Goal: Information Seeking & Learning: Learn about a topic

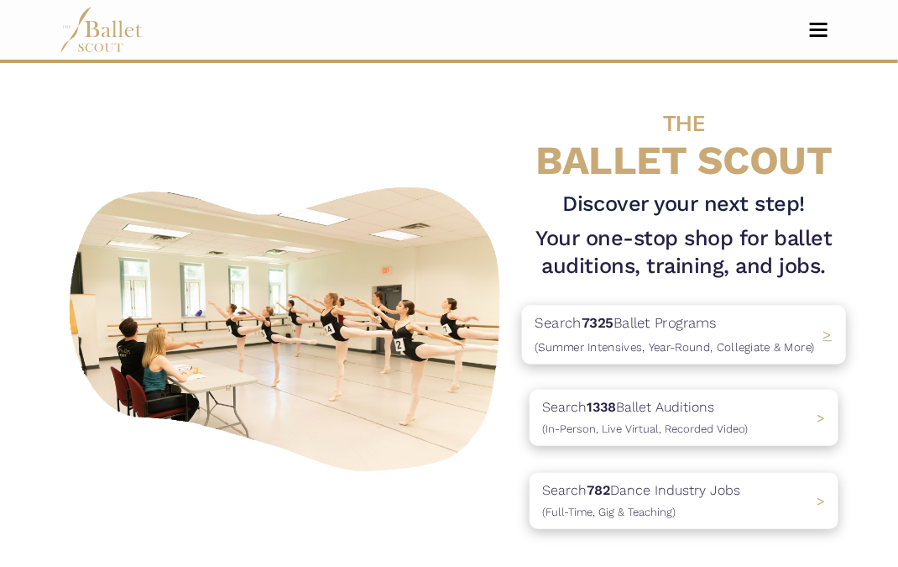
click at [744, 334] on p "Search 7325 Ballet Programs (Summer Intensives, Year-Round, Collegiate & More)" at bounding box center [674, 333] width 279 height 45
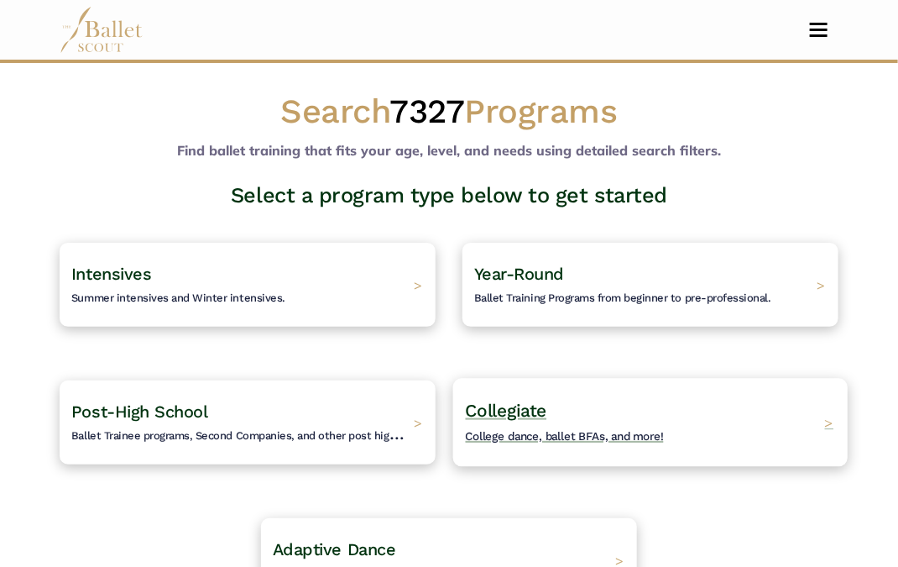
click at [570, 431] on span "College dance, ballet BFAs, and more!" at bounding box center [565, 436] width 199 height 13
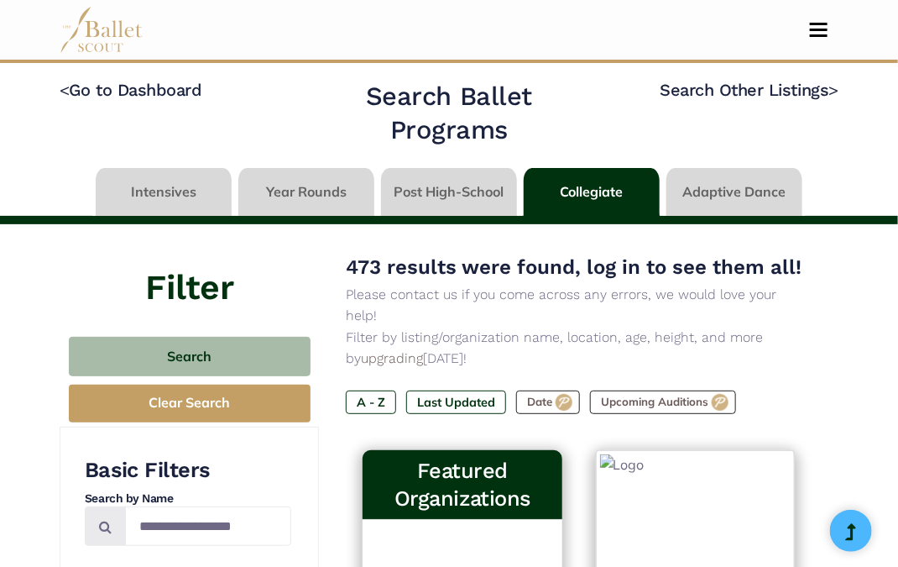
click at [815, 41] on nav "Home Search Organizations Programs Auditions Jobs" at bounding box center [449, 30] width 779 height 60
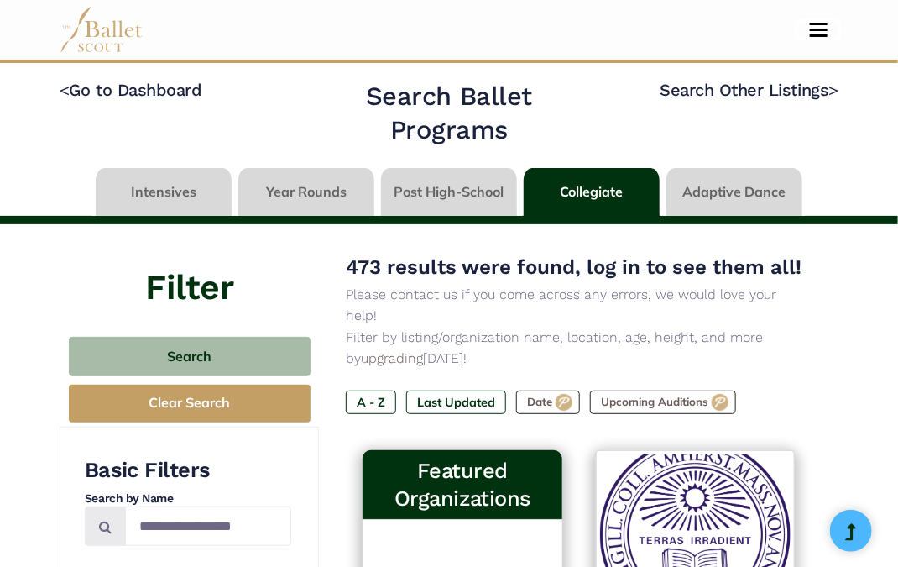
click at [815, 30] on span "Toggle navigation" at bounding box center [819, 30] width 18 height 3
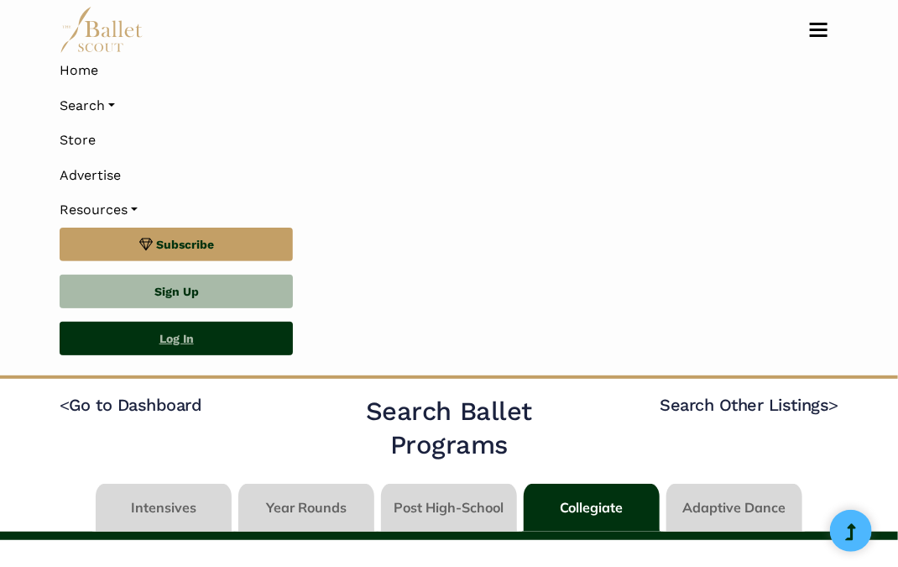
click at [170, 337] on link "Log In" at bounding box center [176, 338] width 233 height 34
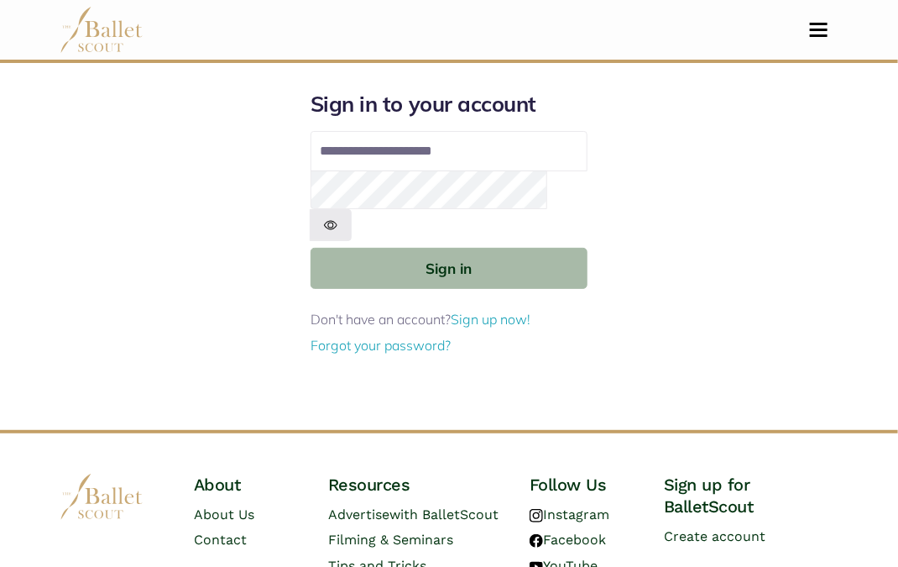
type input "**********"
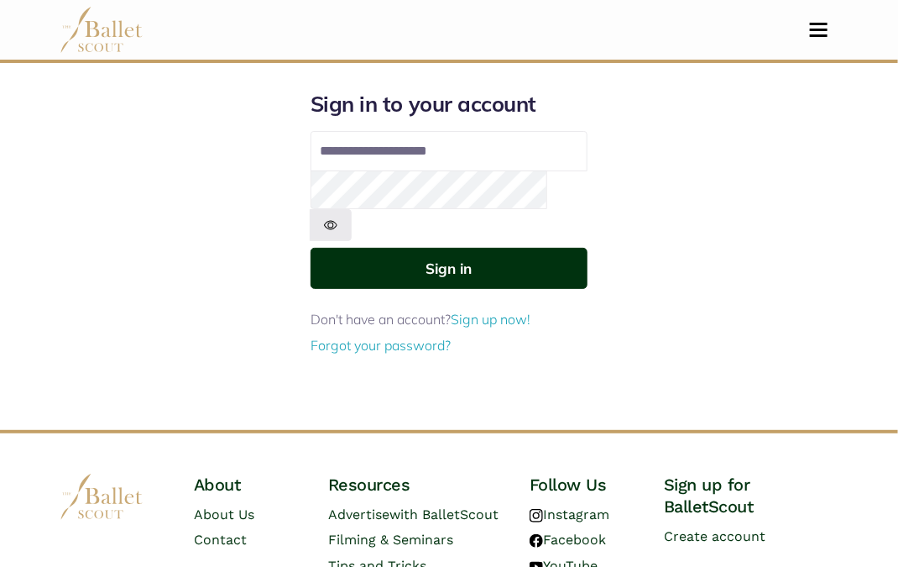
click at [459, 248] on button "Sign in" at bounding box center [449, 268] width 277 height 41
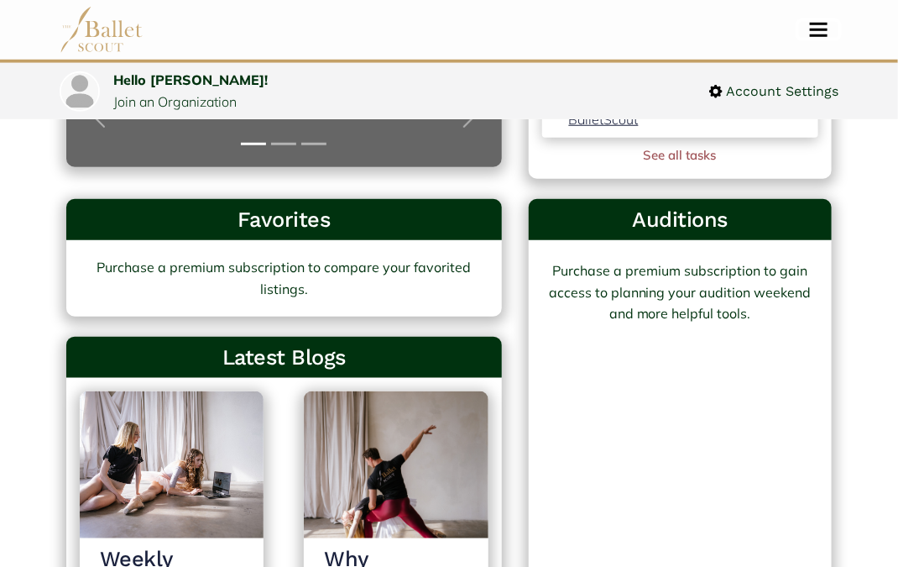
click at [820, 35] on span "Toggle navigation" at bounding box center [819, 35] width 18 height 3
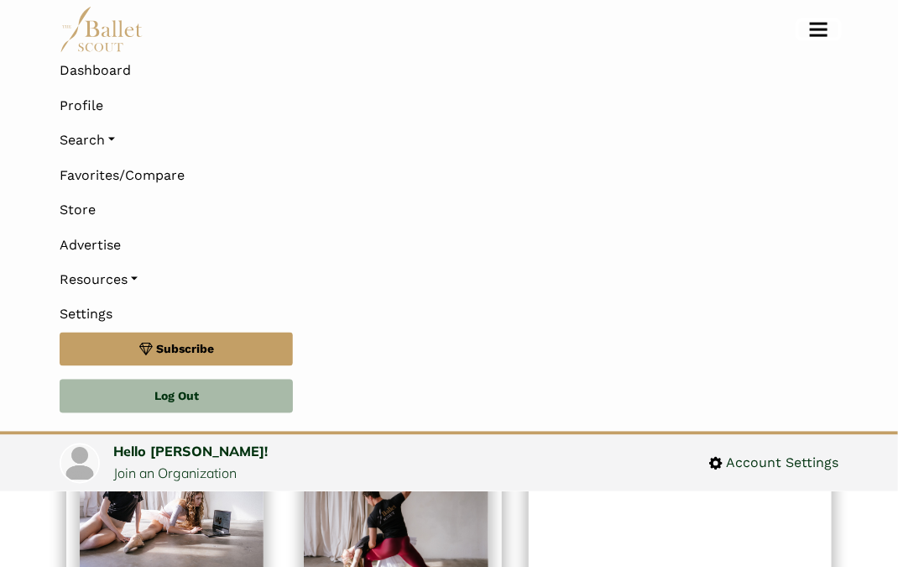
scroll to position [792, 0]
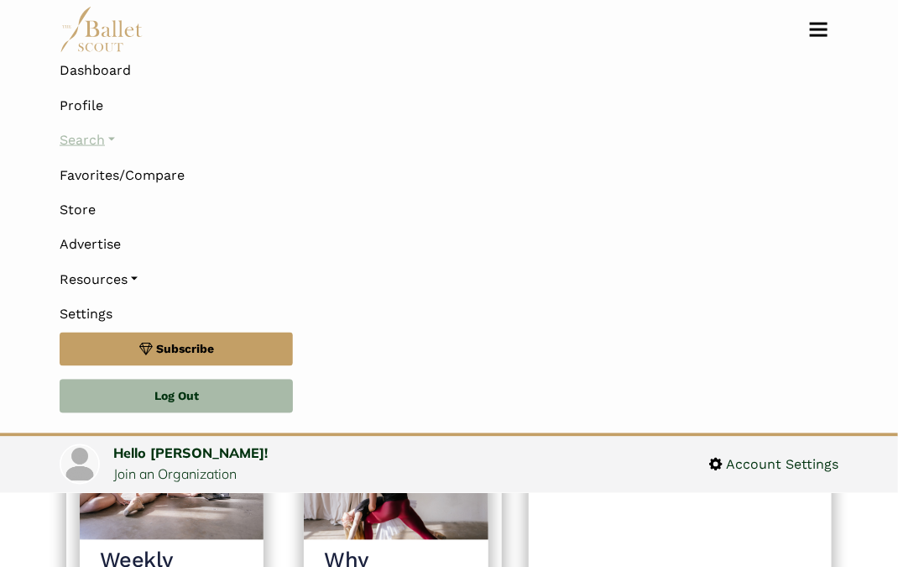
click at [119, 132] on link "Search" at bounding box center [449, 140] width 779 height 35
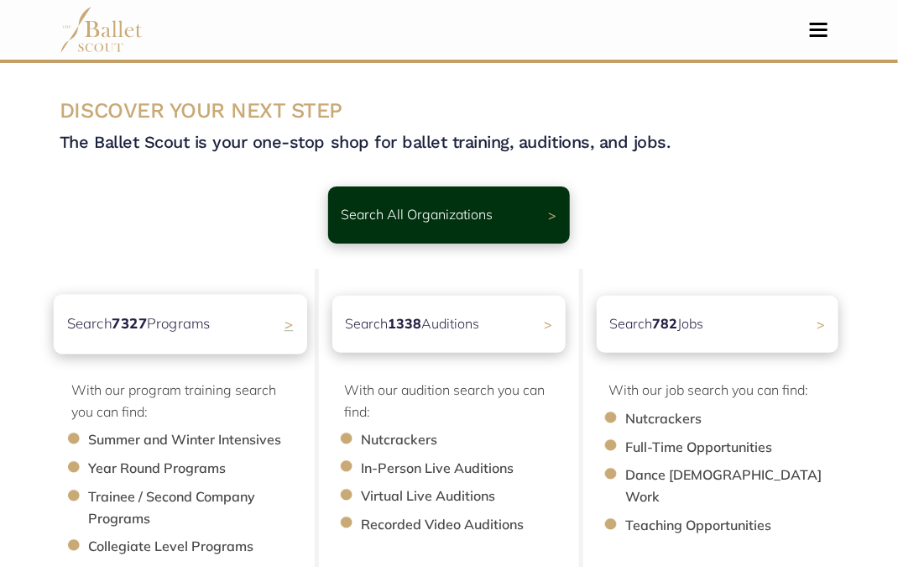
click at [200, 344] on div "Search 7327 Programs >" at bounding box center [180, 324] width 253 height 60
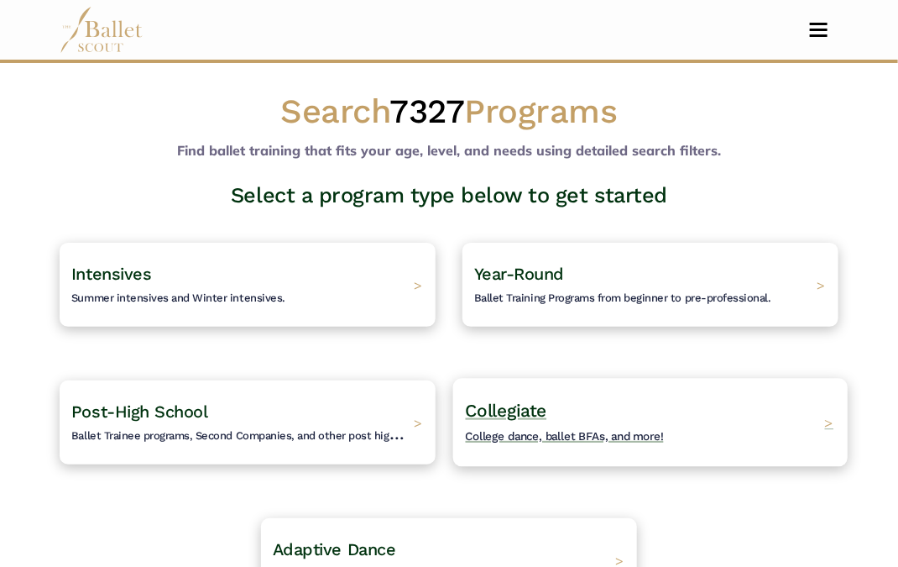
click at [515, 411] on span "Collegiate" at bounding box center [506, 410] width 81 height 21
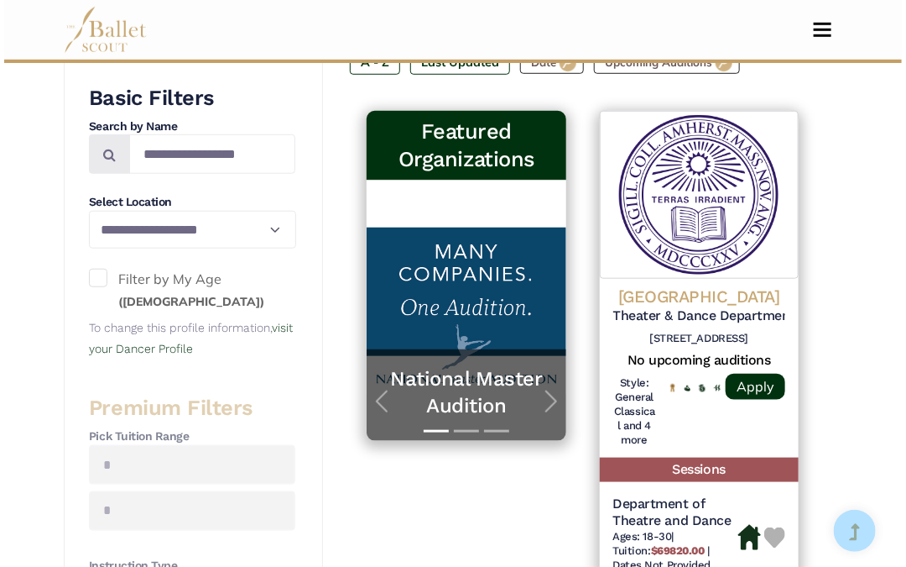
scroll to position [374, 0]
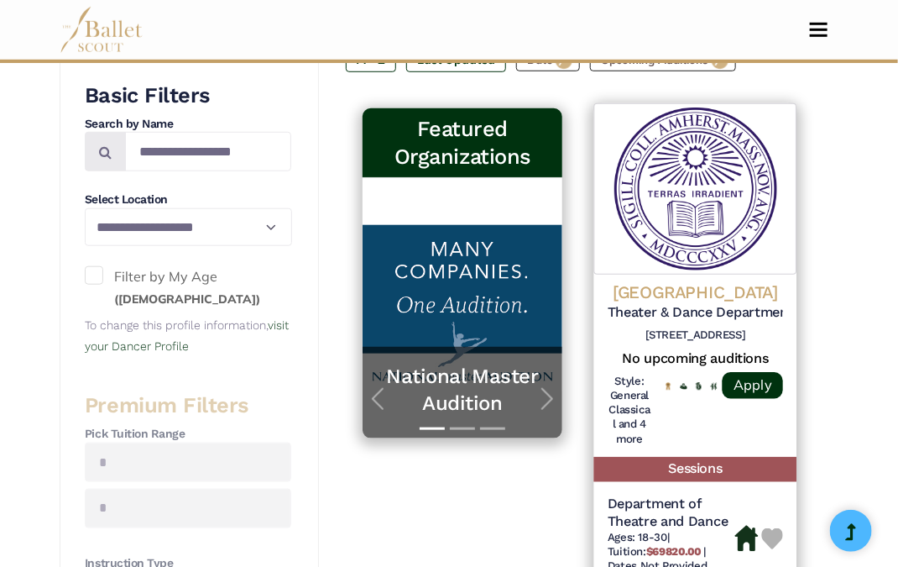
click at [675, 349] on h5 "No upcoming auditions" at bounding box center [695, 358] width 175 height 18
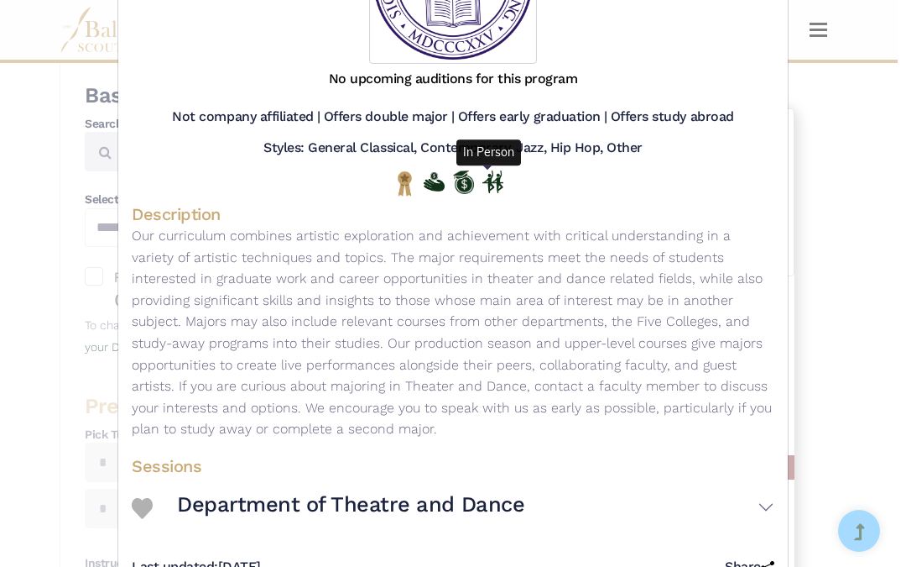
scroll to position [327, 0]
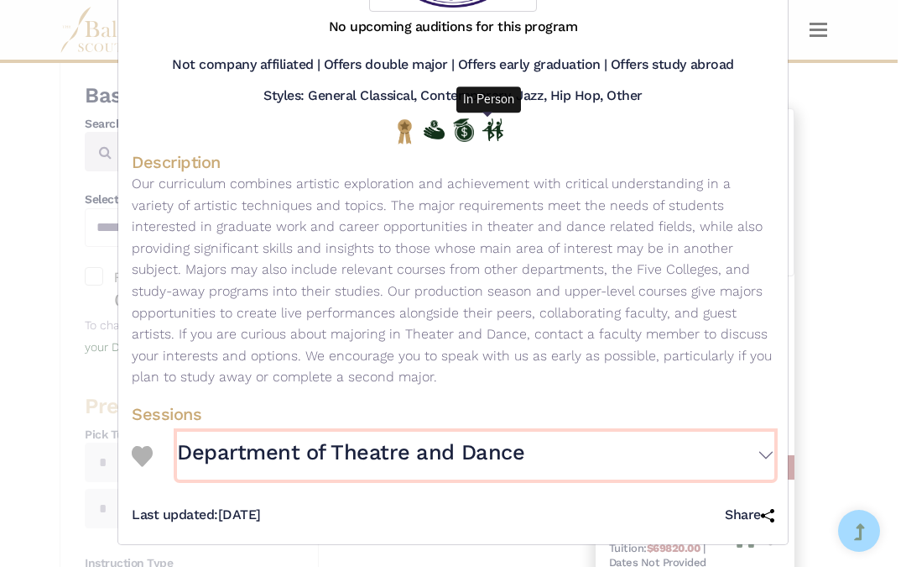
click at [761, 455] on button "Department of Theatre and Dance" at bounding box center [476, 455] width 598 height 48
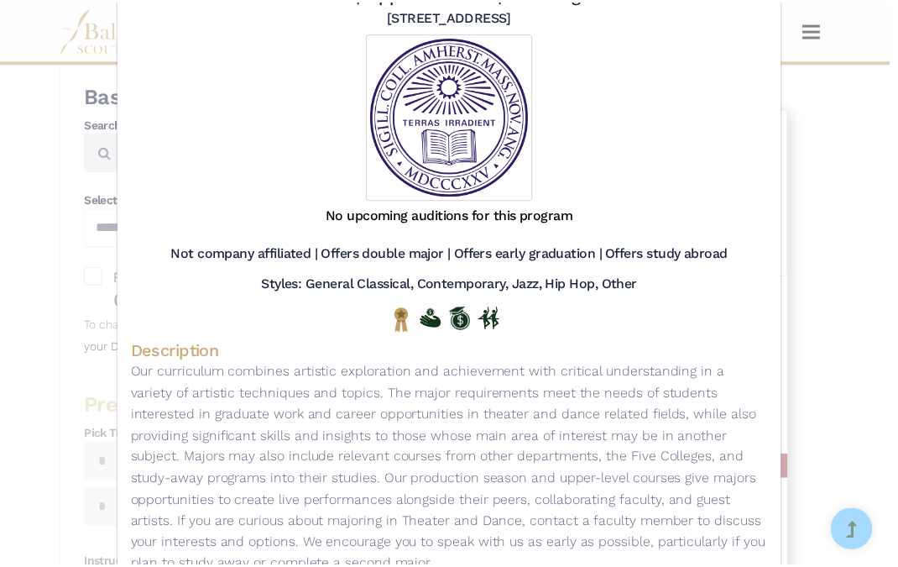
scroll to position [0, 0]
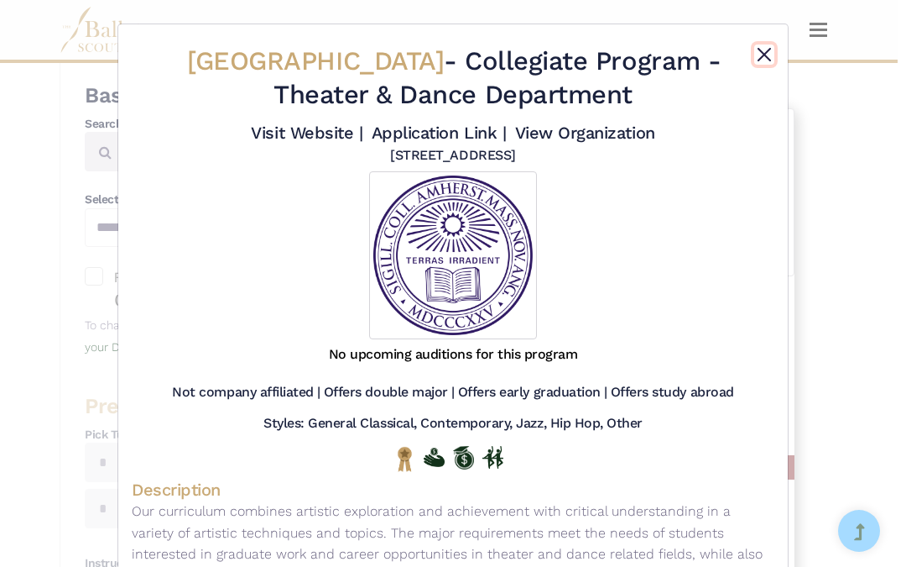
click at [765, 52] on button "Close" at bounding box center [764, 54] width 20 height 20
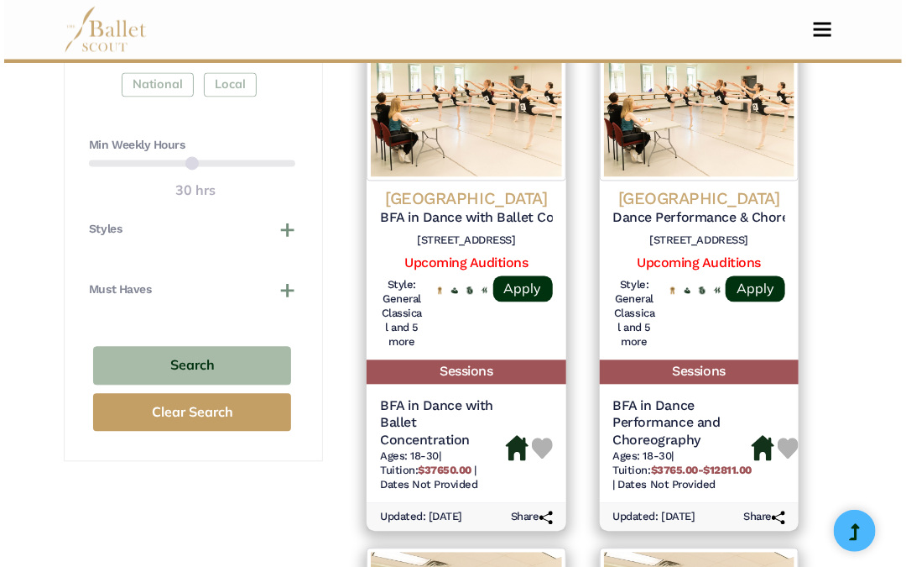
scroll to position [995, 0]
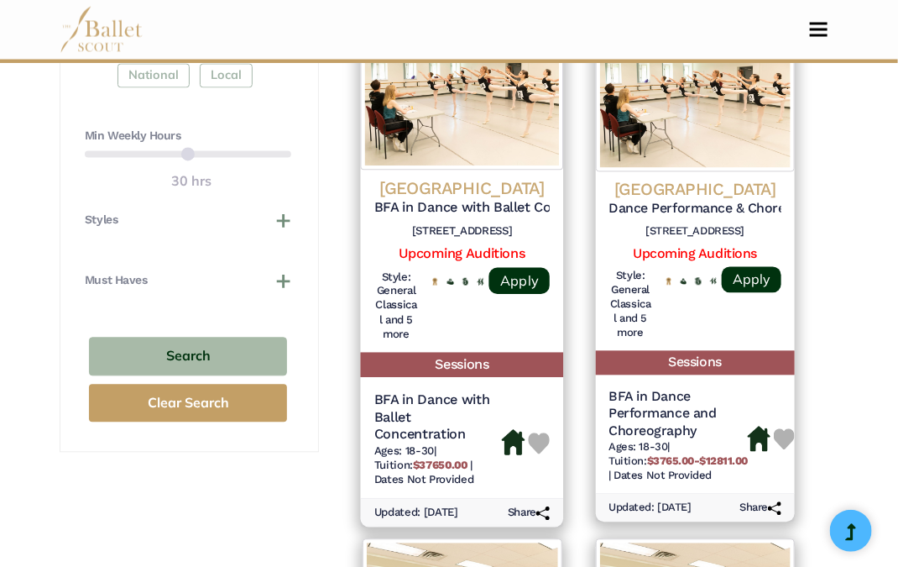
click at [477, 224] on h6 "[STREET_ADDRESS]" at bounding box center [461, 231] width 175 height 14
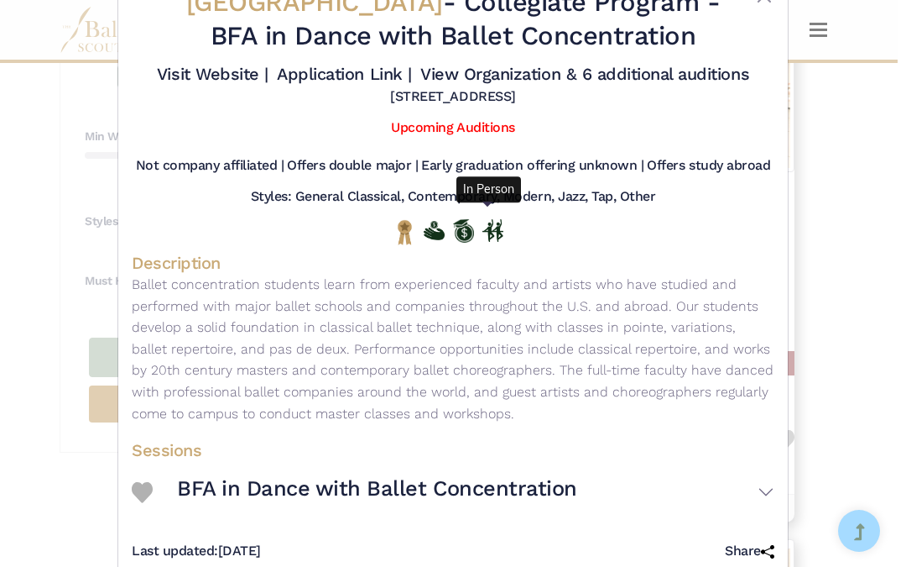
scroll to position [96, 0]
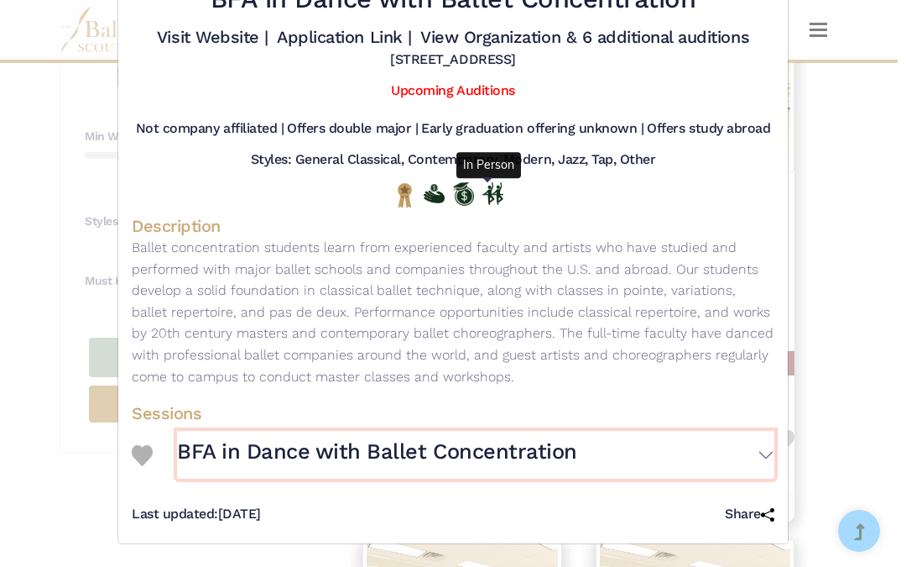
click at [760, 460] on button "BFA in Dance with Ballet Concentration" at bounding box center [476, 455] width 598 height 48
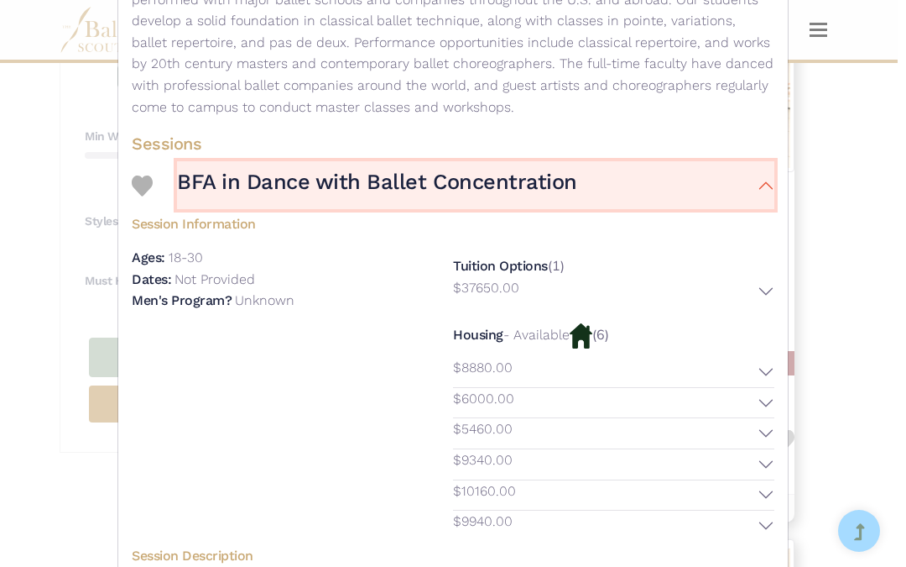
scroll to position [385, 0]
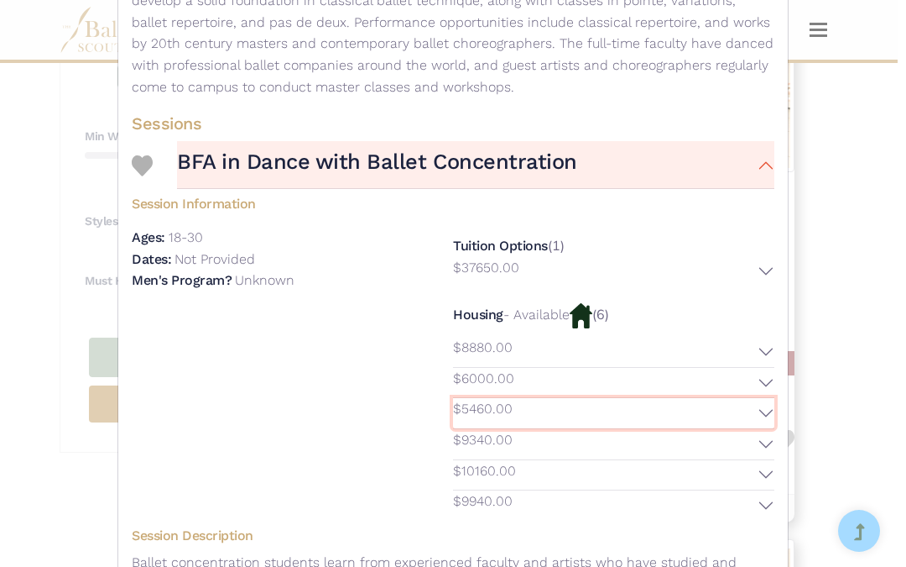
click at [768, 415] on button "$5460.00" at bounding box center [613, 413] width 321 height 30
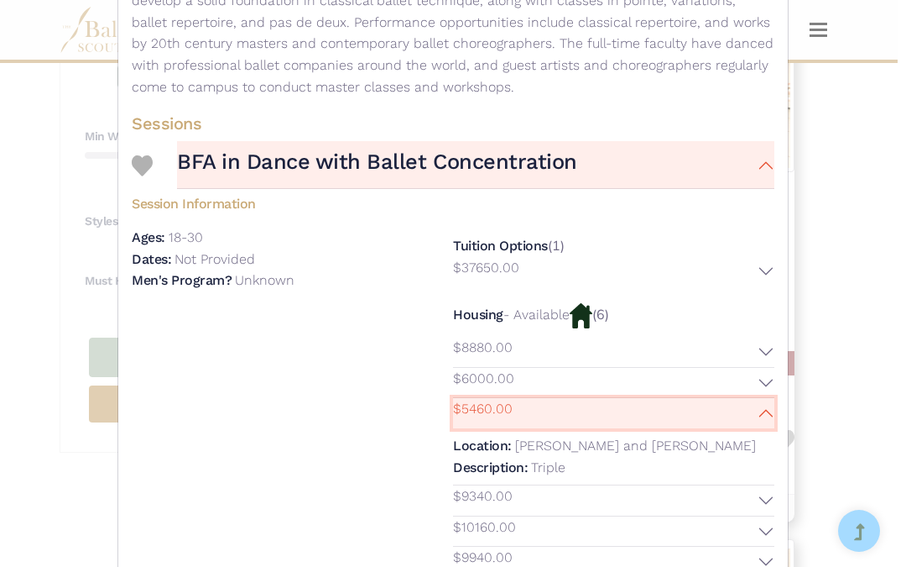
click at [758, 414] on button "$5460.00" at bounding box center [613, 413] width 321 height 30
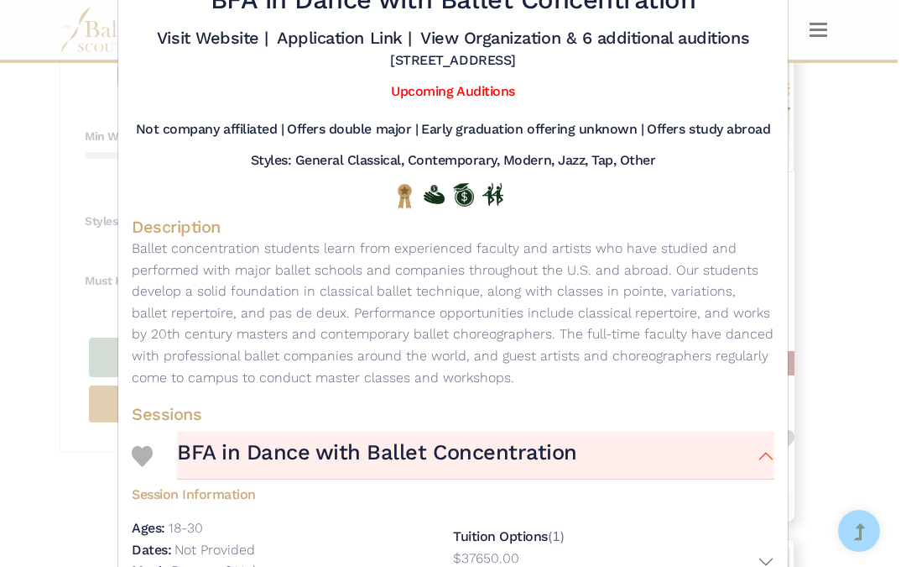
scroll to position [0, 0]
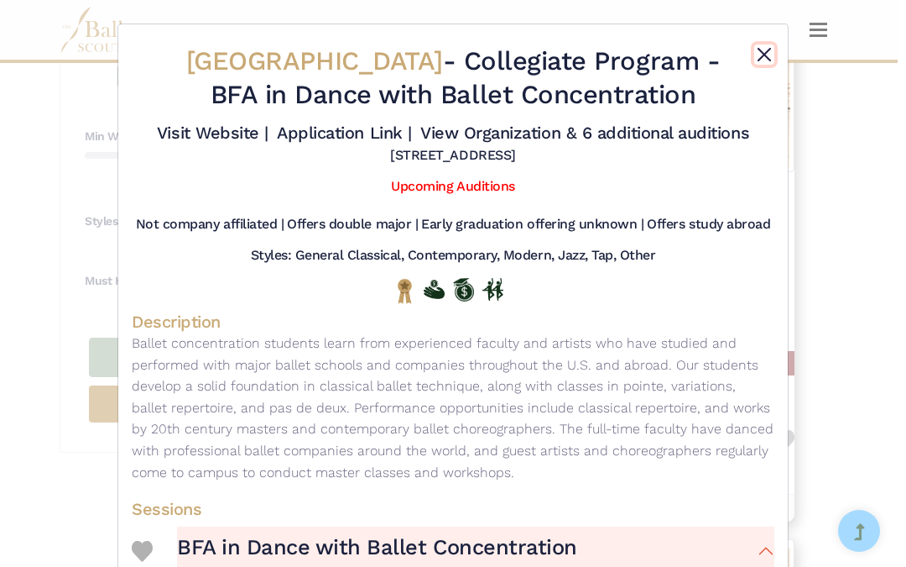
click at [758, 59] on button "Close" at bounding box center [764, 54] width 20 height 20
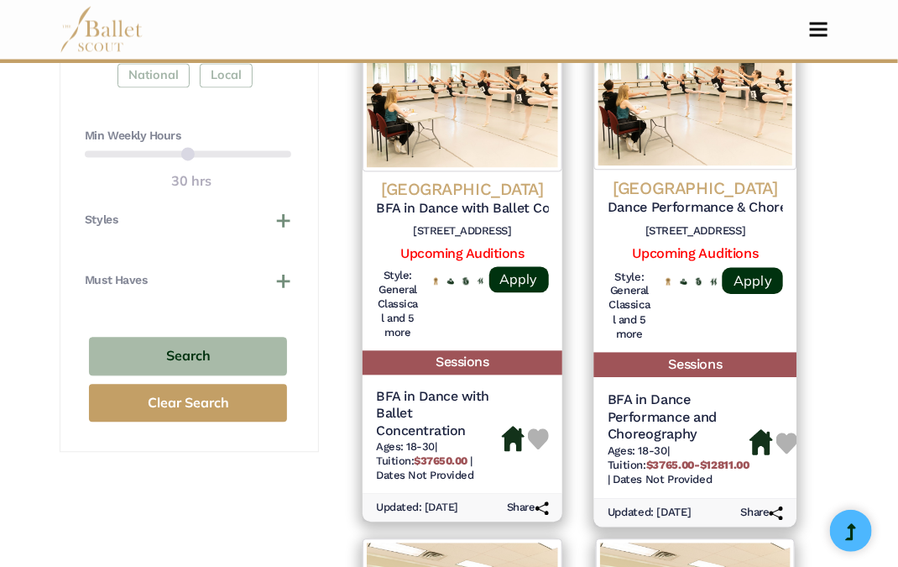
click at [699, 391] on h5 "BFA in Dance Performance and Choreography" at bounding box center [679, 418] width 142 height 54
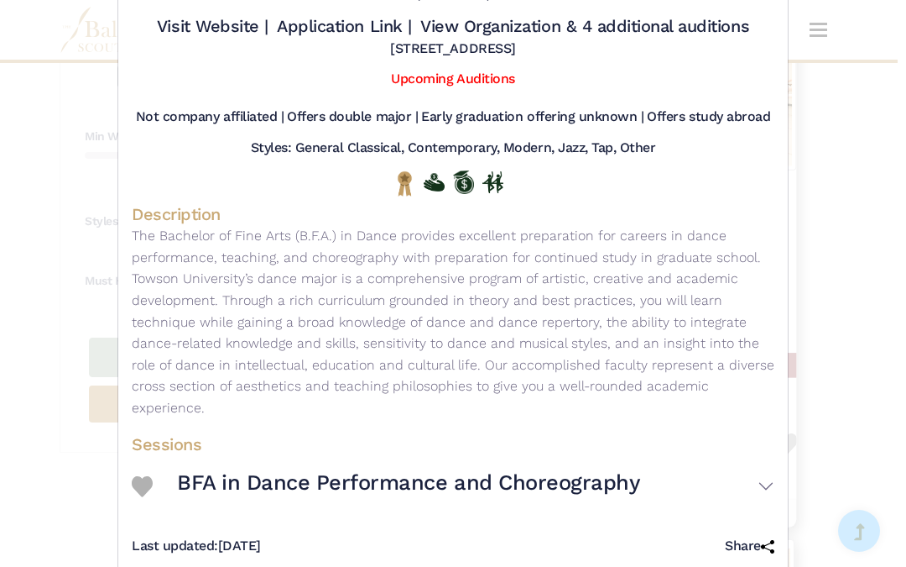
scroll to position [172, 0]
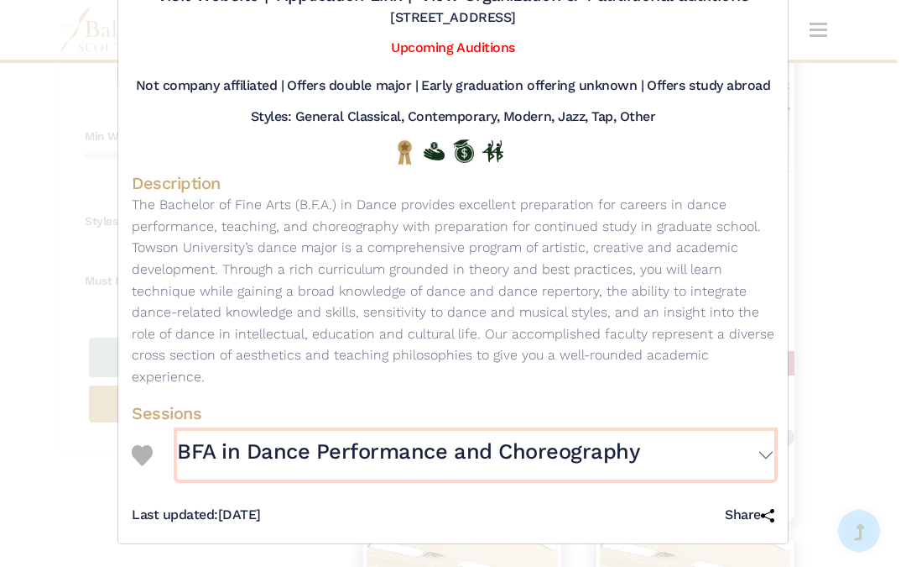
click at [760, 453] on button "BFA in Dance Performance and Choreography" at bounding box center [476, 455] width 598 height 48
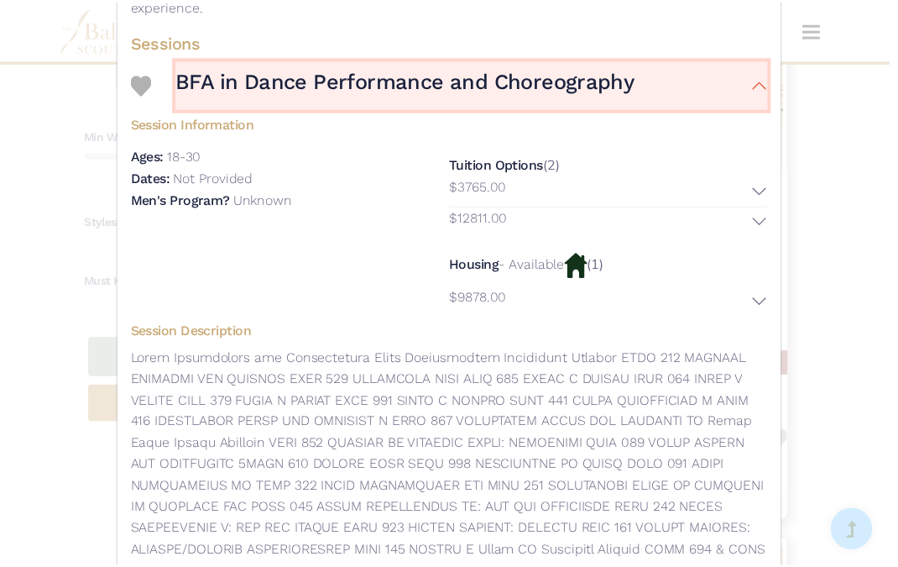
scroll to position [550, 0]
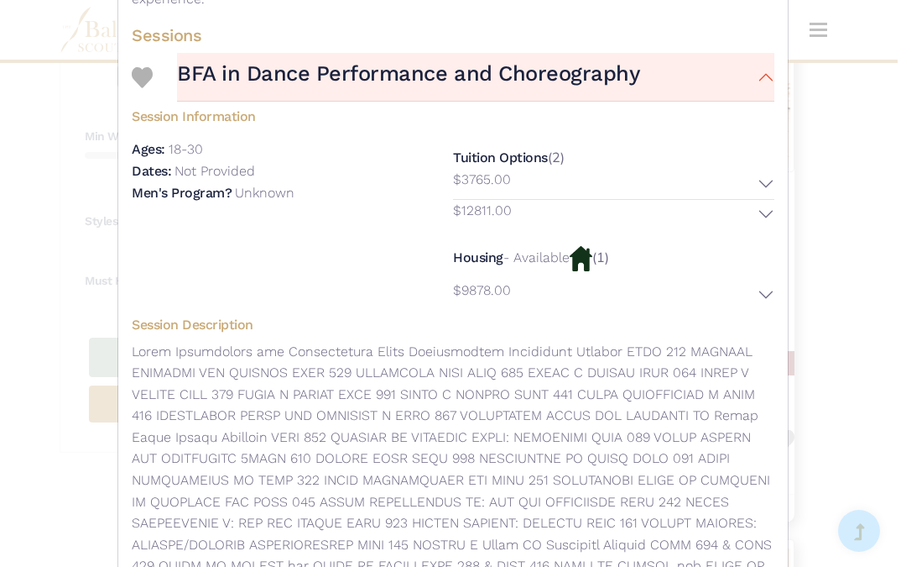
click at [841, 369] on div "Towson University - Collegiate Program - Dance Performance & Choreography Major…" at bounding box center [453, 283] width 906 height 567
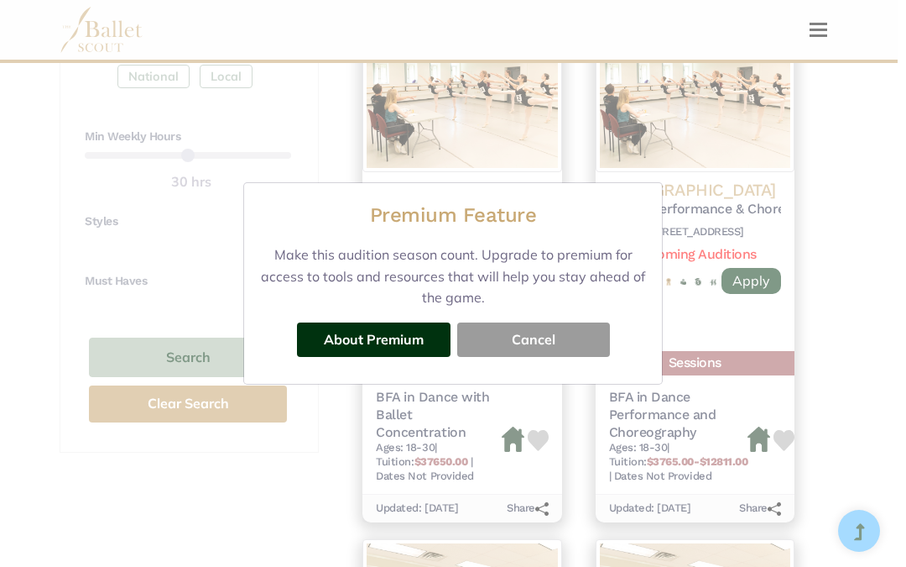
click at [602, 340] on button "Cancel" at bounding box center [533, 339] width 153 height 34
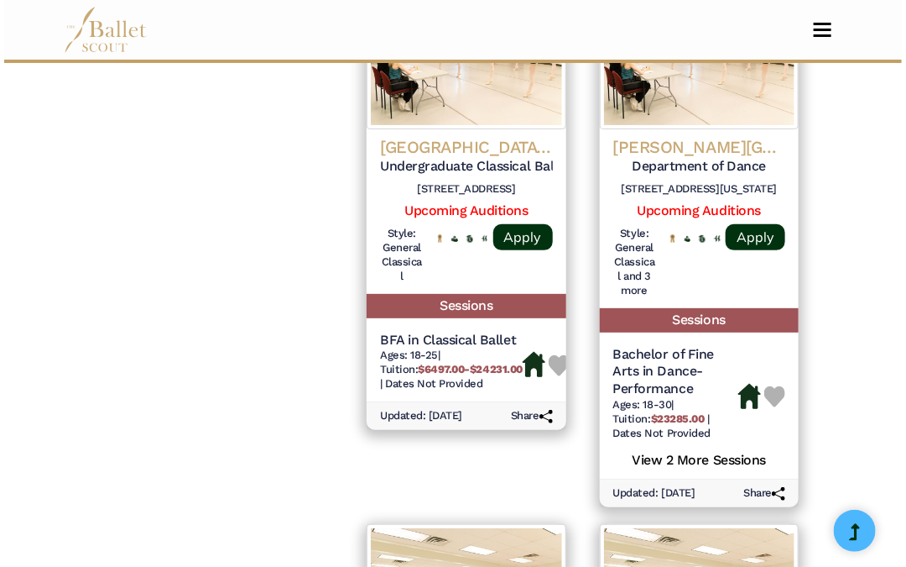
scroll to position [2092, 0]
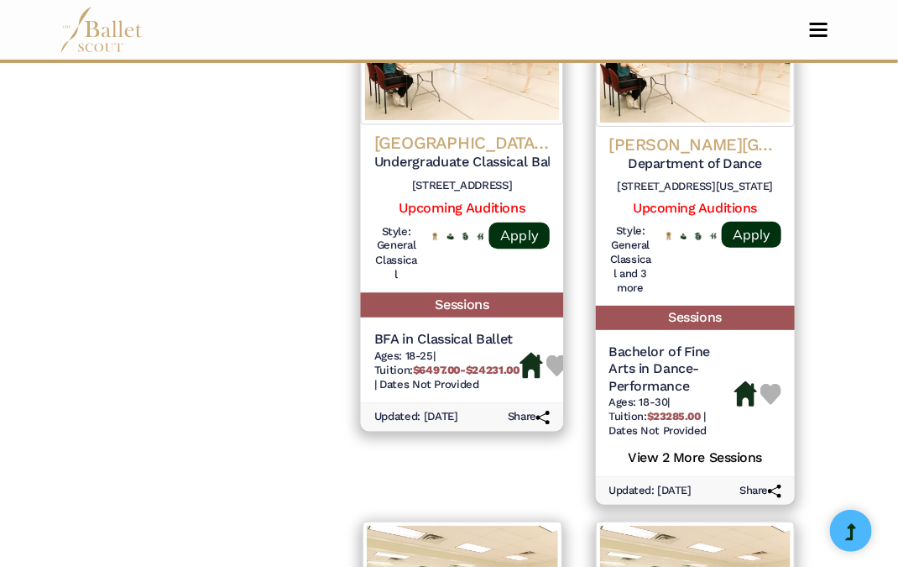
click at [419, 334] on h5 "BFA in Classical Ballet" at bounding box center [446, 340] width 145 height 18
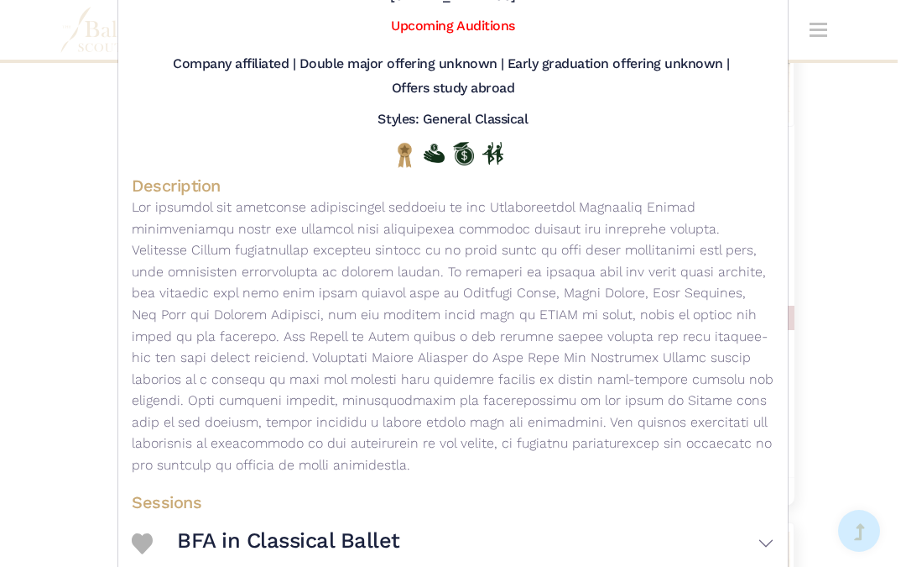
scroll to position [282, 0]
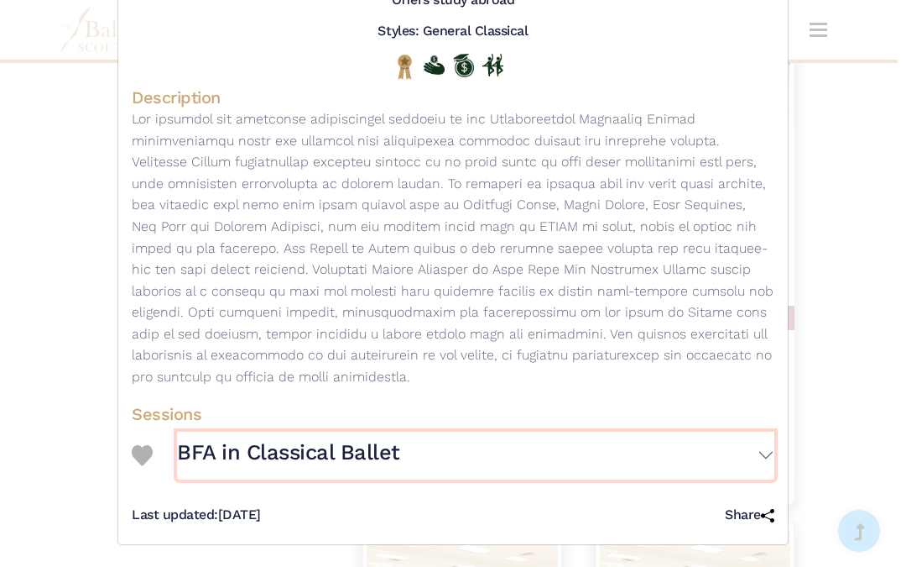
click at [732, 467] on button "BFA in Classical Ballet" at bounding box center [476, 455] width 598 height 48
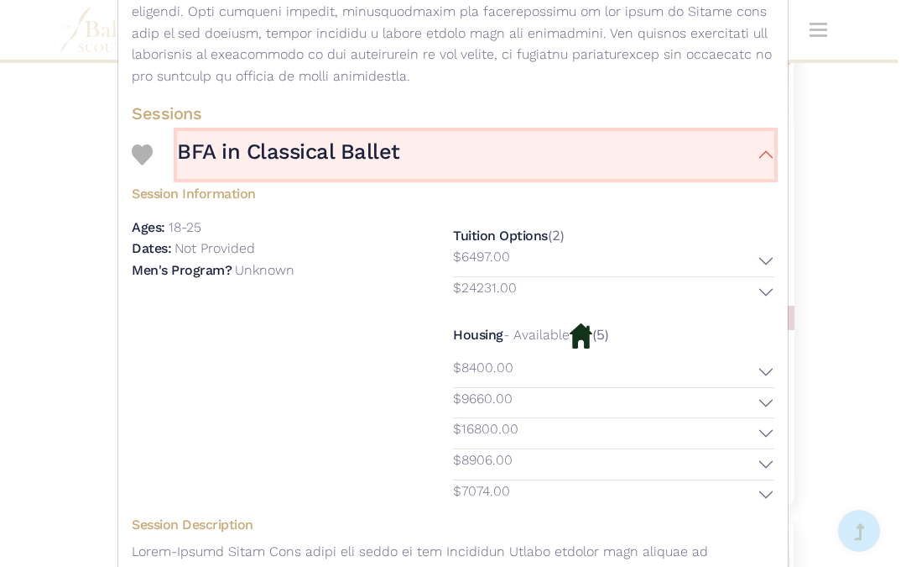
scroll to position [587, 0]
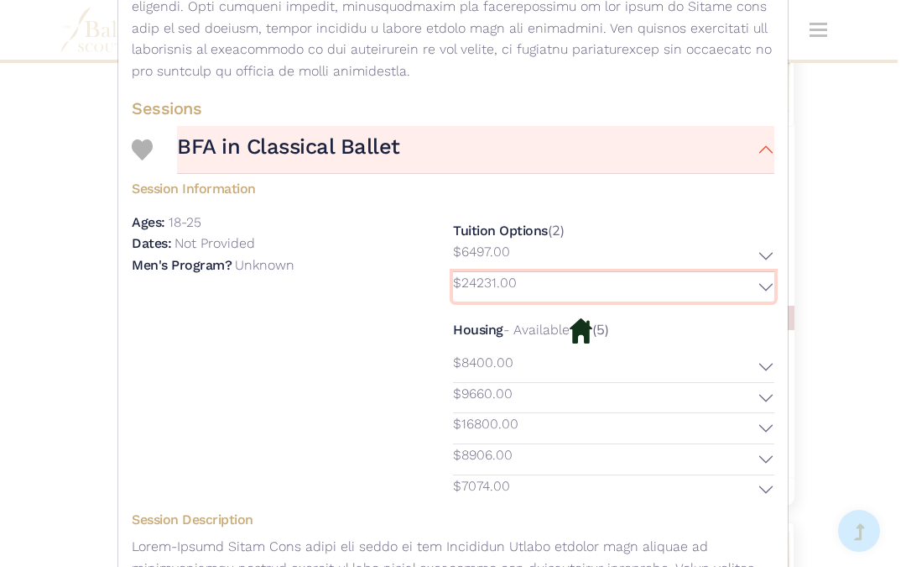
click at [758, 285] on button "$24231.00" at bounding box center [613, 287] width 321 height 30
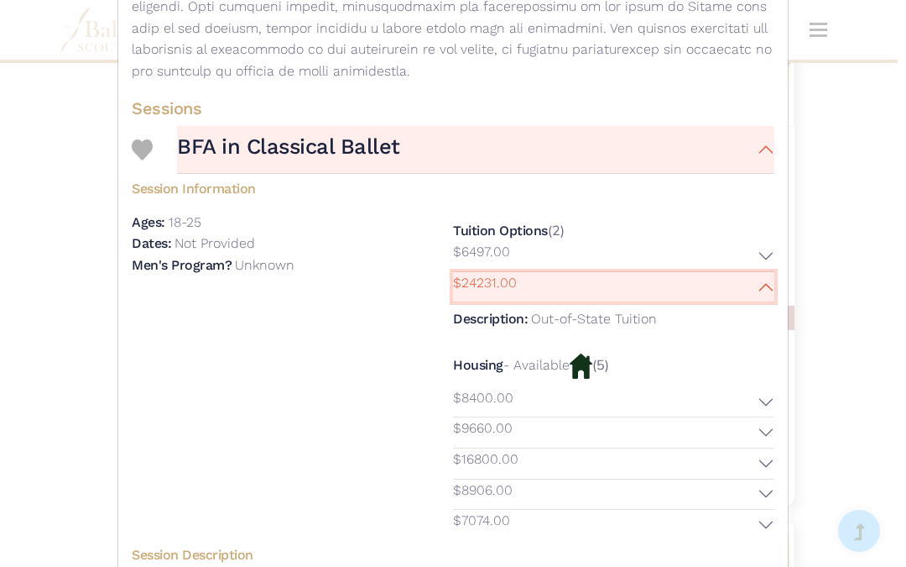
click at [750, 290] on button "$24231.00" at bounding box center [613, 287] width 321 height 30
click at [757, 257] on button "$6497.00" at bounding box center [613, 256] width 321 height 30
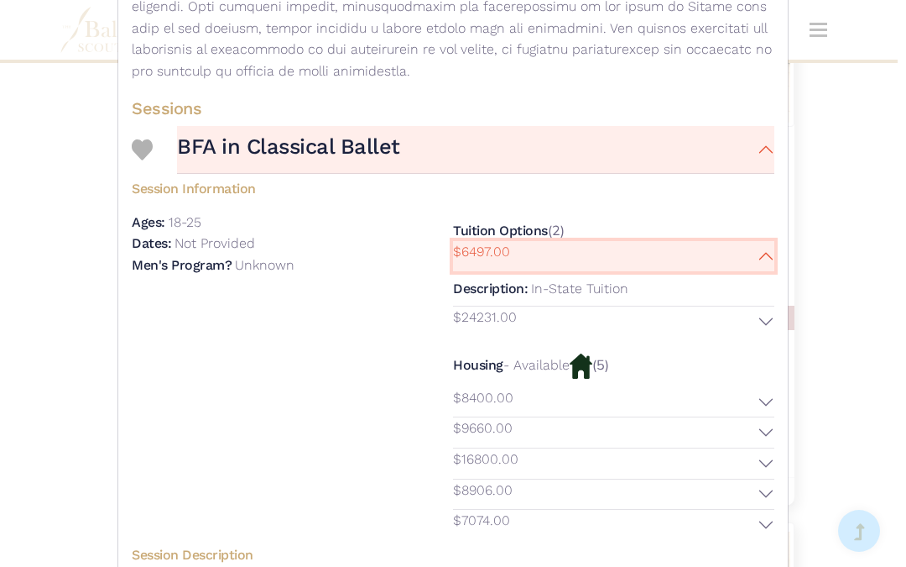
click at [750, 263] on button "$6497.00" at bounding box center [613, 256] width 321 height 30
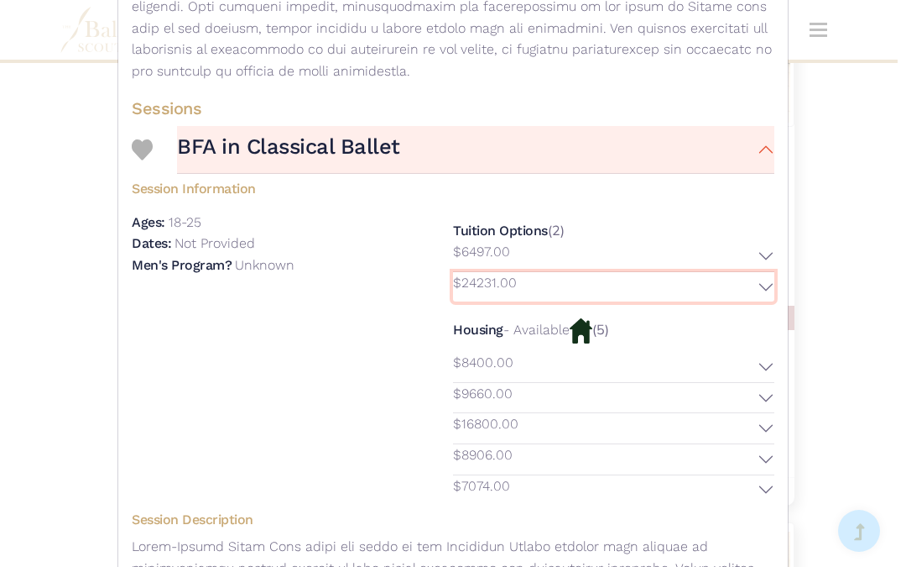
click at [749, 291] on button "$24231.00" at bounding box center [613, 287] width 321 height 30
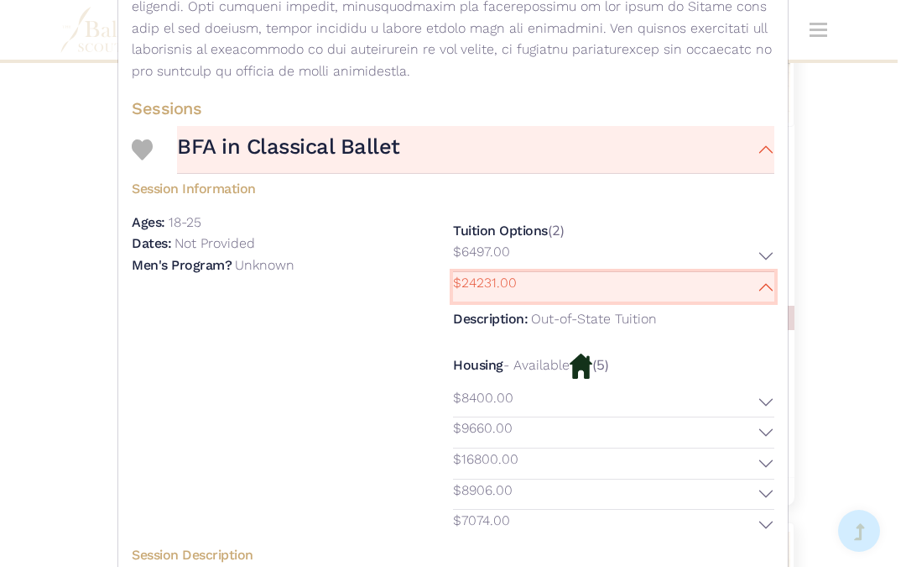
click at [750, 290] on button "$24231.00" at bounding box center [613, 287] width 321 height 30
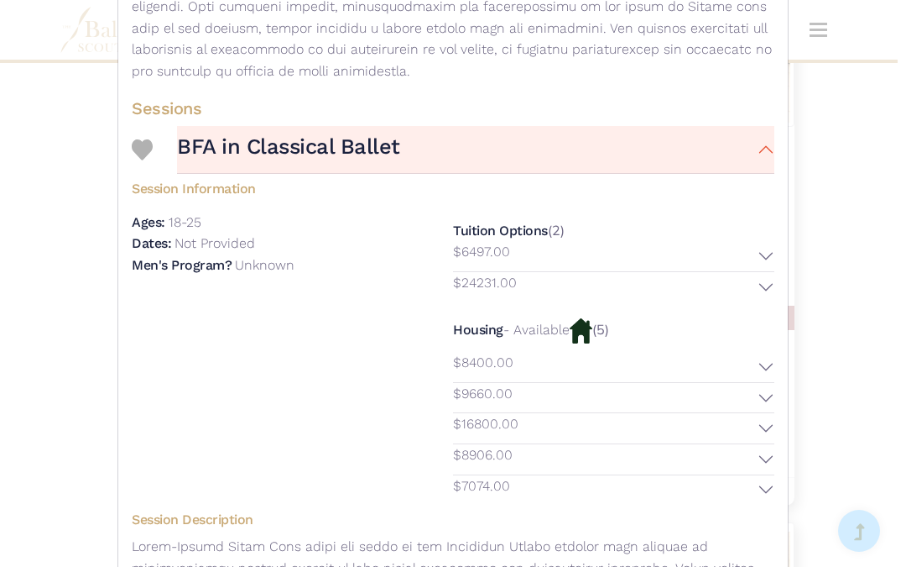
click at [848, 208] on div "University of North Carolina School of the Arts (UNCSA) - Collegiate Program - …" at bounding box center [453, 283] width 906 height 567
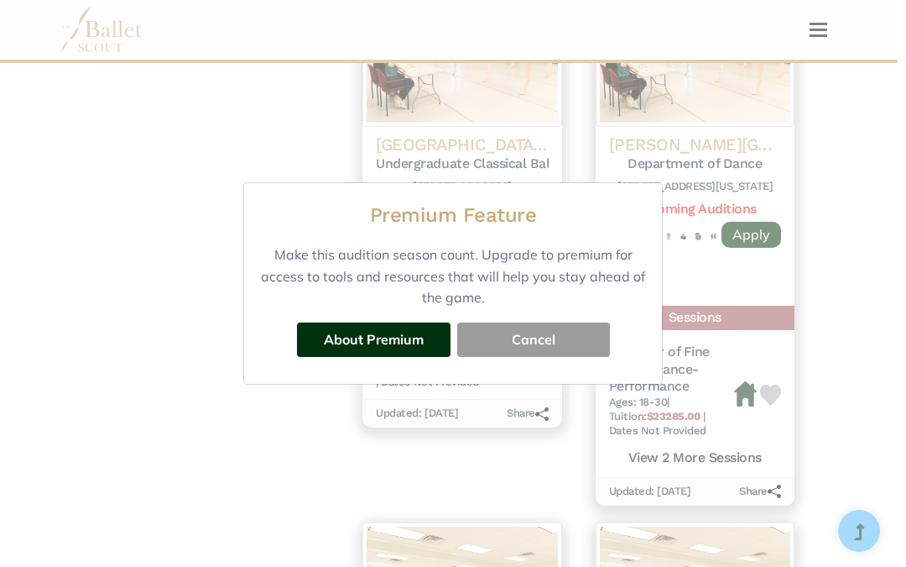
click at [587, 341] on button "Cancel" at bounding box center [533, 339] width 153 height 34
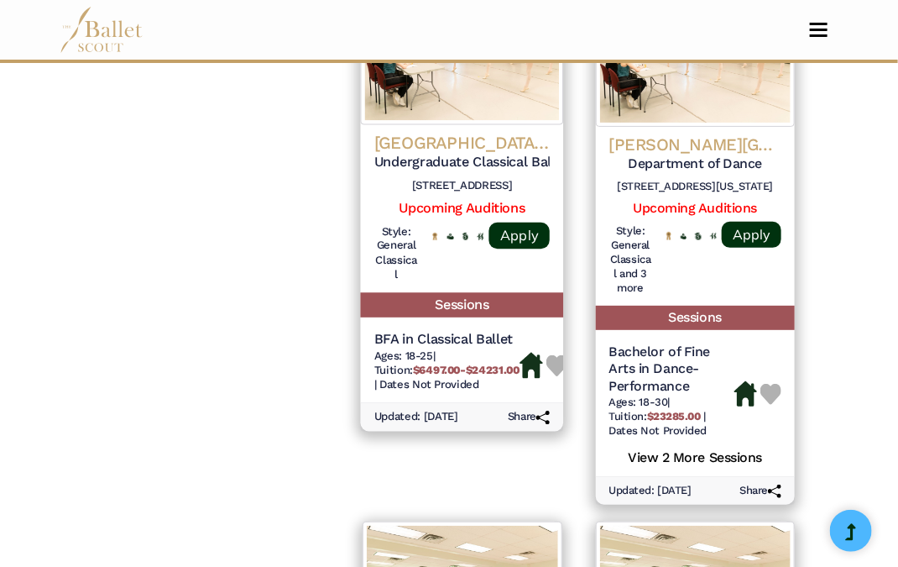
click at [506, 142] on h4 "University of North Carolina School of the Arts (UNCSA)" at bounding box center [461, 142] width 175 height 23
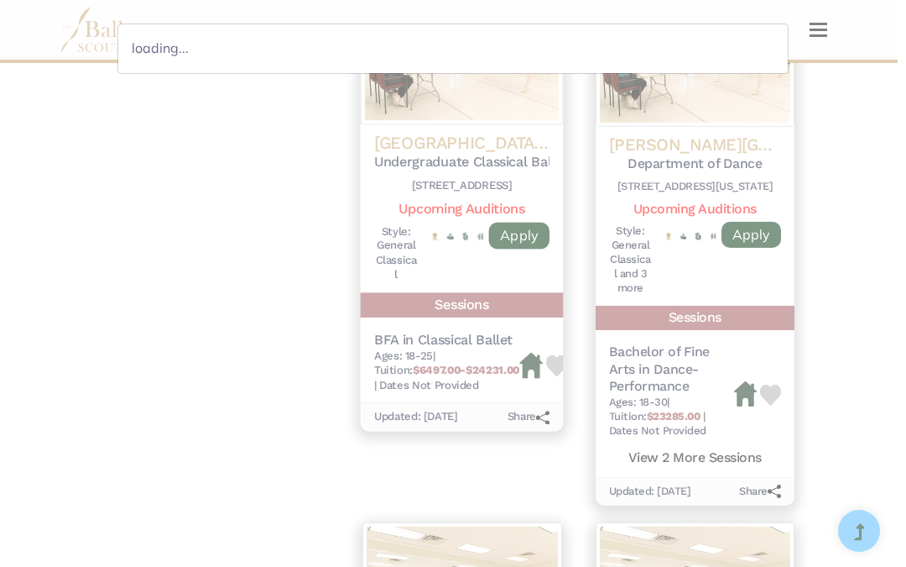
scroll to position [0, 0]
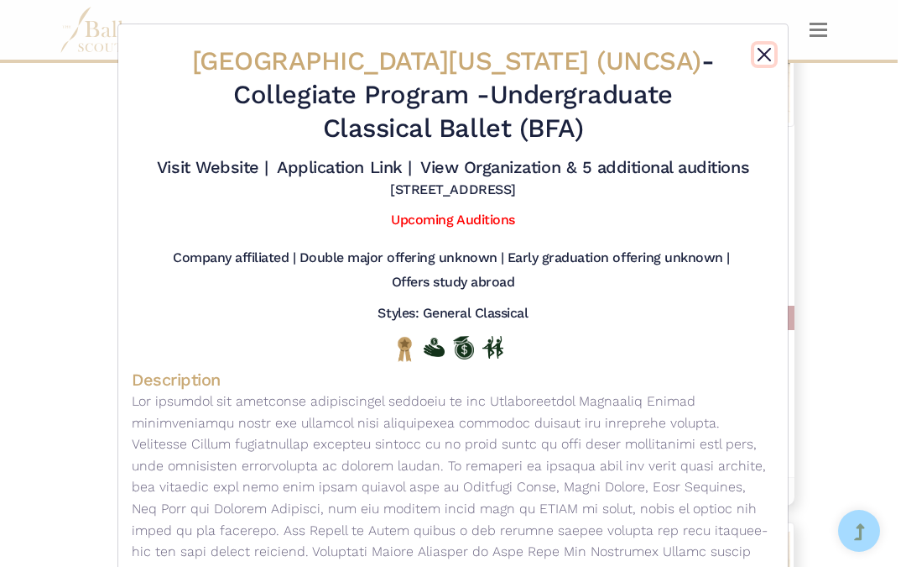
click at [754, 57] on button "Close" at bounding box center [764, 54] width 20 height 20
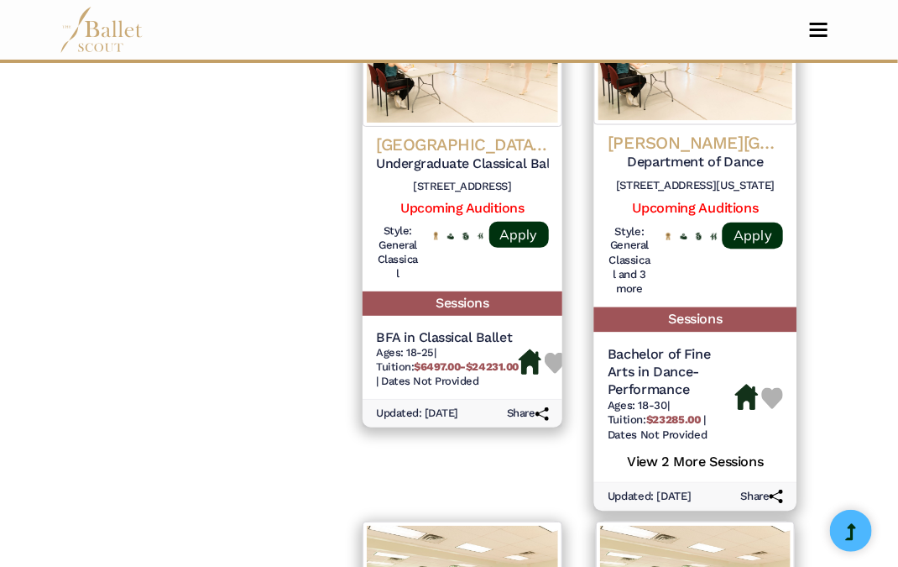
click at [674, 134] on h4 "Butler University" at bounding box center [695, 142] width 175 height 23
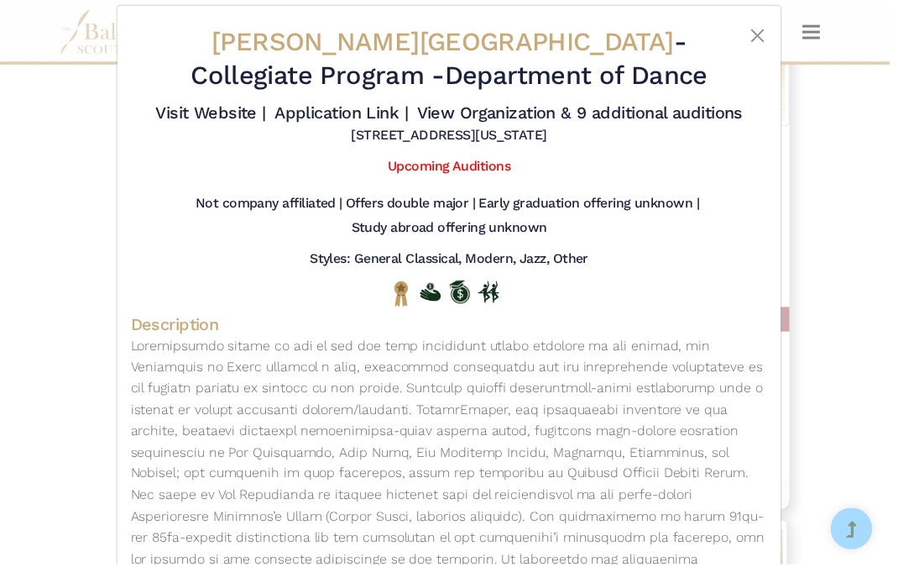
scroll to position [22, 0]
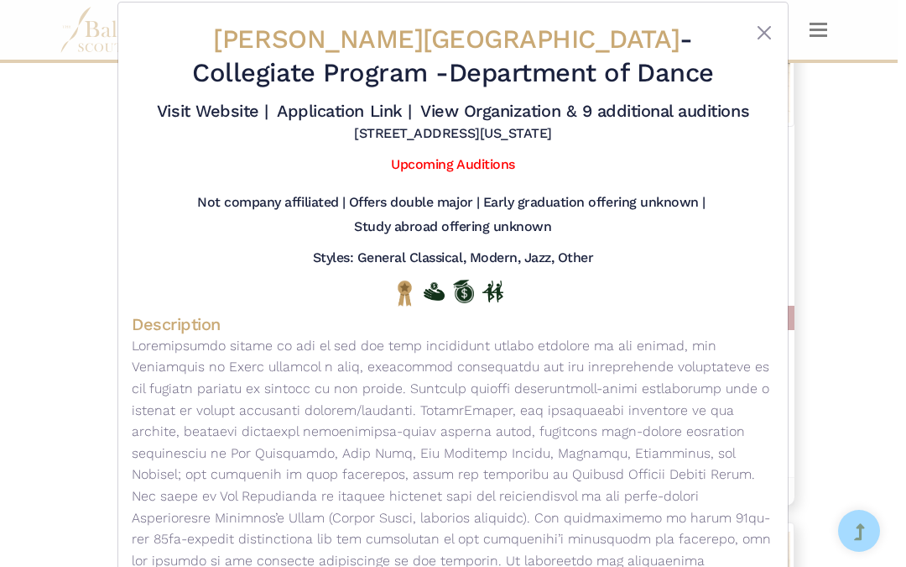
click at [847, 342] on div "Butler University - Collegiate Program - Department of Dance Visit Website | Ap…" at bounding box center [453, 283] width 906 height 567
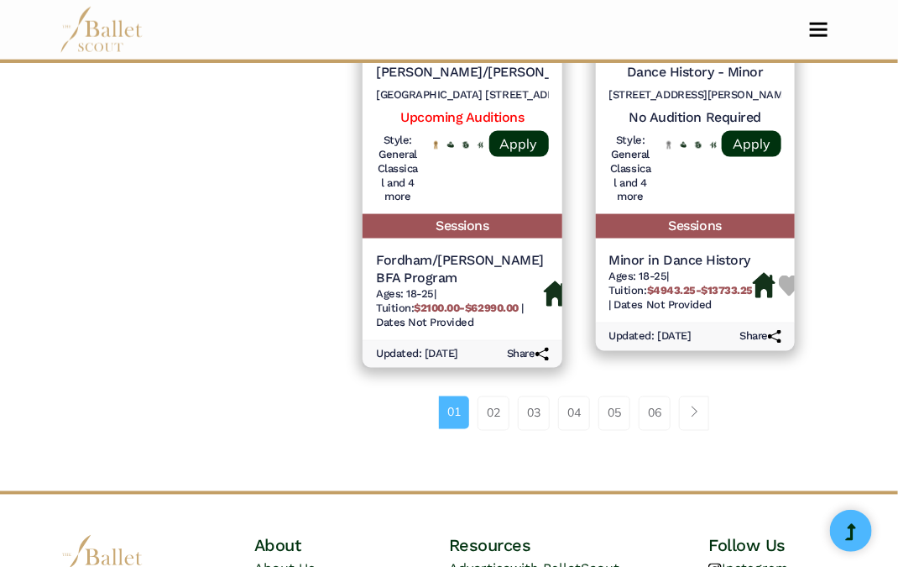
scroll to position [2728, 0]
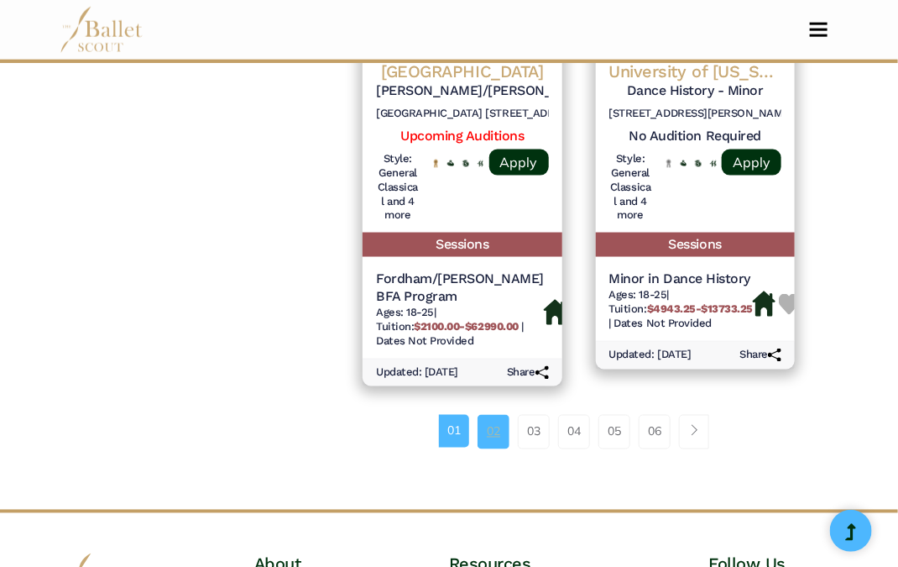
click at [496, 421] on link "02" at bounding box center [494, 432] width 32 height 34
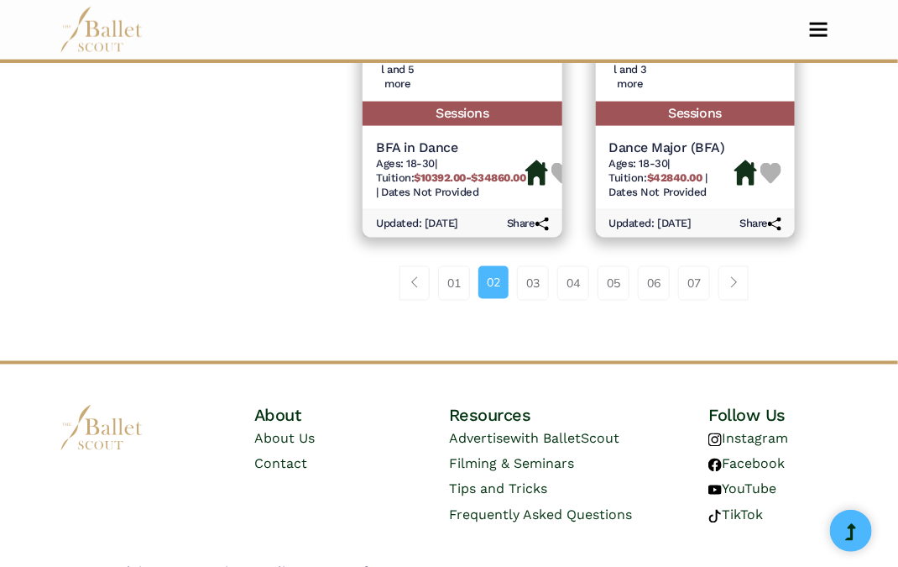
scroll to position [2790, 0]
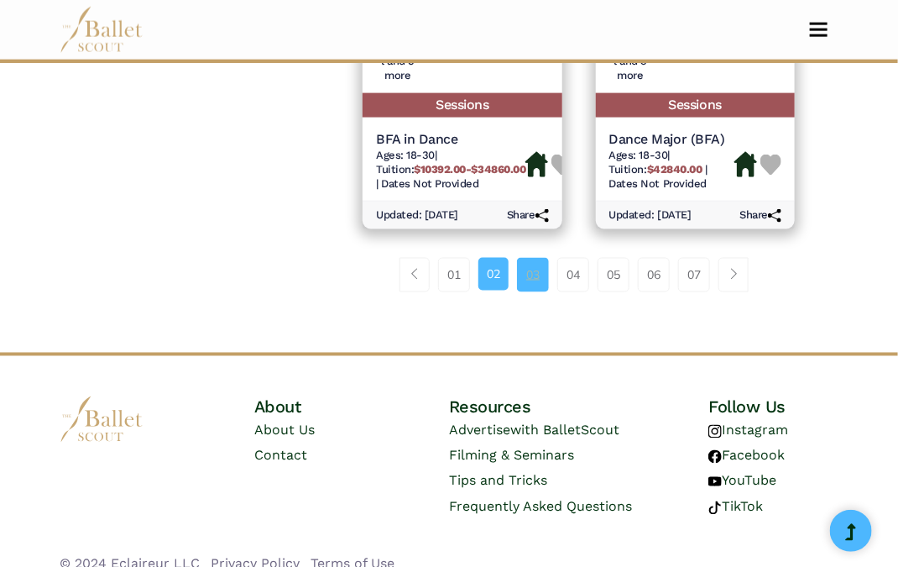
click at [535, 263] on link "03" at bounding box center [533, 275] width 32 height 34
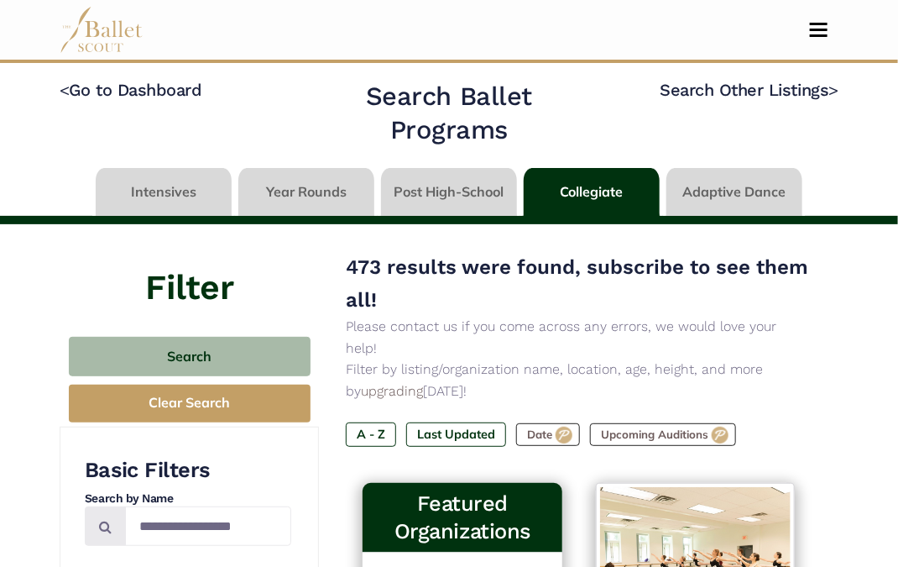
click at [472, 210] on link at bounding box center [449, 192] width 136 height 48
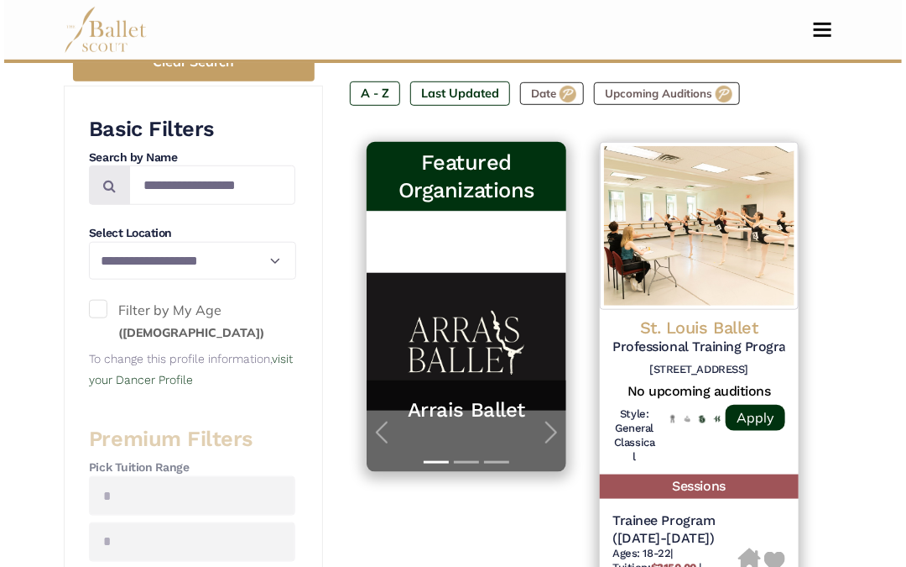
scroll to position [352, 0]
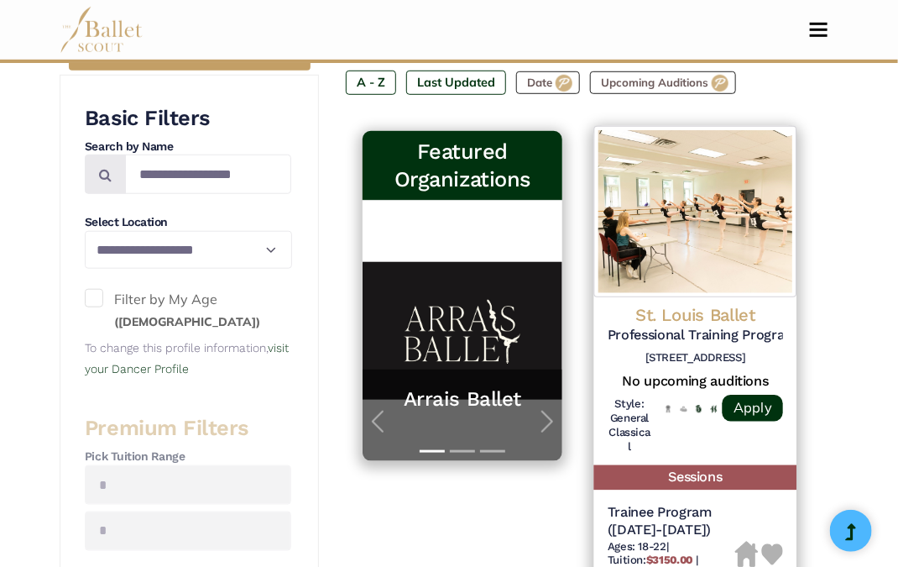
click at [760, 326] on h5 "Professional Training Program (Trainee Program)" at bounding box center [695, 335] width 175 height 18
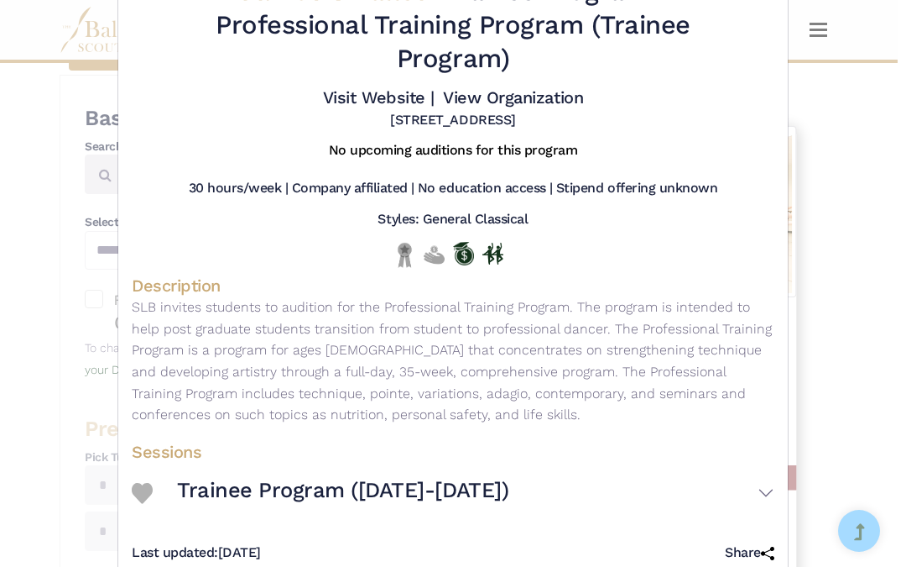
scroll to position [107, 0]
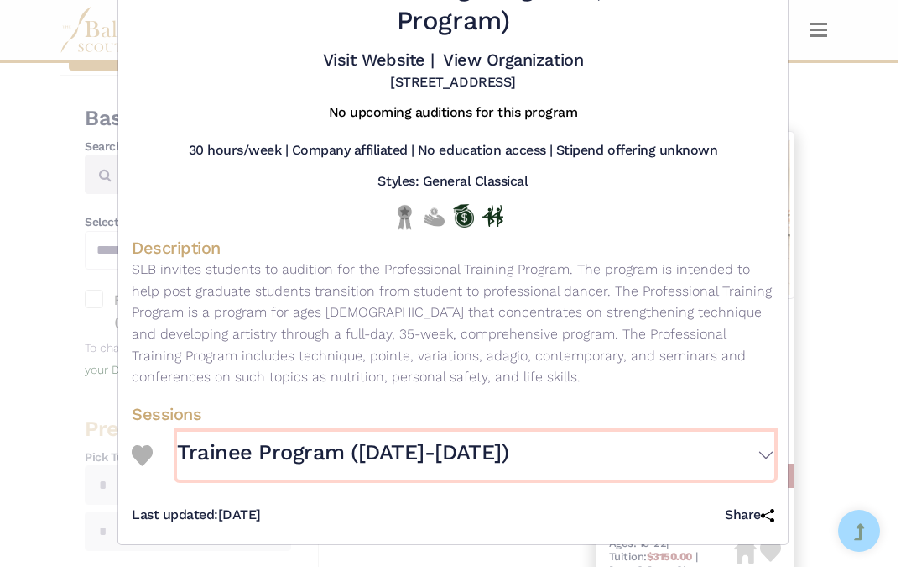
click at [745, 450] on button "Trainee Program (2024-2025)" at bounding box center [476, 455] width 598 height 48
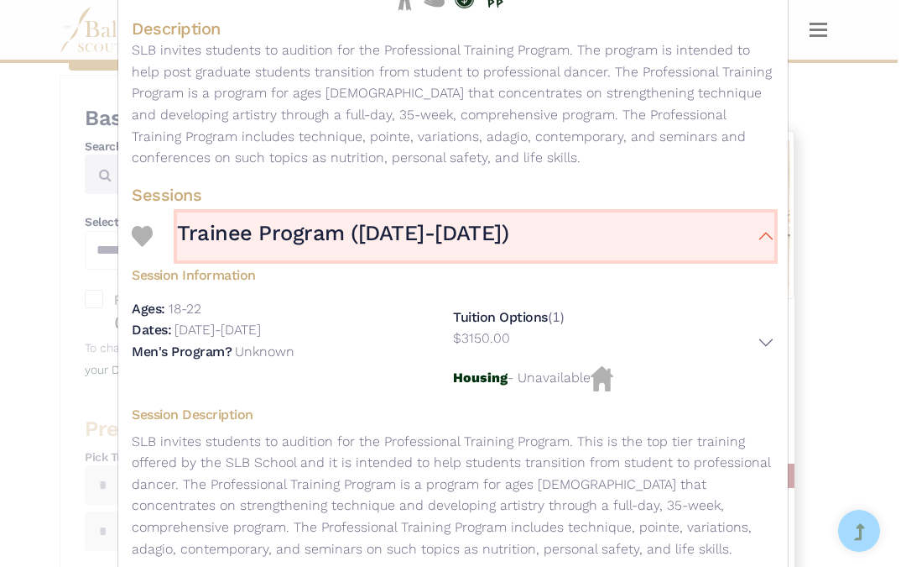
scroll to position [329, 0]
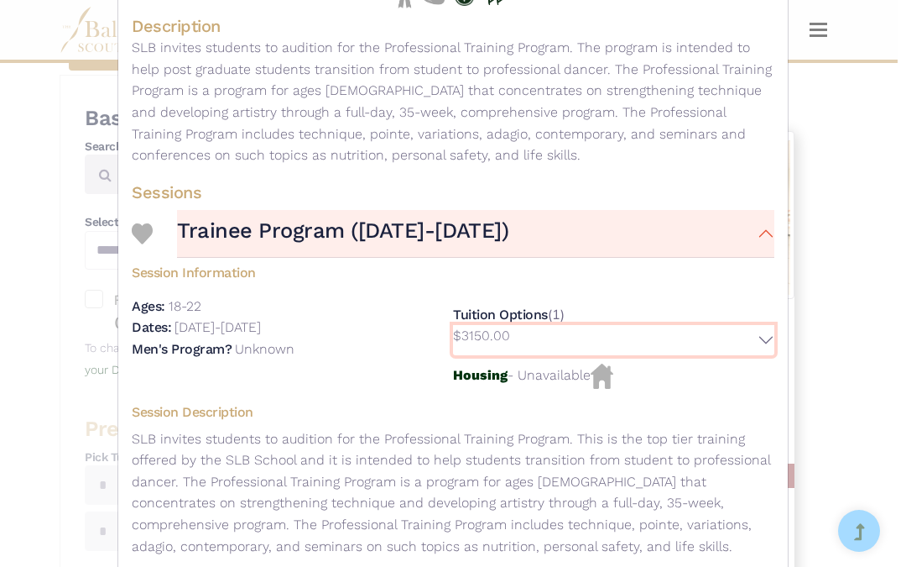
click at [755, 349] on button "$3150.00" at bounding box center [613, 340] width 321 height 30
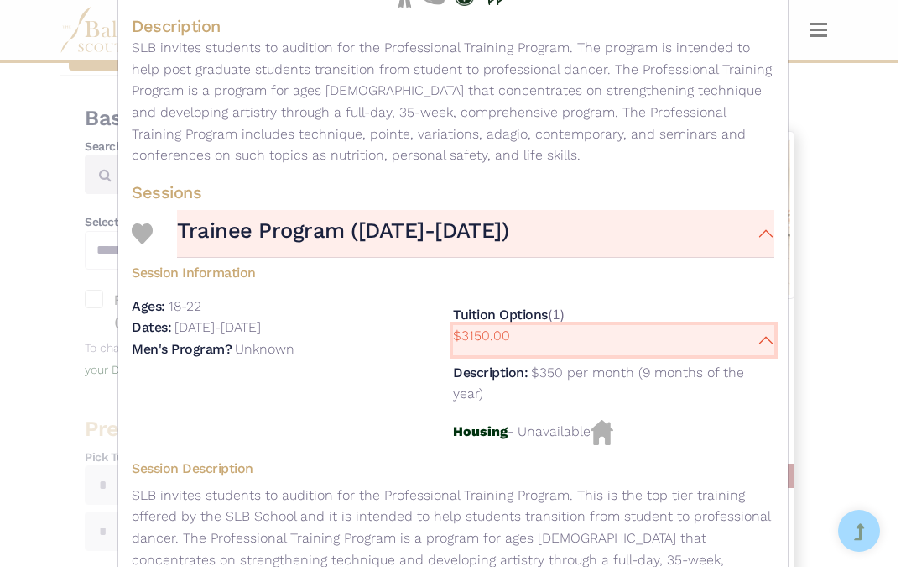
click at [754, 347] on button "$3150.00" at bounding box center [613, 340] width 321 height 30
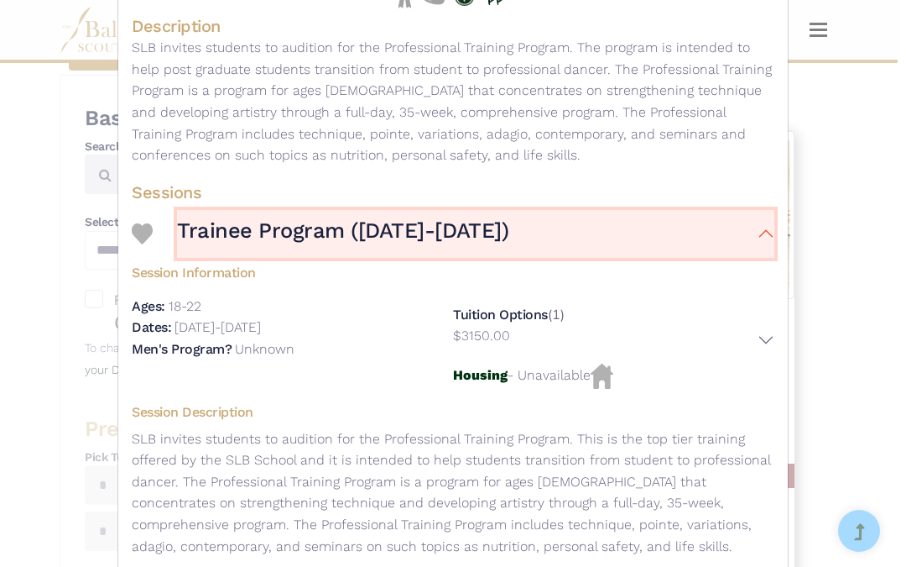
click at [764, 242] on button "Trainee Program (2024-2025)" at bounding box center [476, 234] width 598 height 48
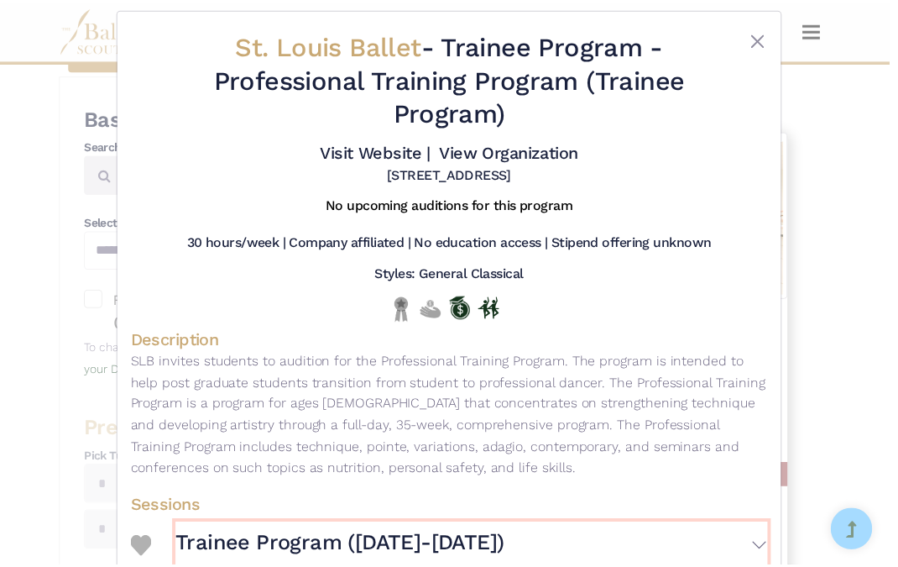
scroll to position [0, 0]
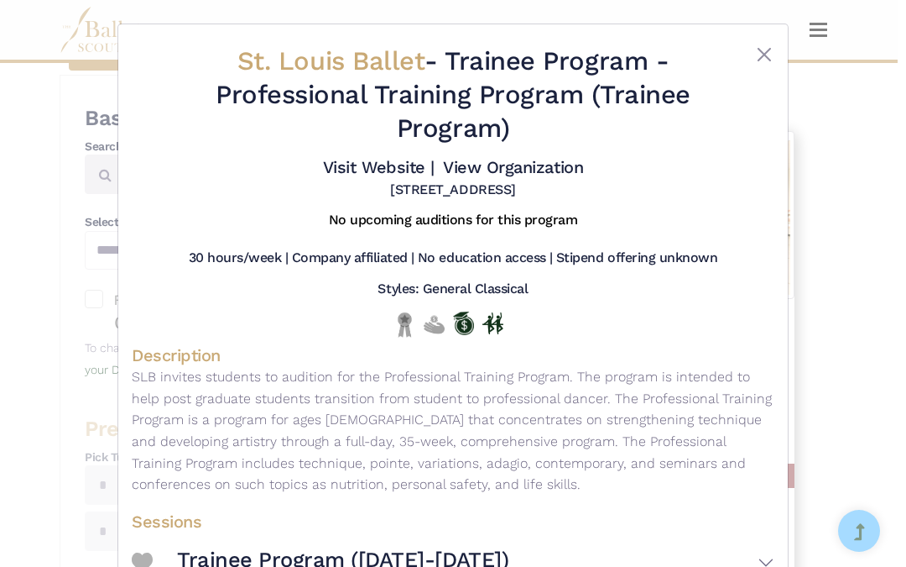
click at [857, 254] on div "St. Louis Ballet - Trainee Program - Professional Training Program (Trainee Pro…" at bounding box center [453, 283] width 906 height 567
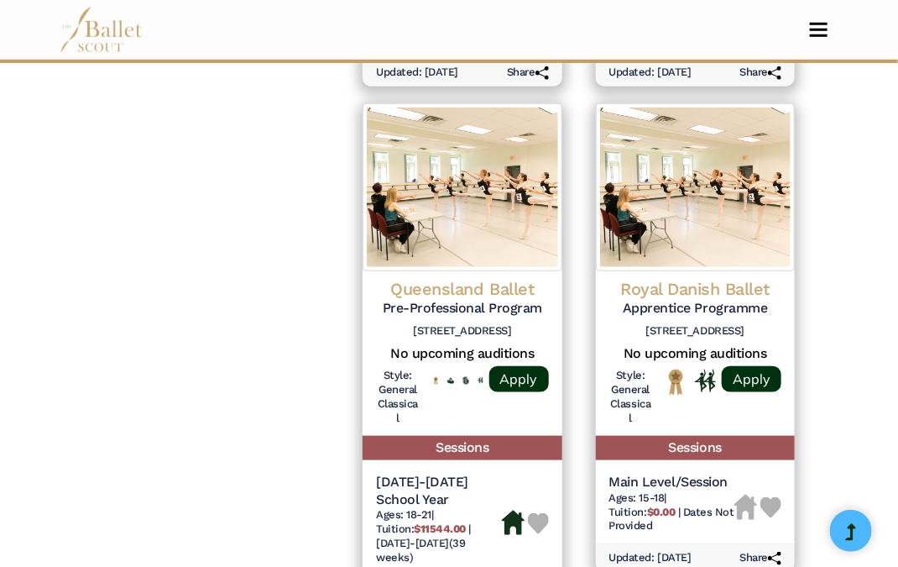
scroll to position [2448, 0]
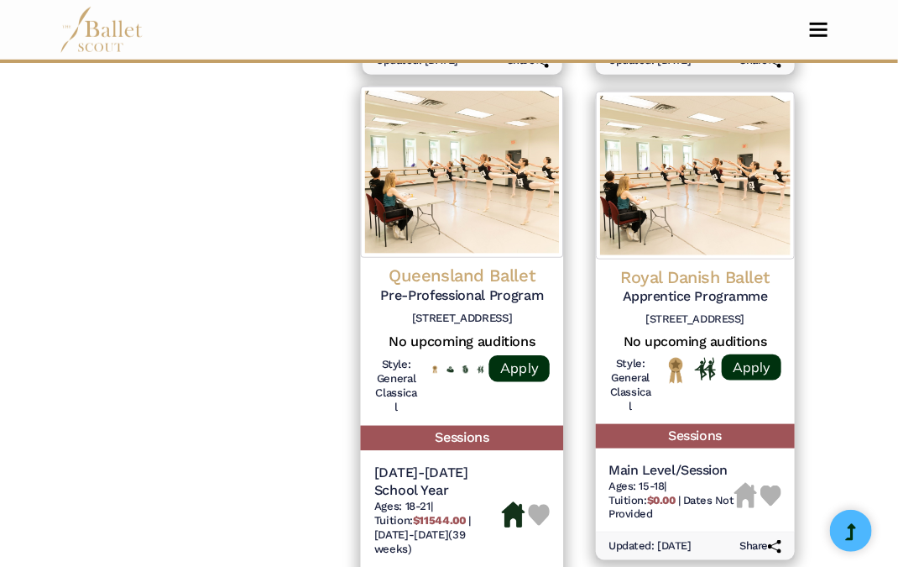
click at [495, 287] on h5 "Pre-Professional Program" at bounding box center [461, 296] width 175 height 18
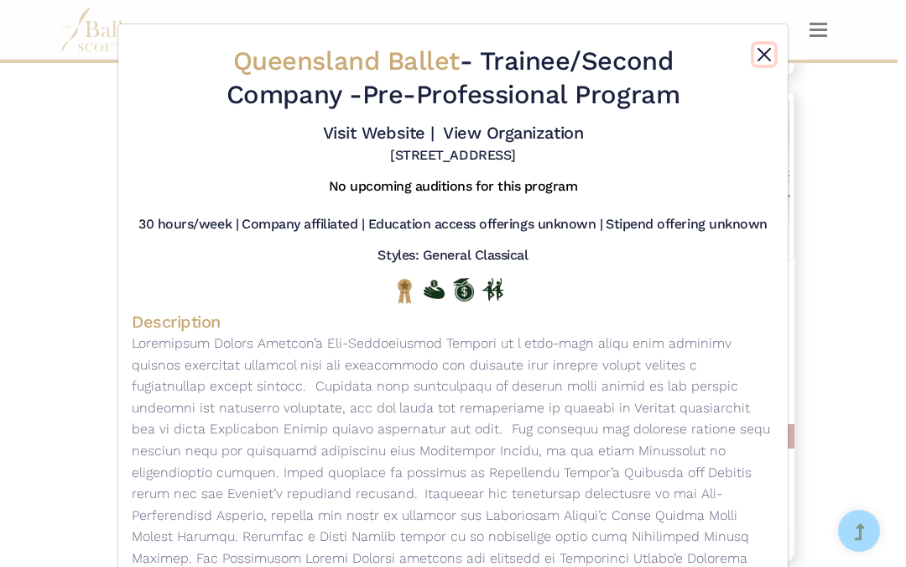
click at [762, 52] on button "Close" at bounding box center [764, 54] width 20 height 20
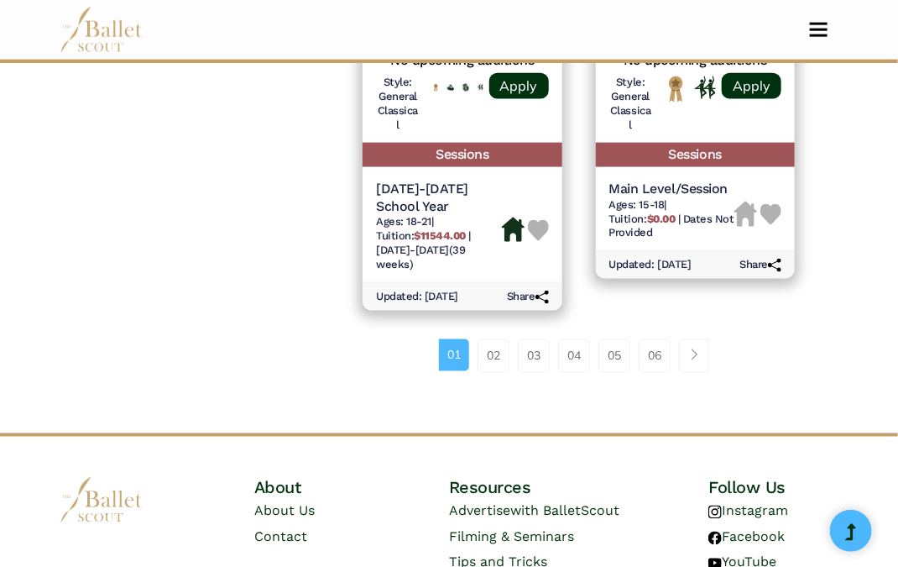
scroll to position [2782, 0]
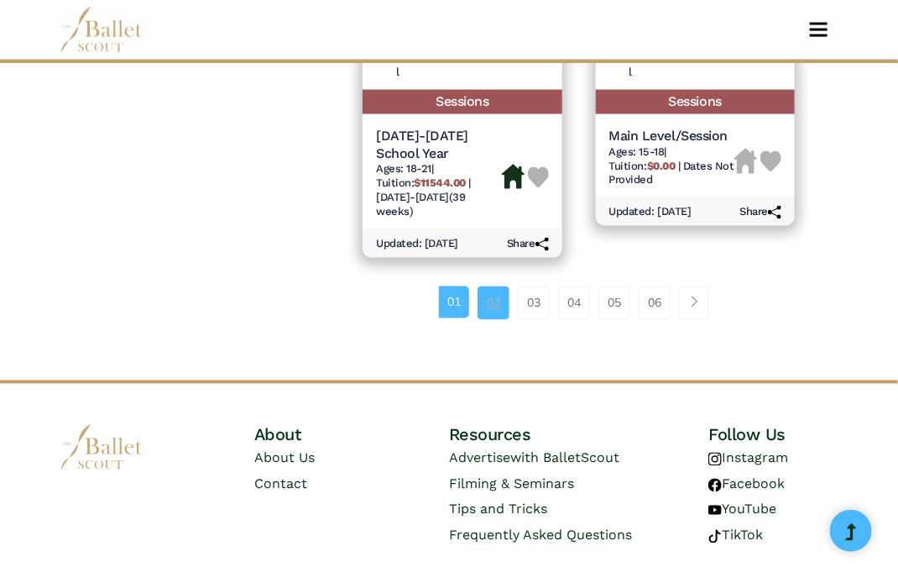
click at [490, 286] on link "02" at bounding box center [494, 303] width 32 height 34
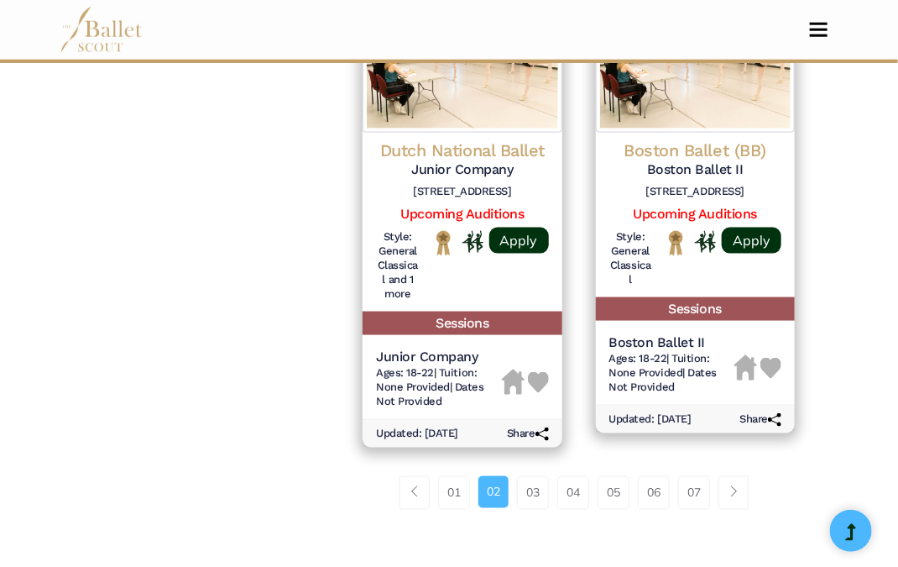
scroll to position [2608, 0]
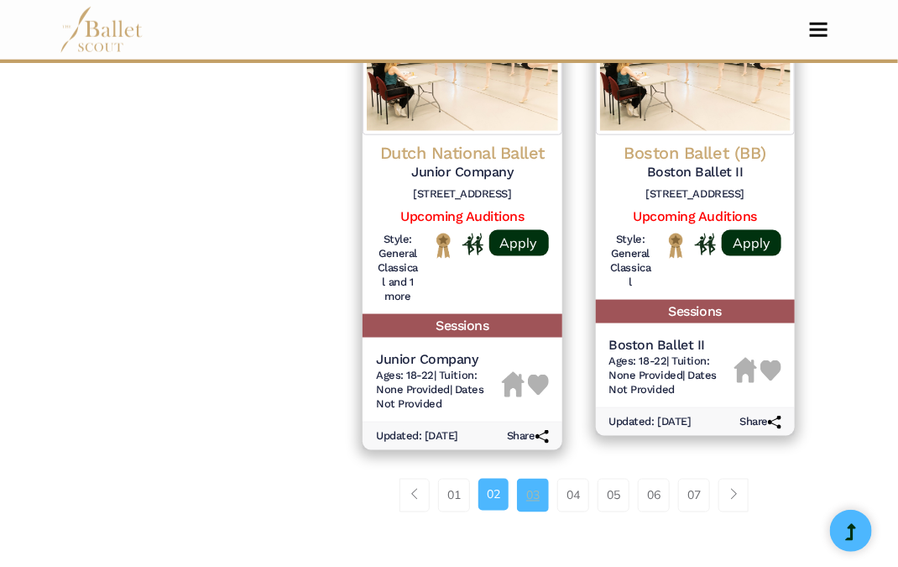
click at [518, 478] on link "03" at bounding box center [533, 495] width 32 height 34
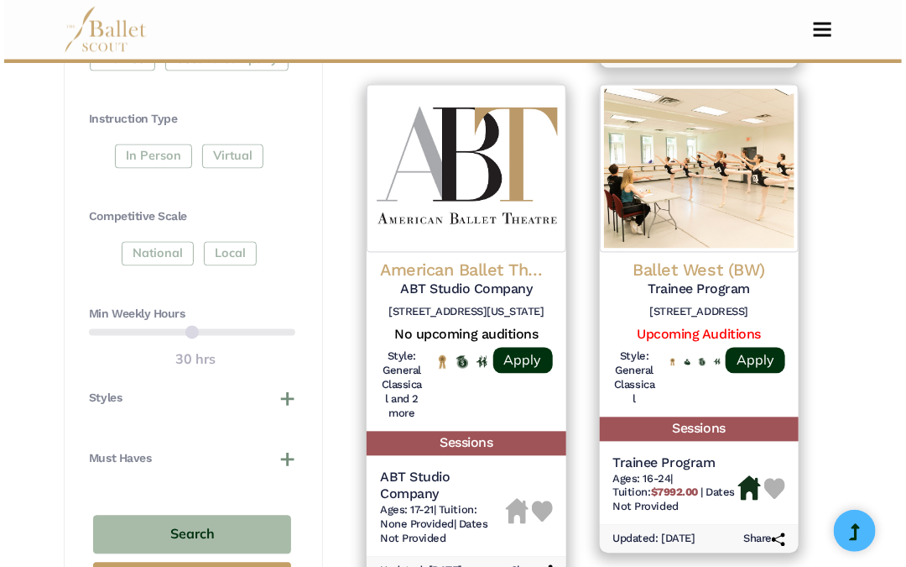
scroll to position [916, 0]
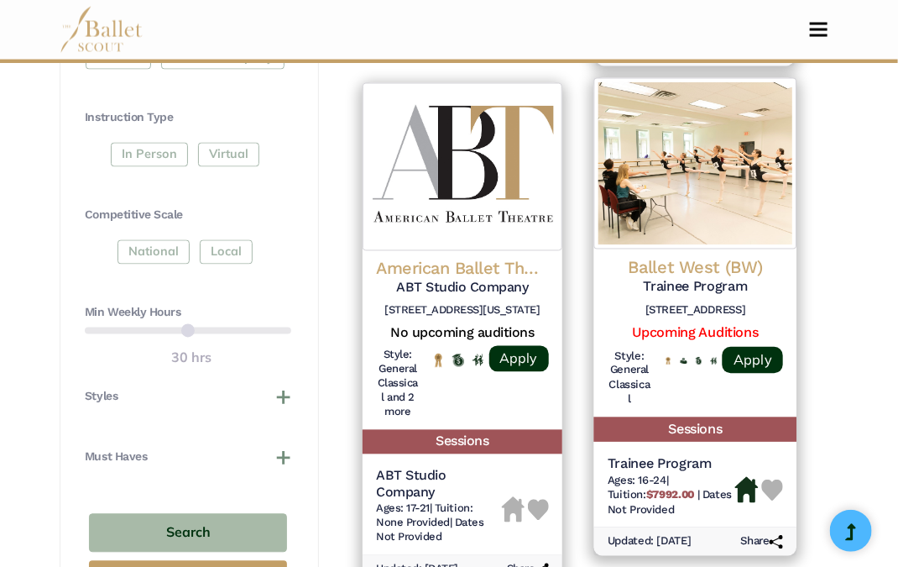
click at [728, 279] on h5 "Trainee Program" at bounding box center [695, 288] width 175 height 18
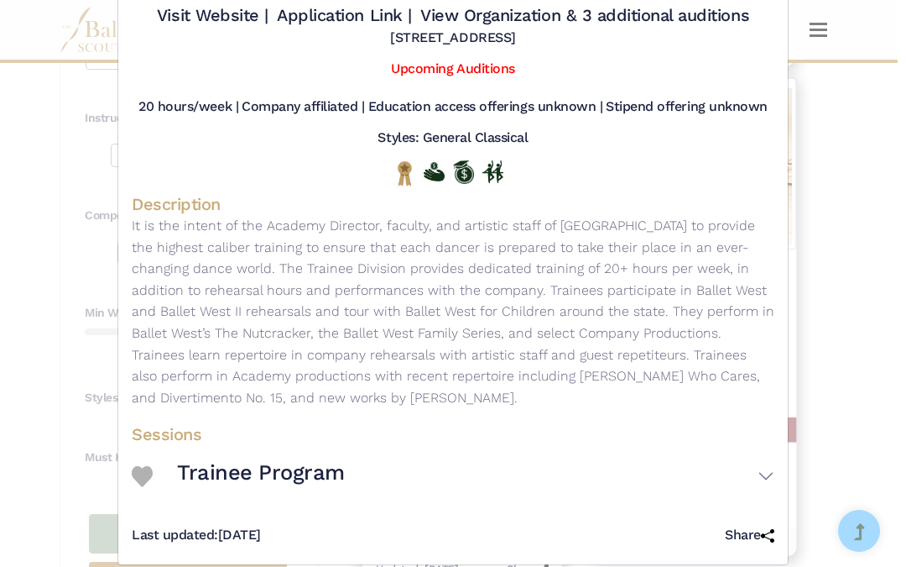
scroll to position [138, 0]
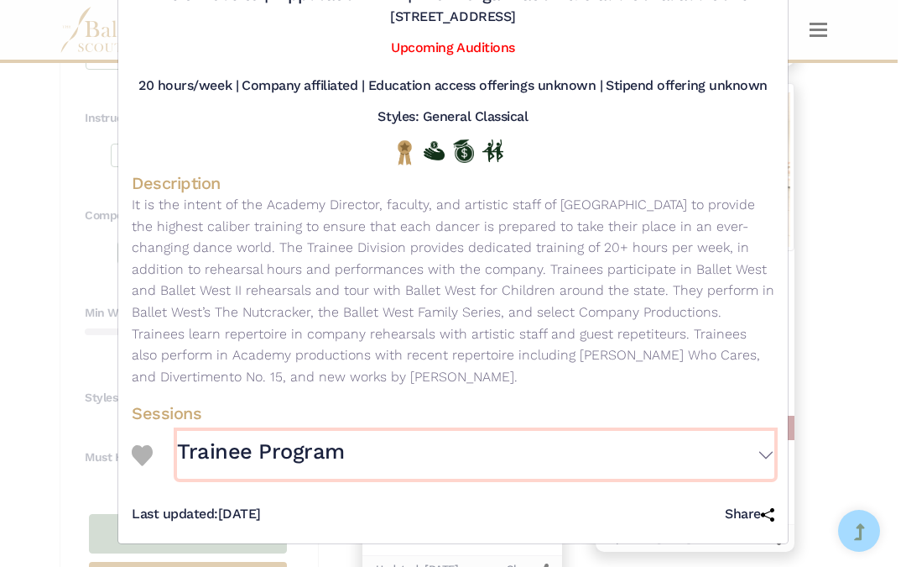
click at [737, 445] on button "Trainee Program" at bounding box center [476, 455] width 598 height 48
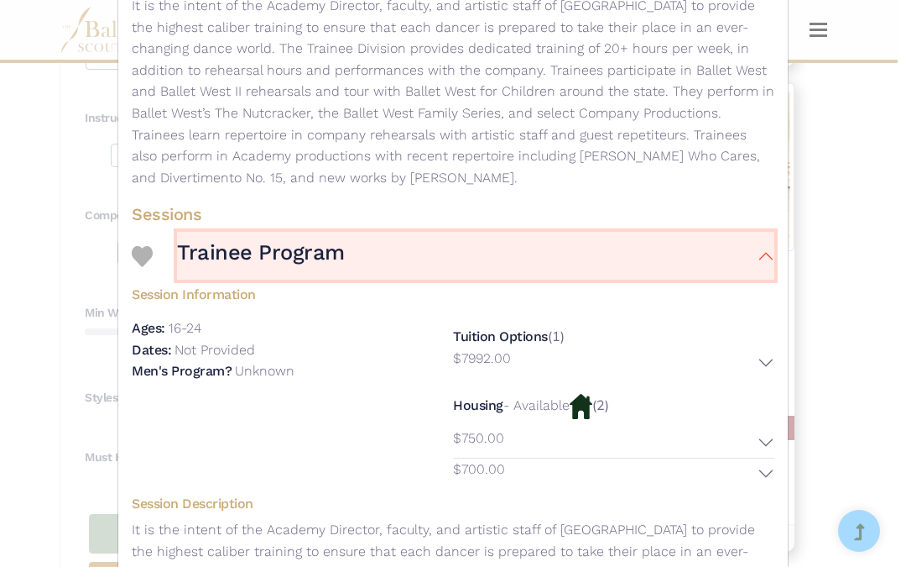
scroll to position [338, 0]
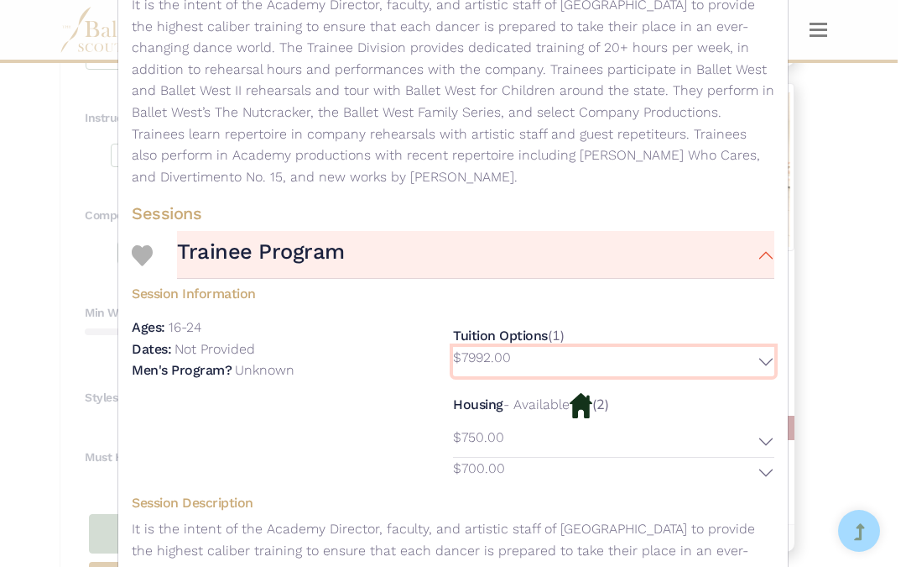
click at [750, 365] on button "$7992.00" at bounding box center [613, 362] width 321 height 30
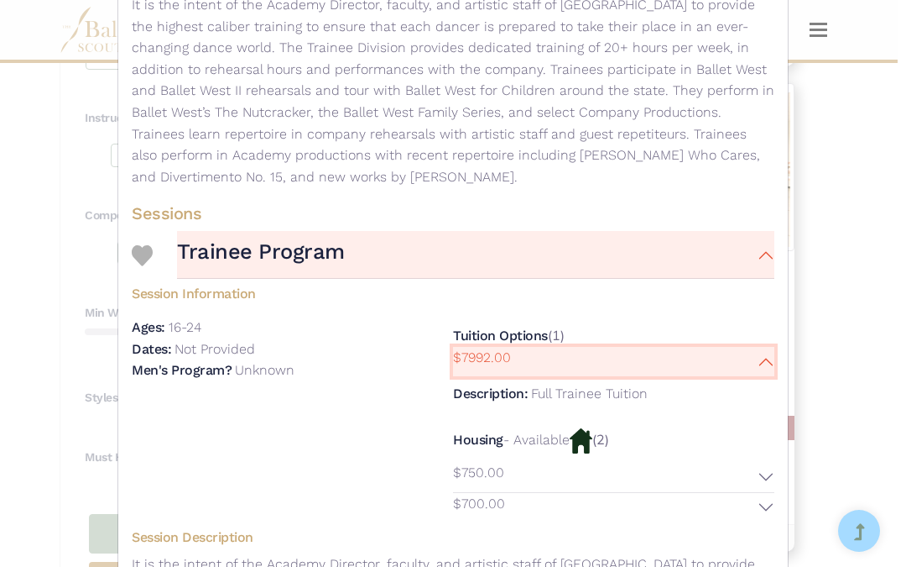
click at [745, 363] on button "$7992.00" at bounding box center [613, 362] width 321 height 30
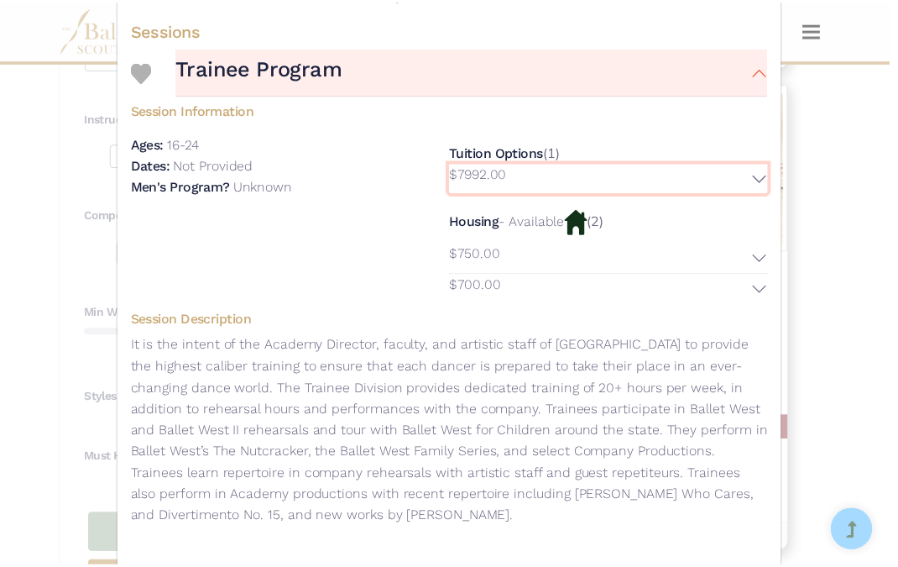
scroll to position [0, 0]
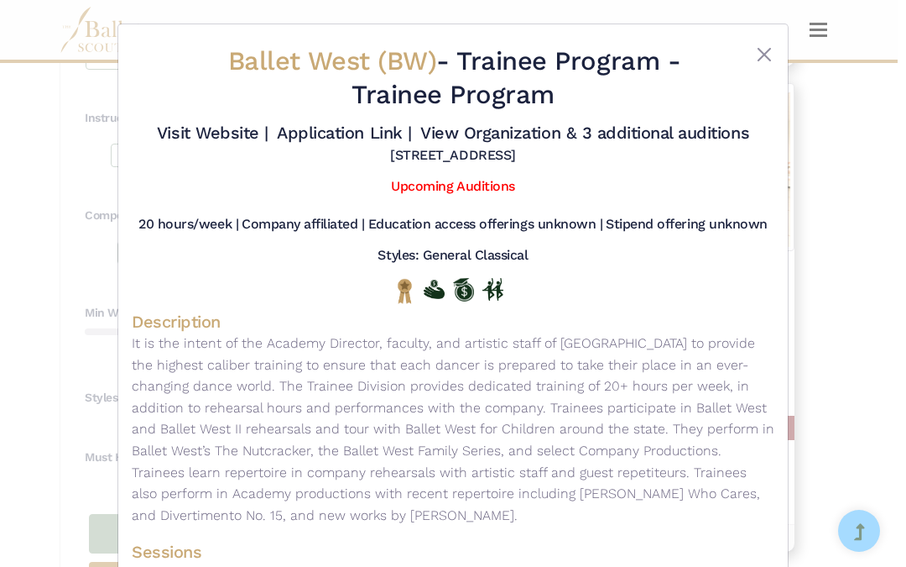
click at [828, 254] on div "Ballet West (BW) - Trainee Program - Trainee Program Visit Website | Applicatio…" at bounding box center [453, 283] width 906 height 567
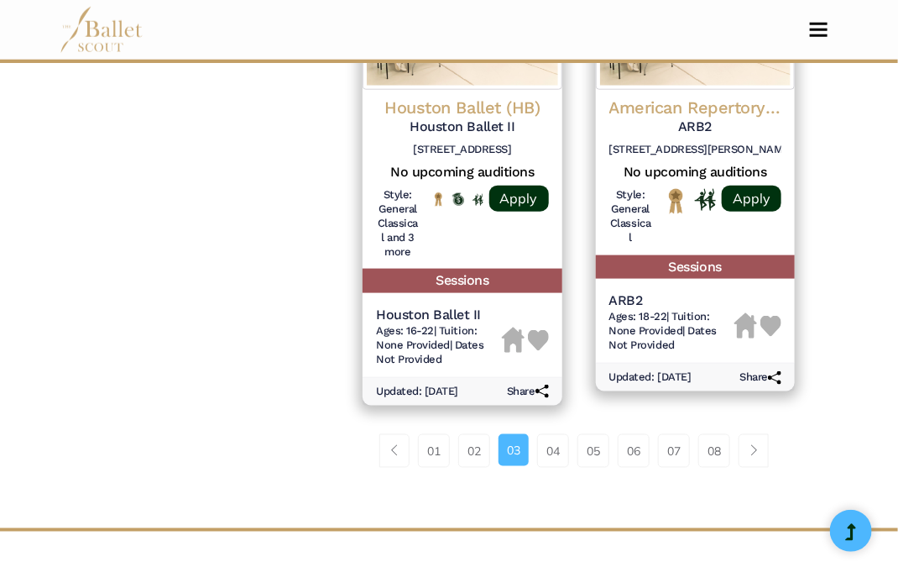
scroll to position [2769, 0]
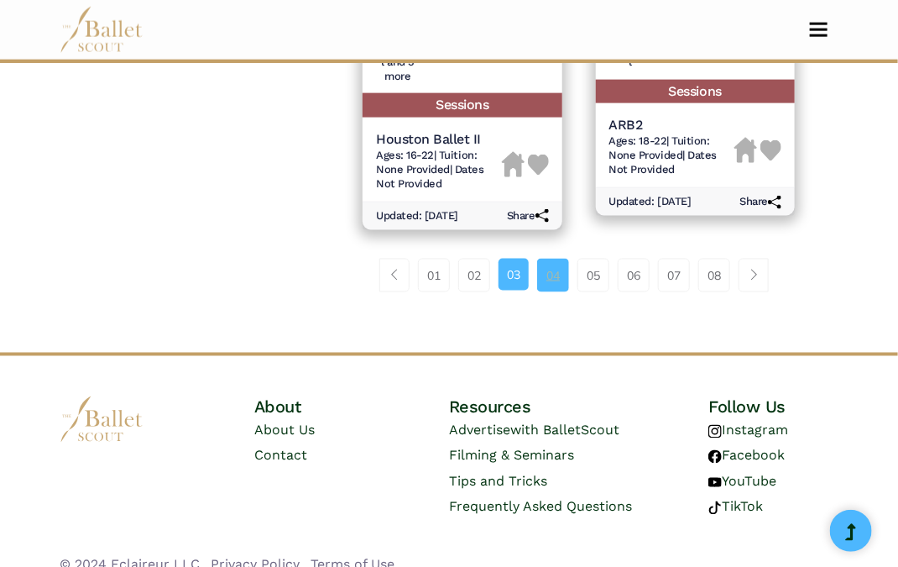
click at [557, 268] on link "04" at bounding box center [553, 275] width 32 height 34
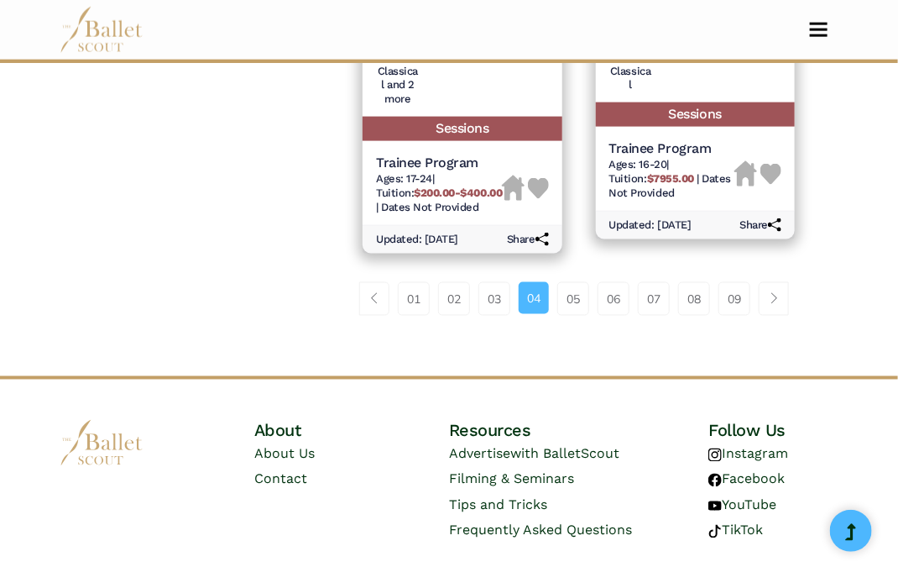
scroll to position [2765, 0]
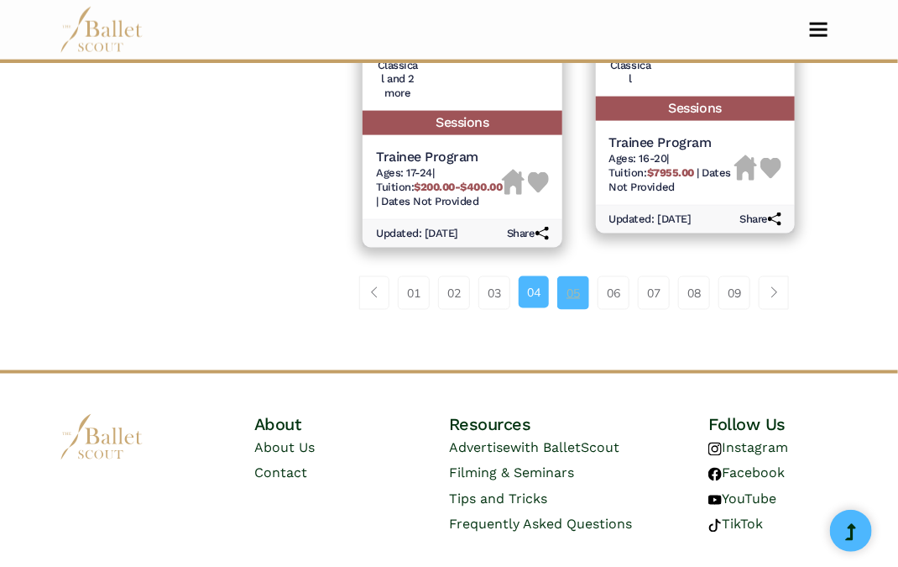
click at [568, 276] on link "05" at bounding box center [573, 293] width 32 height 34
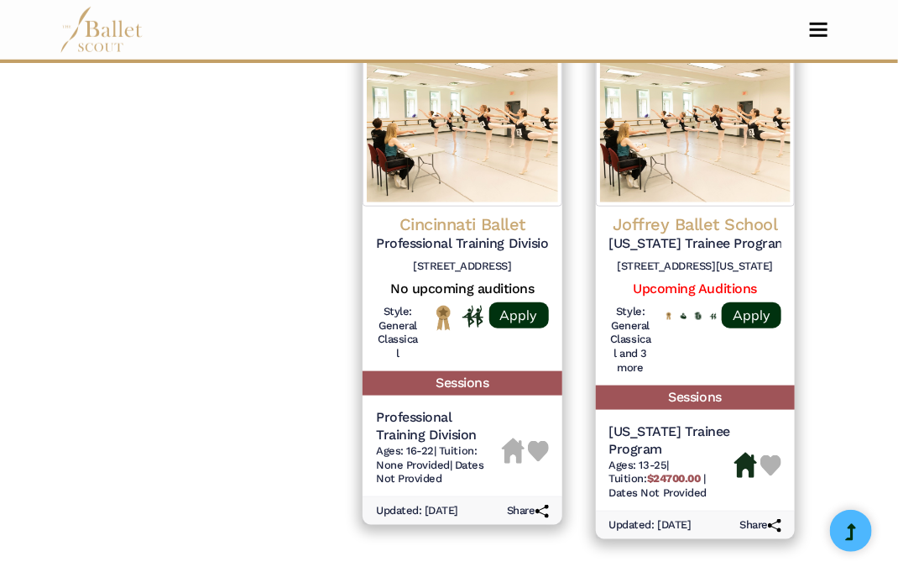
scroll to position [2498, 0]
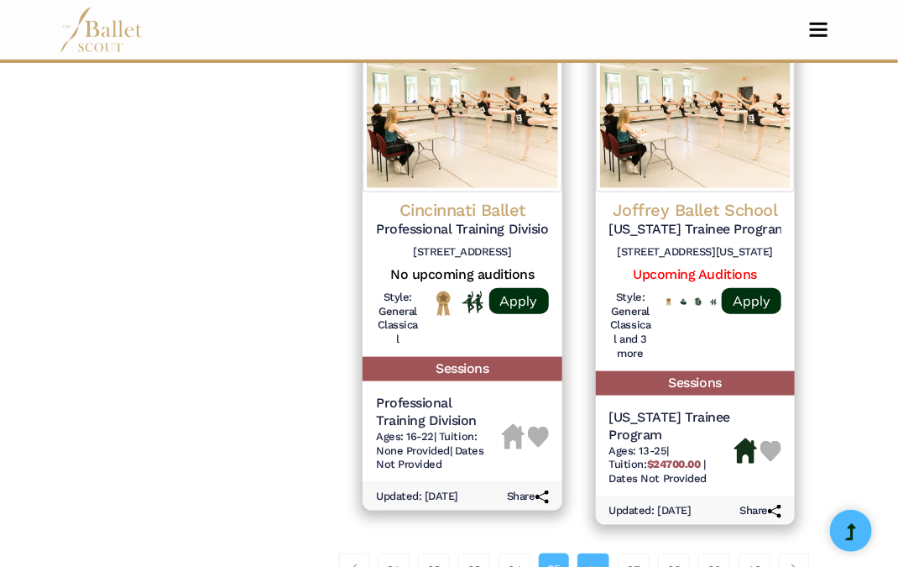
click at [579, 553] on link "06" at bounding box center [593, 570] width 32 height 34
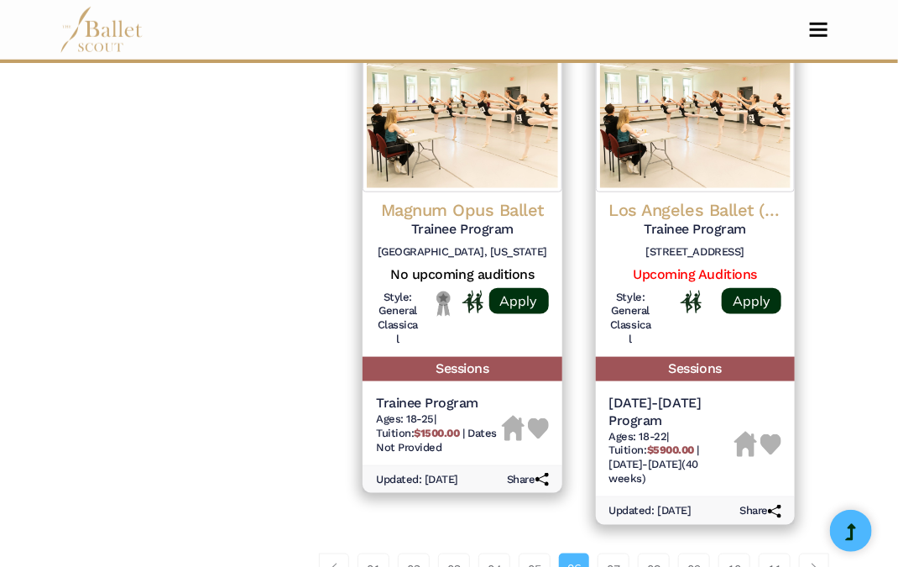
scroll to position [2775, 0]
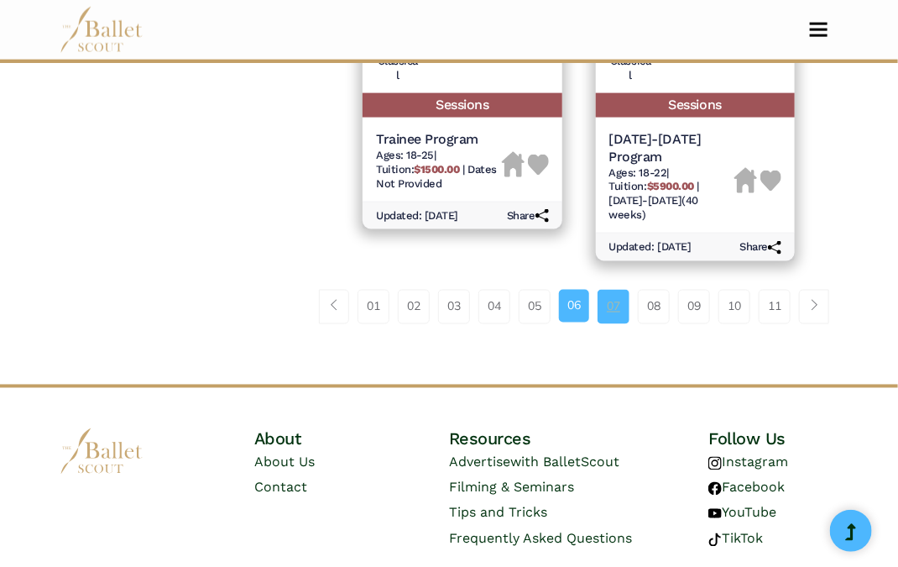
click at [608, 290] on link "07" at bounding box center [614, 307] width 32 height 34
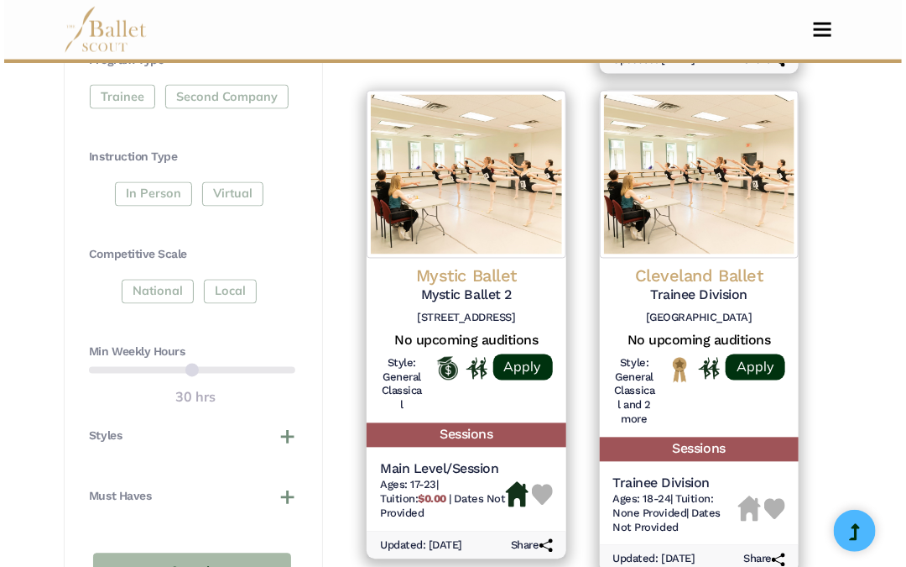
scroll to position [878, 0]
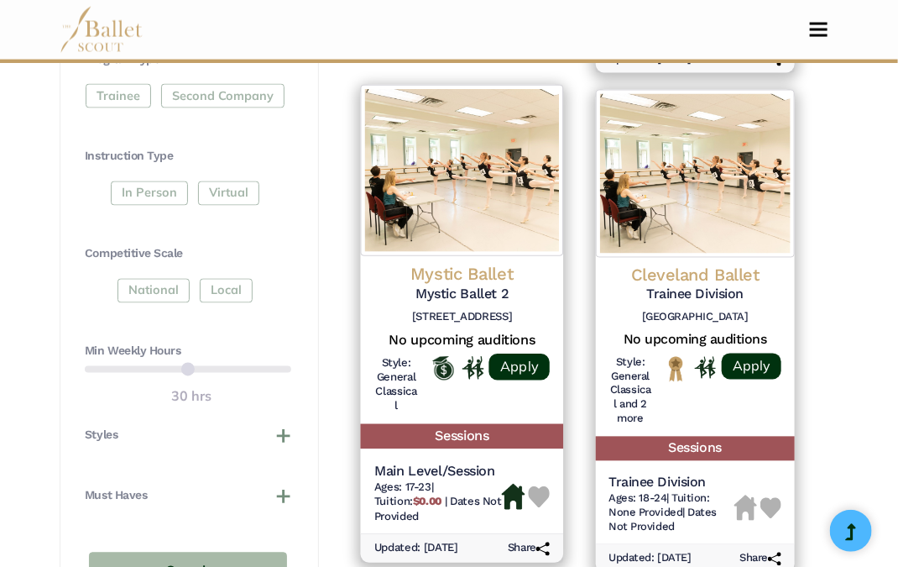
click at [508, 456] on div "Main Level/Session Ages: 17-23 | Tuition: $0.00 | Dates Not Provided" at bounding box center [462, 495] width 203 height 78
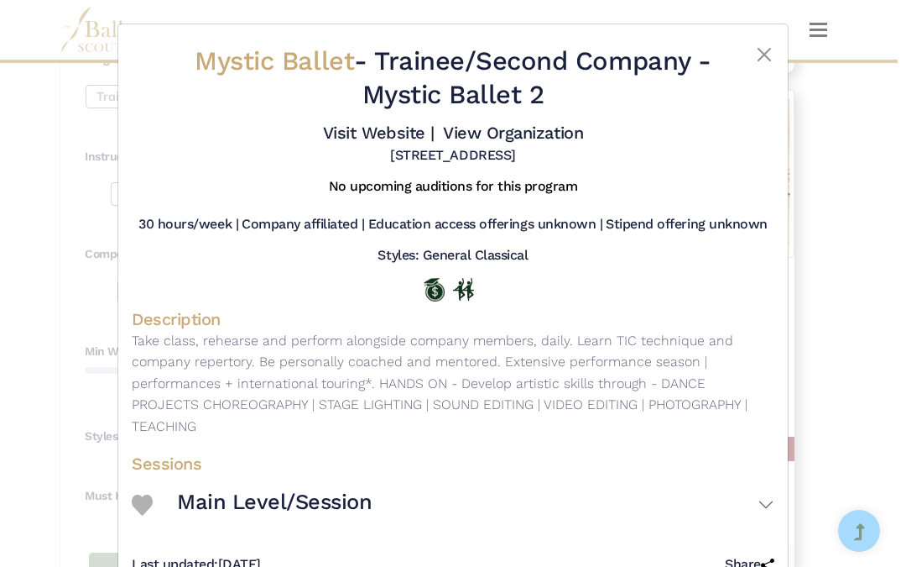
scroll to position [28, 0]
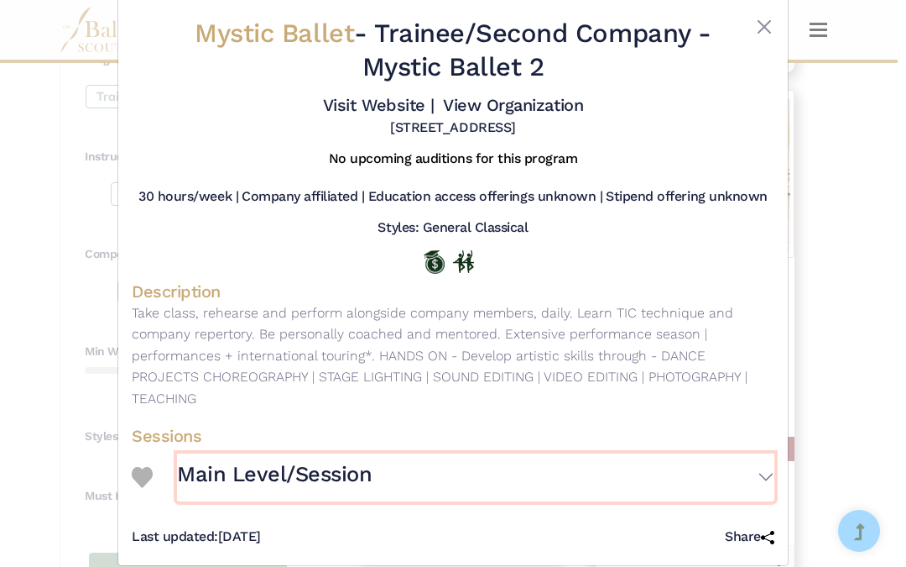
click at [763, 453] on button "Main Level/Session" at bounding box center [476, 477] width 598 height 48
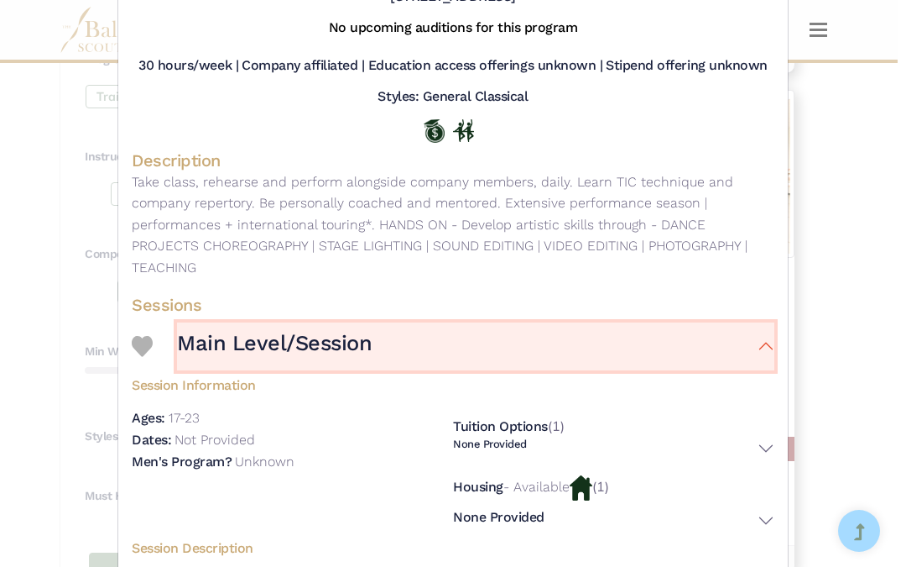
scroll to position [169, 0]
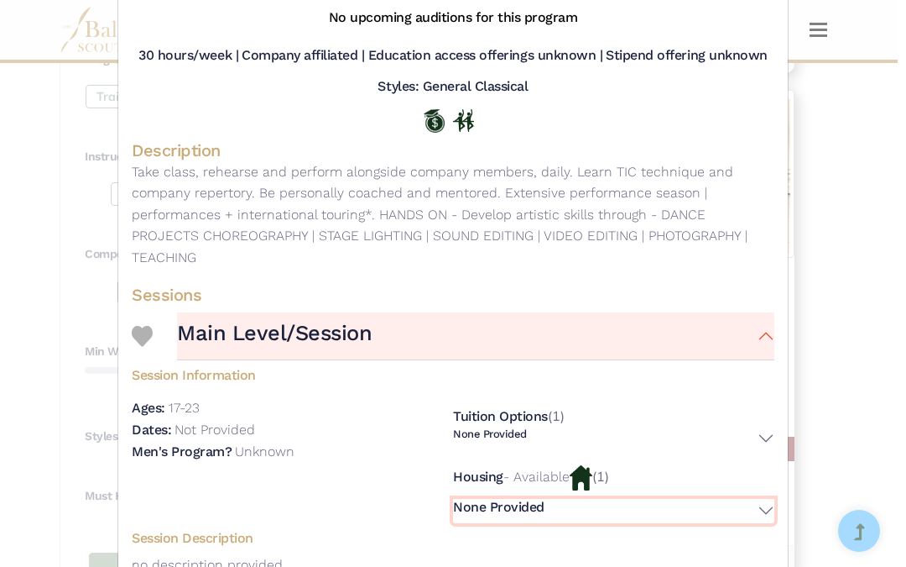
click at [752, 499] on button "None Provided" at bounding box center [613, 511] width 321 height 24
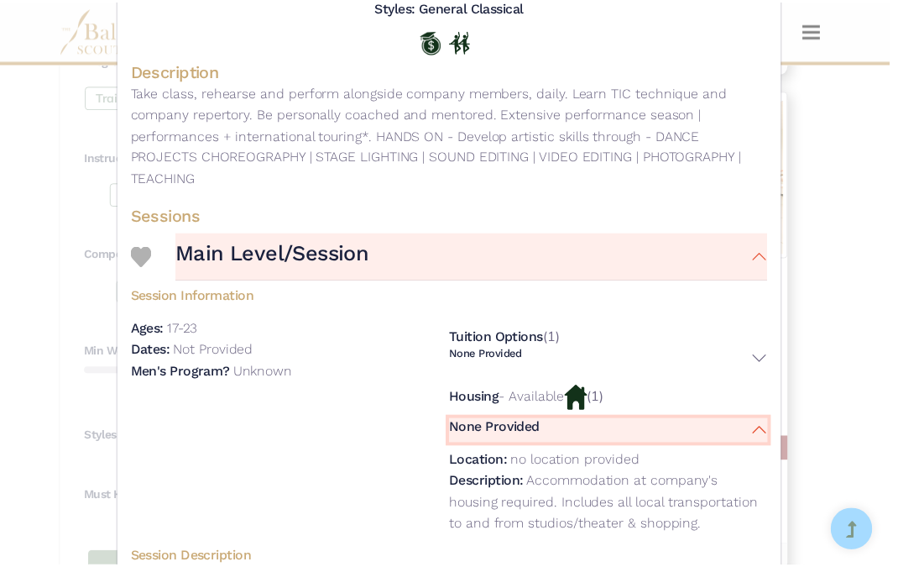
scroll to position [251, 0]
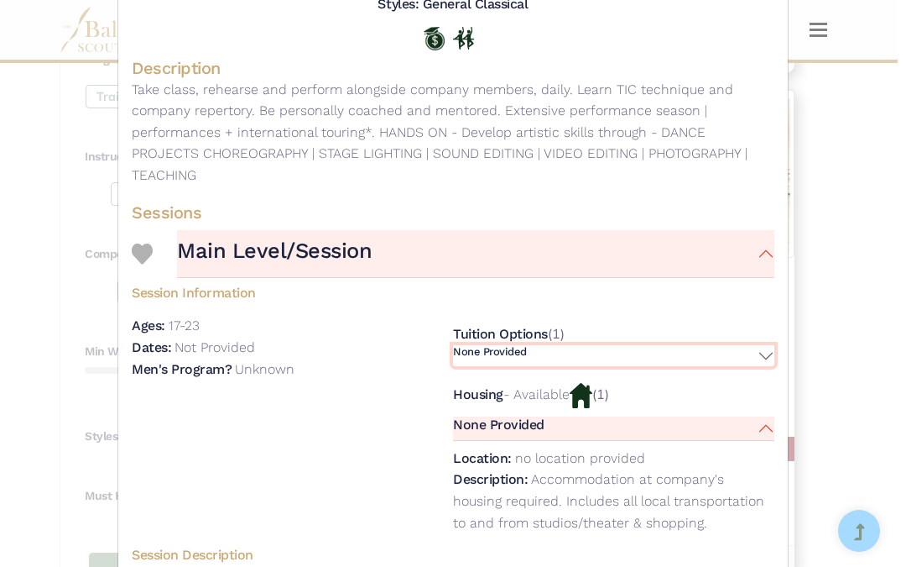
click at [746, 345] on button "None Provided" at bounding box center [613, 355] width 321 height 21
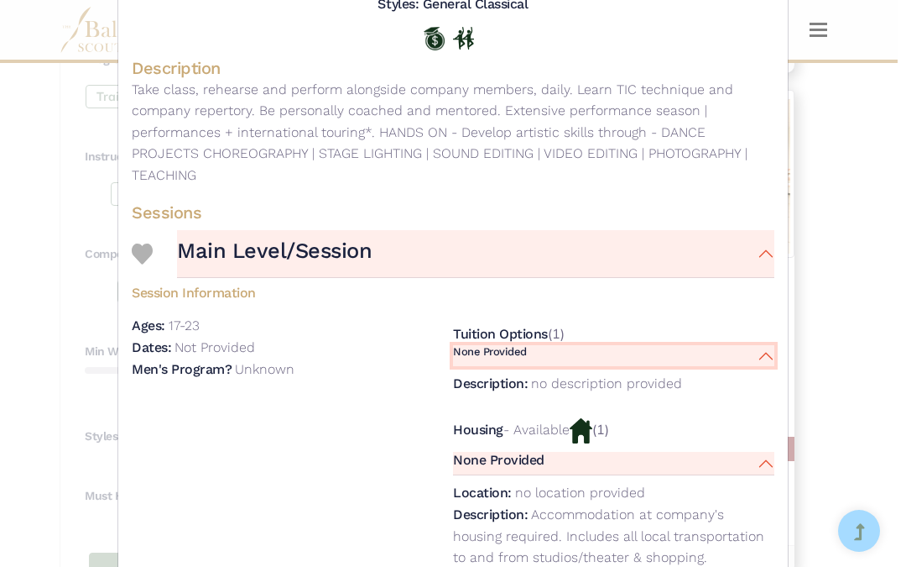
click at [750, 345] on button "None Provided" at bounding box center [613, 355] width 321 height 21
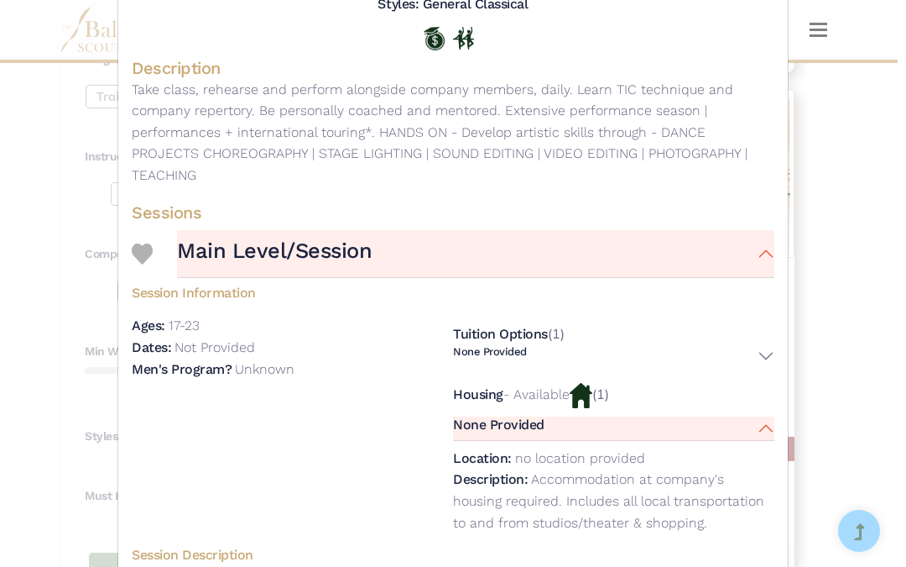
click at [831, 294] on div "Mystic Ballet - Trainee/Second Company - Mystic Ballet 2 Visit Website | View O…" at bounding box center [453, 283] width 906 height 567
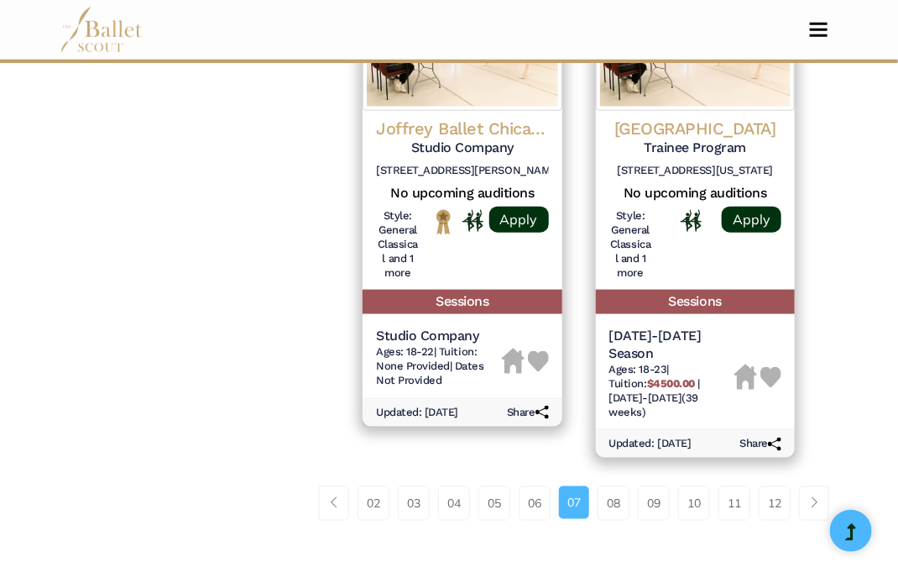
scroll to position [2754, 0]
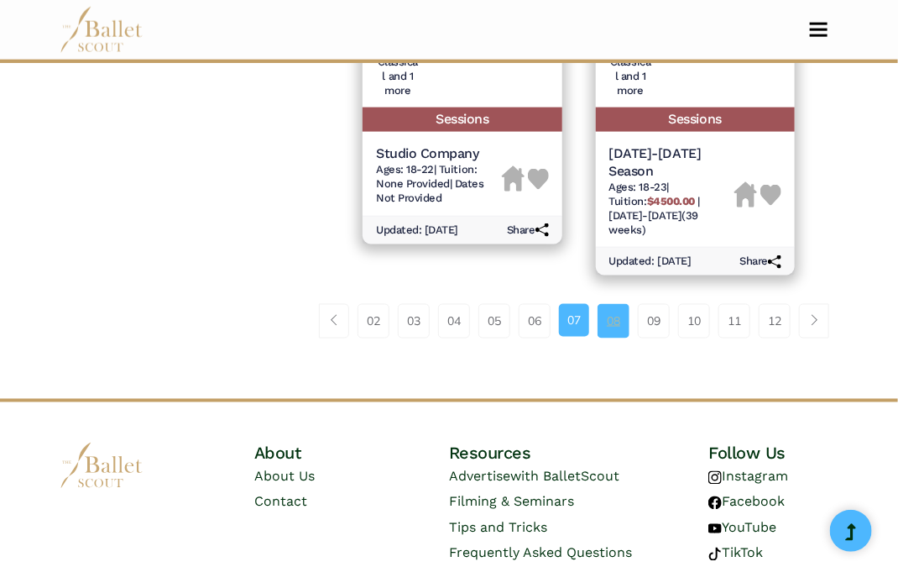
click at [610, 304] on link "08" at bounding box center [614, 321] width 32 height 34
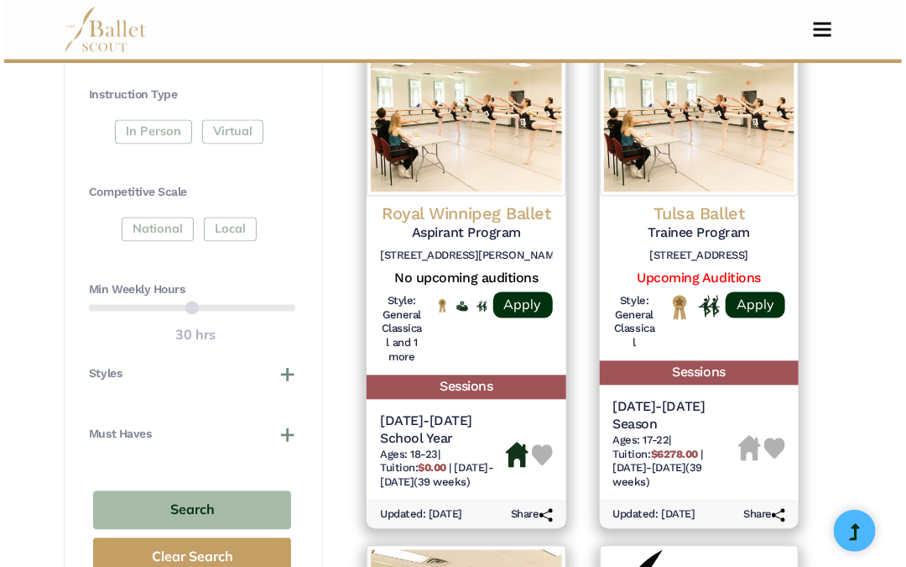
scroll to position [959, 0]
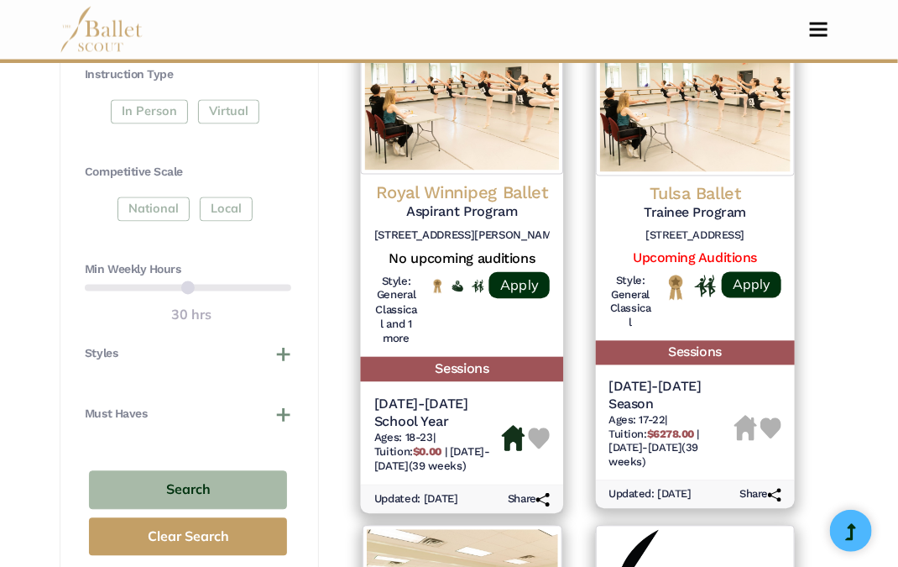
click at [457, 395] on h5 "[DATE]-[DATE] School Year" at bounding box center [438, 412] width 128 height 35
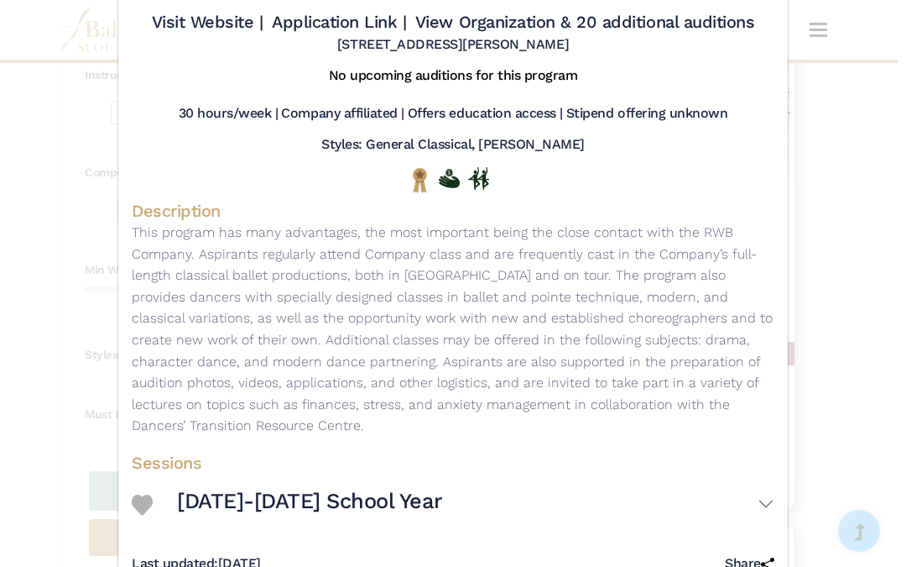
scroll to position [159, 0]
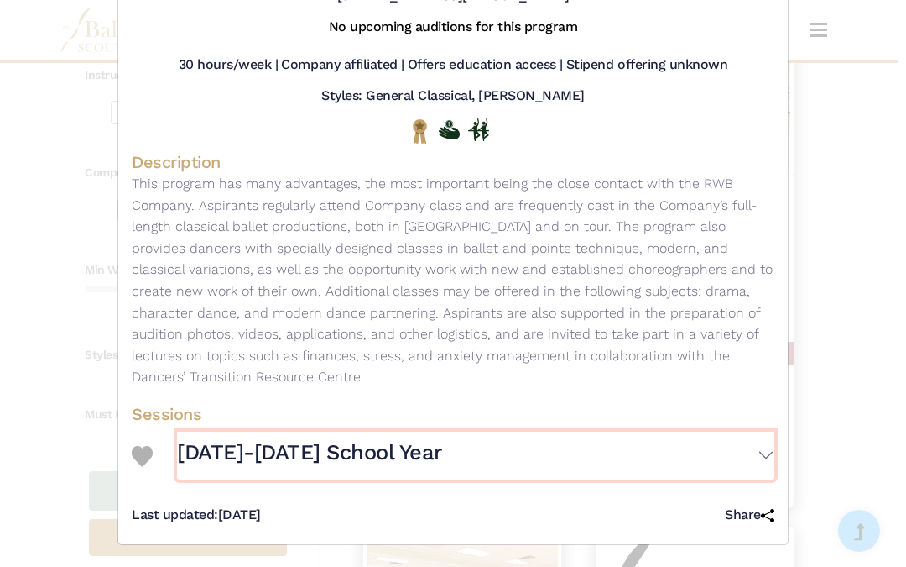
click at [754, 455] on button "[DATE]-[DATE] School Year" at bounding box center [476, 455] width 598 height 48
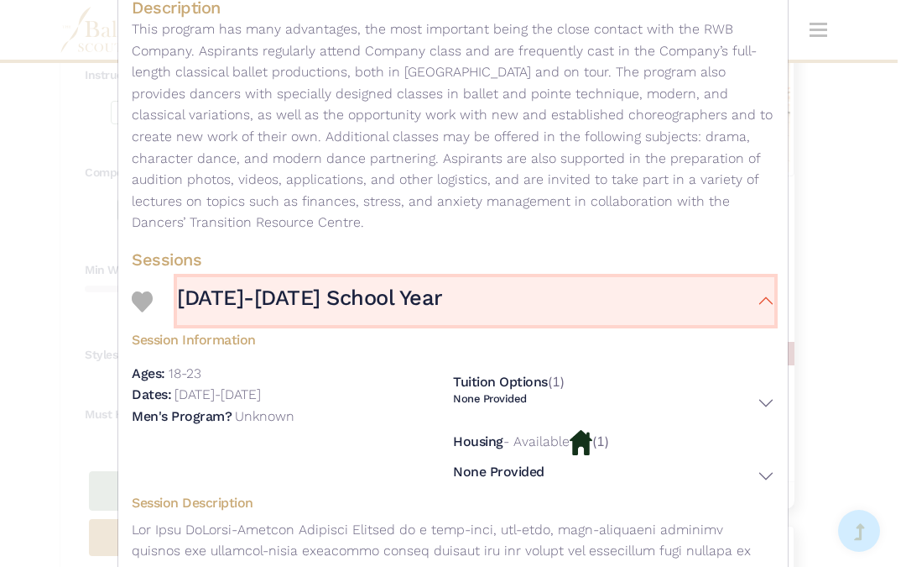
scroll to position [314, 0]
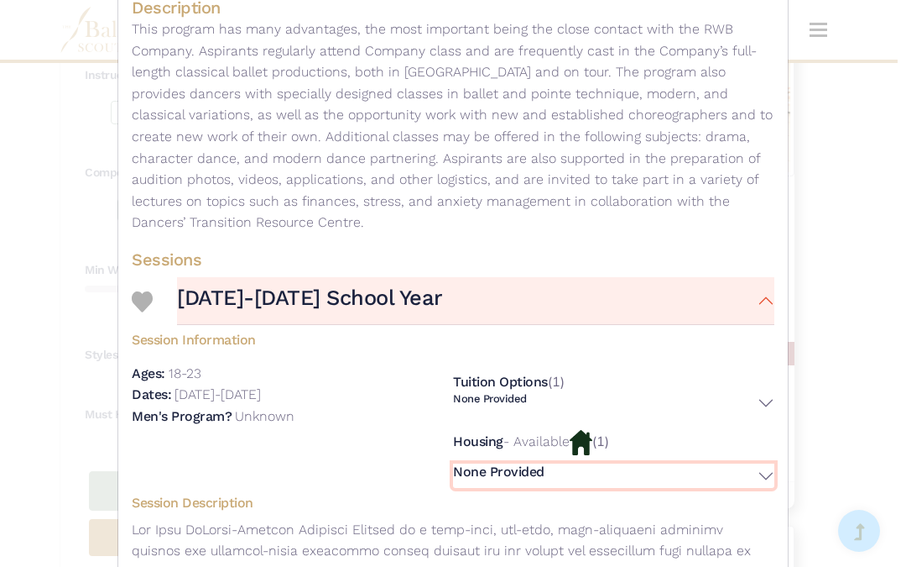
click at [749, 467] on button "None Provided" at bounding box center [613, 475] width 321 height 24
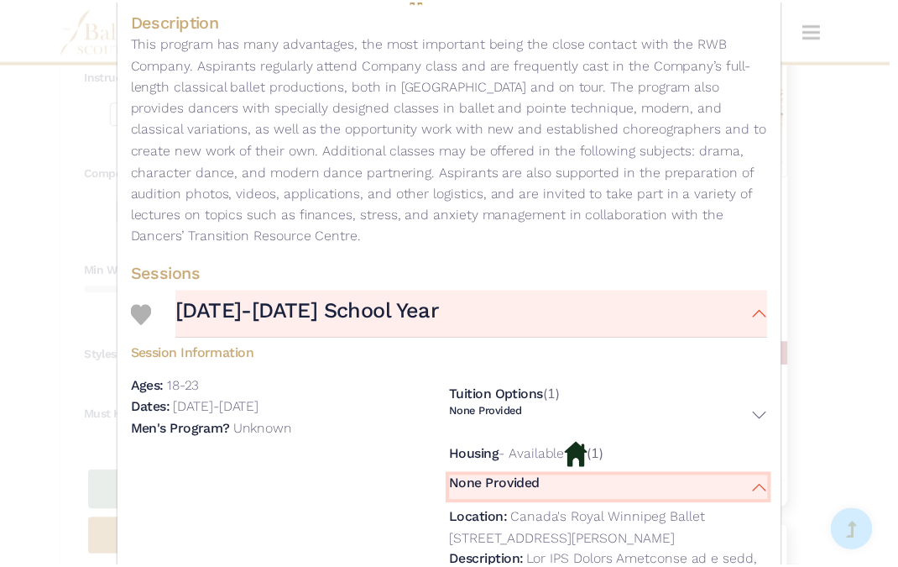
scroll to position [287, 0]
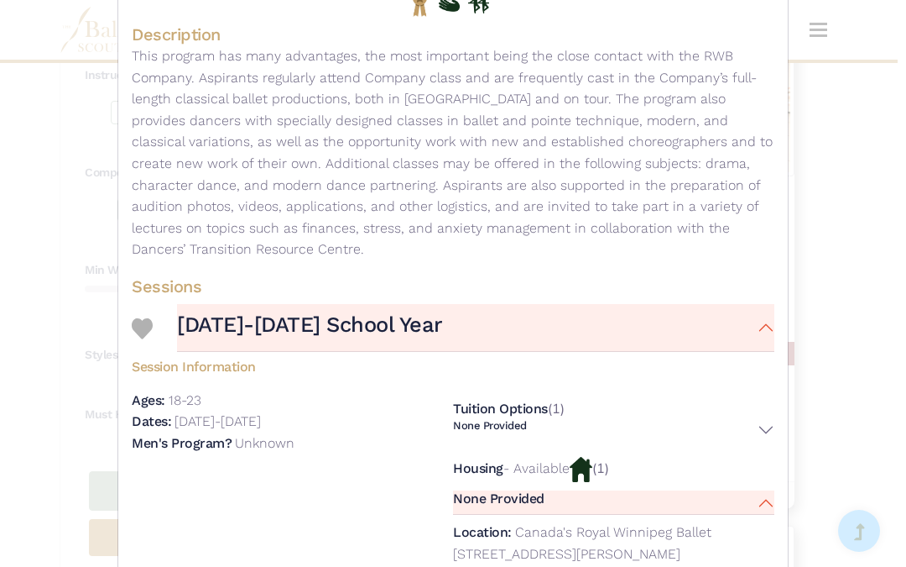
click at [850, 308] on div "Royal Winnipeg Ballet - Trainee Program - Aspirant Program Visit Website | Appl…" at bounding box center [453, 283] width 906 height 567
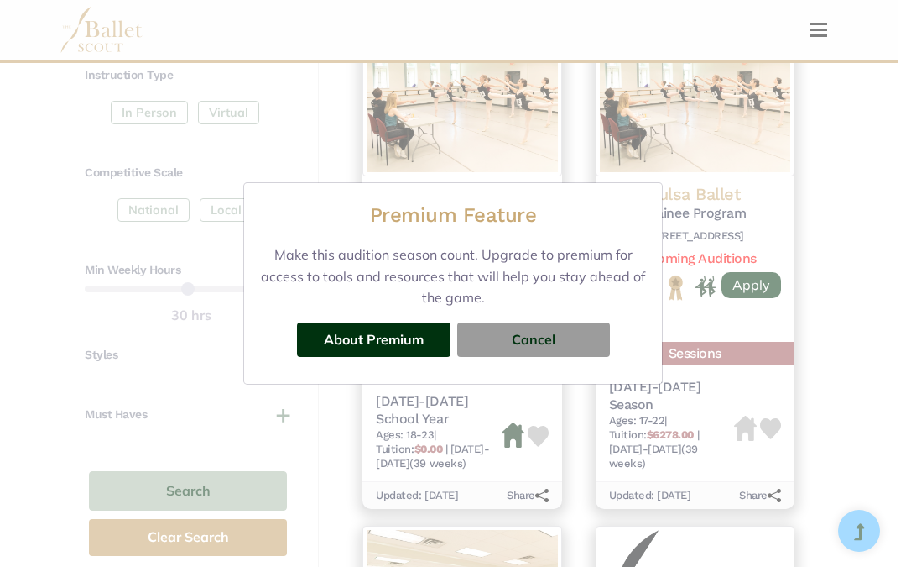
click at [839, 316] on div "Premium Feature Make this audition season count. Upgrade to premium for access …" at bounding box center [453, 283] width 906 height 567
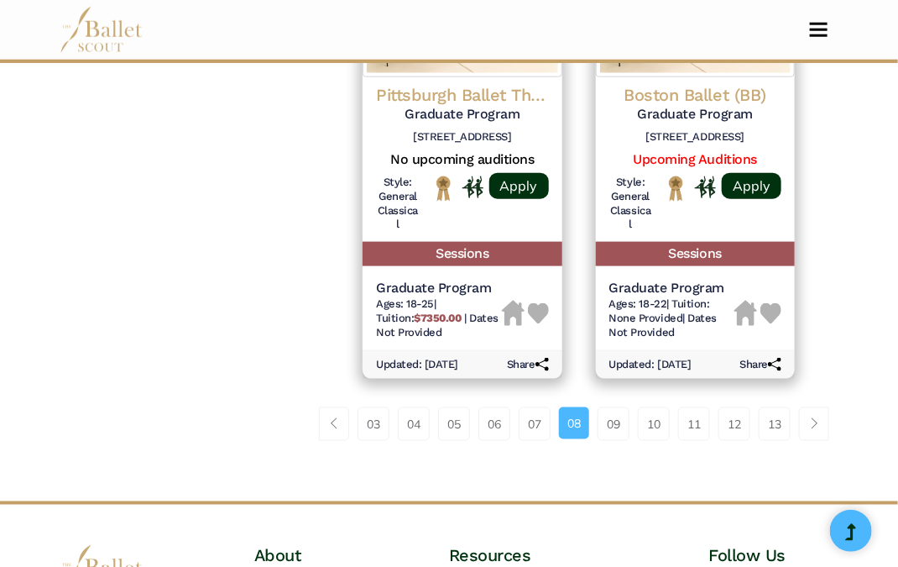
scroll to position [2629, 0]
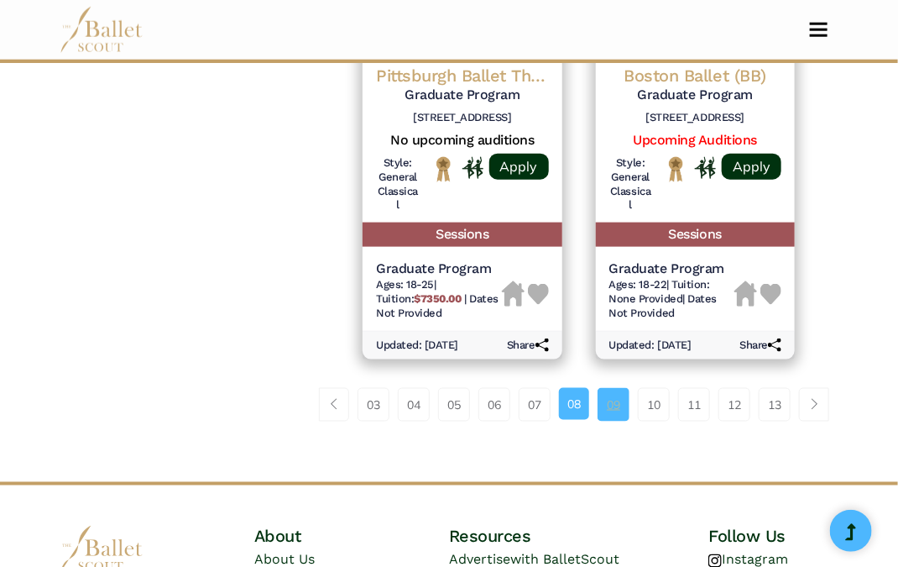
click at [613, 388] on link "09" at bounding box center [614, 405] width 32 height 34
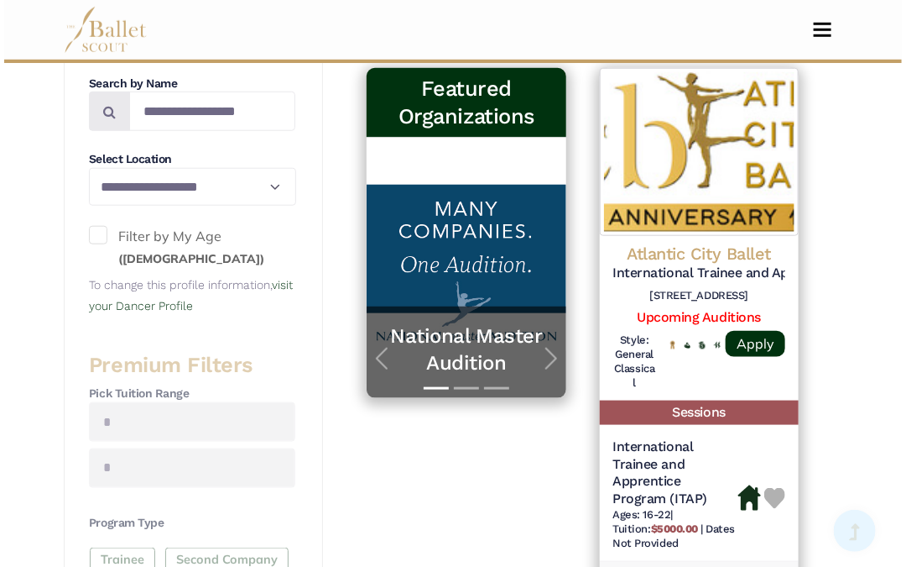
scroll to position [469, 0]
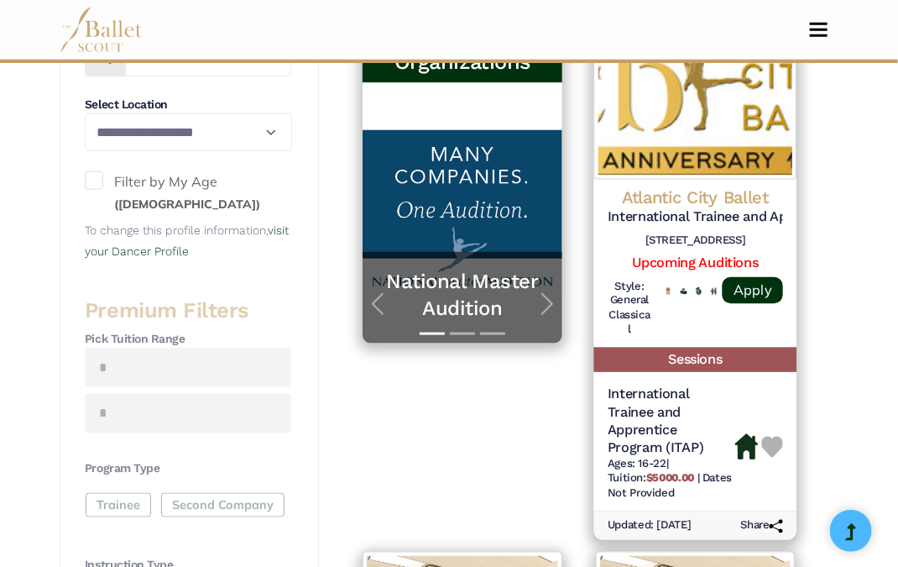
click at [726, 385] on h5 "International Trainee and Apprentice Program (ITAP)" at bounding box center [672, 420] width 128 height 71
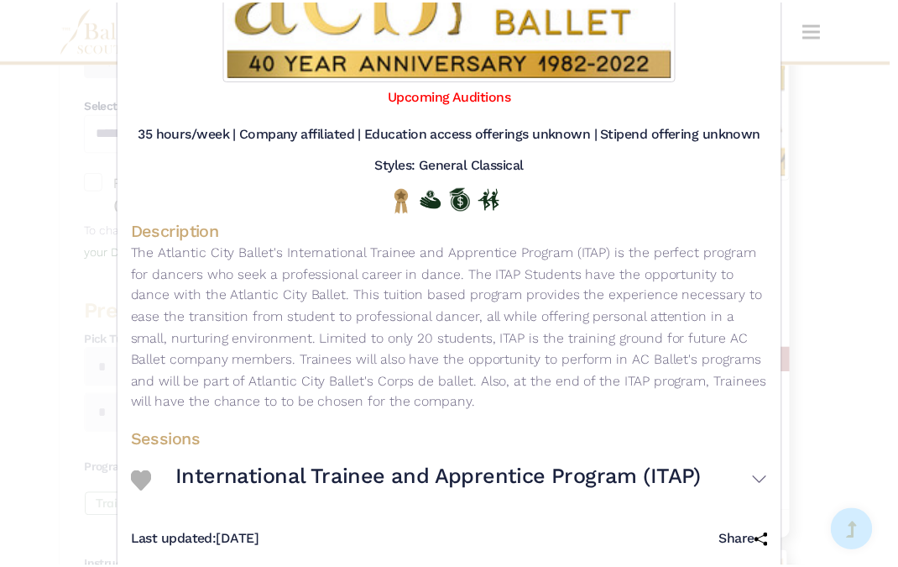
scroll to position [293, 0]
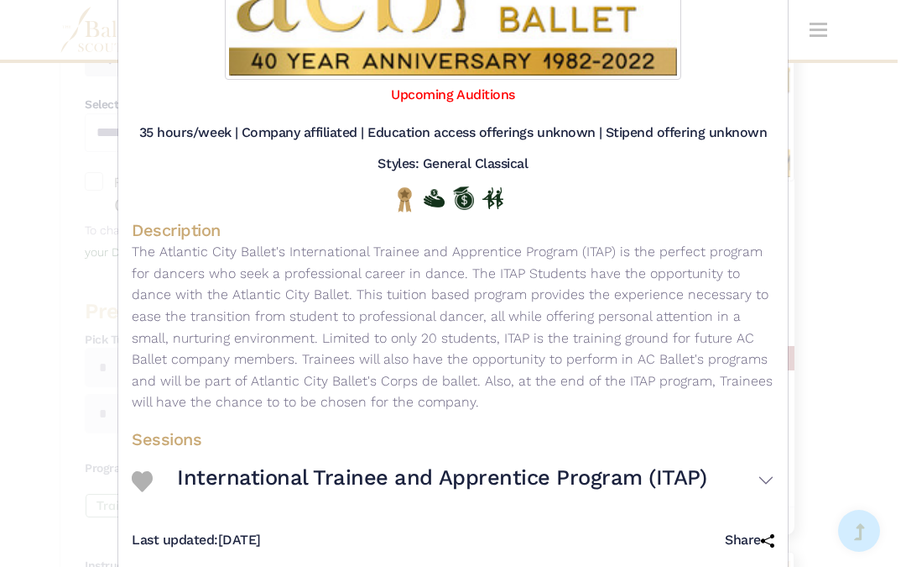
click at [842, 356] on div "Atlantic City Ballet - Trainee Program - International Trainee and Apprentice P…" at bounding box center [453, 283] width 906 height 567
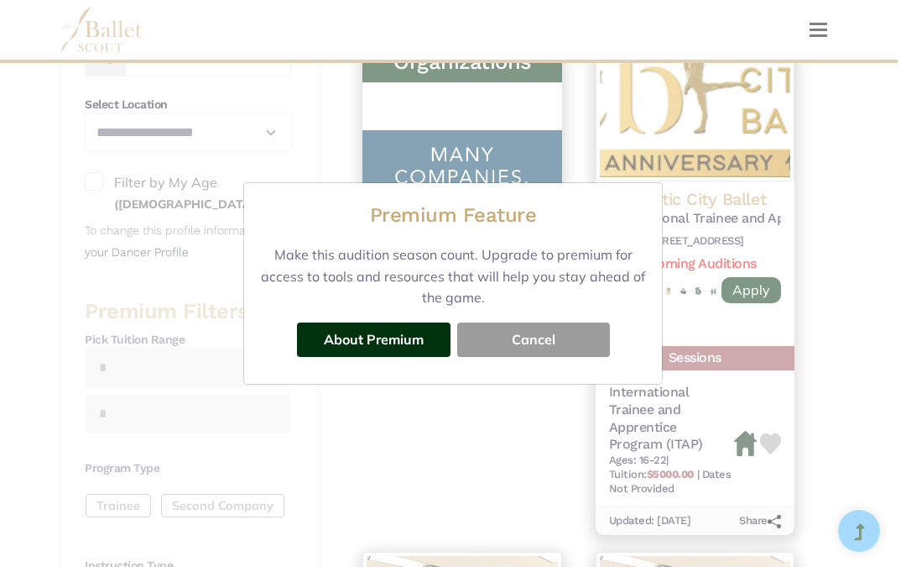
click at [579, 338] on button "Cancel" at bounding box center [533, 339] width 153 height 34
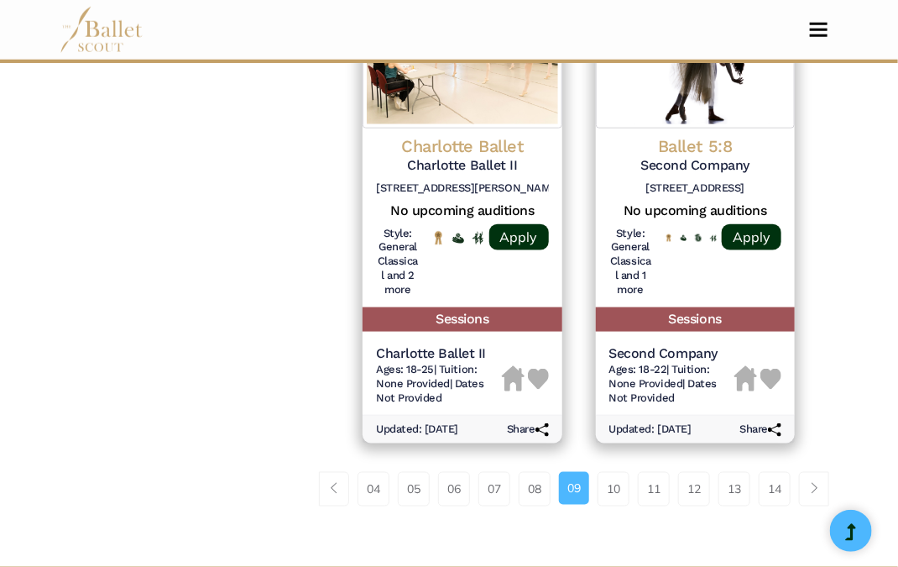
scroll to position [2790, 0]
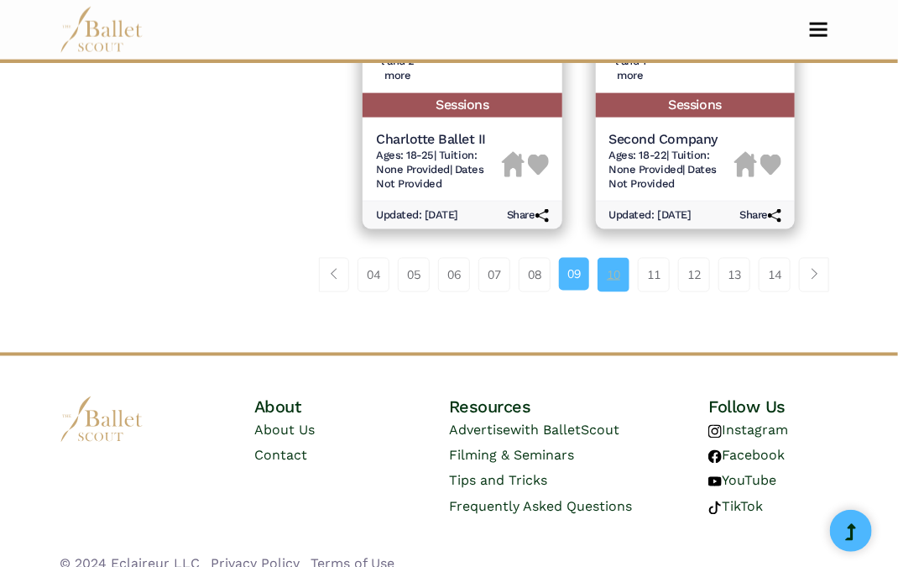
click at [609, 258] on link "10" at bounding box center [614, 275] width 32 height 34
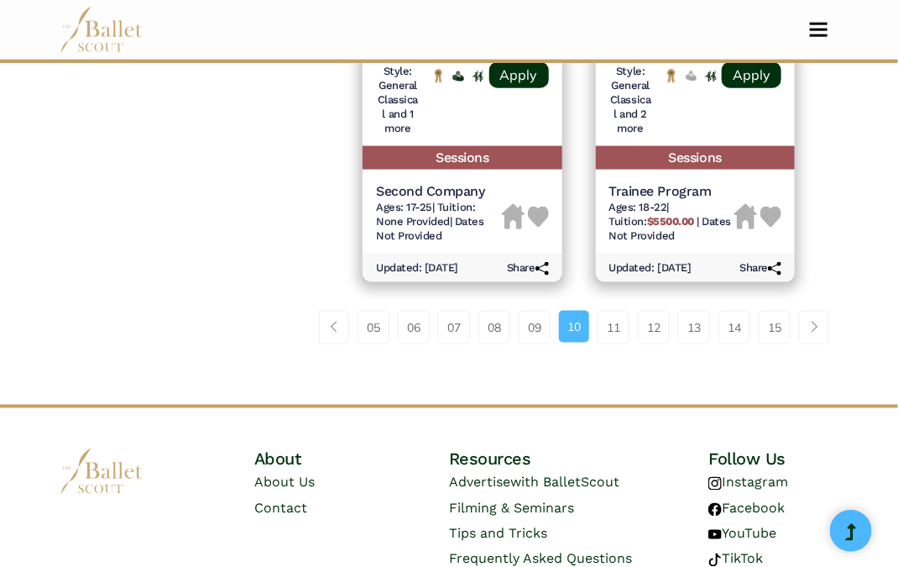
scroll to position [2765, 0]
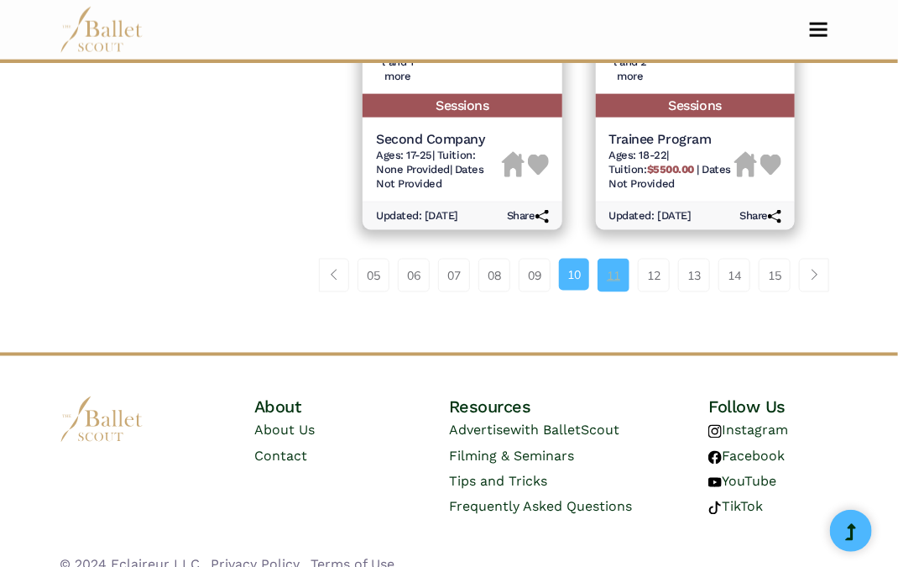
click at [602, 265] on link "11" at bounding box center [614, 275] width 32 height 34
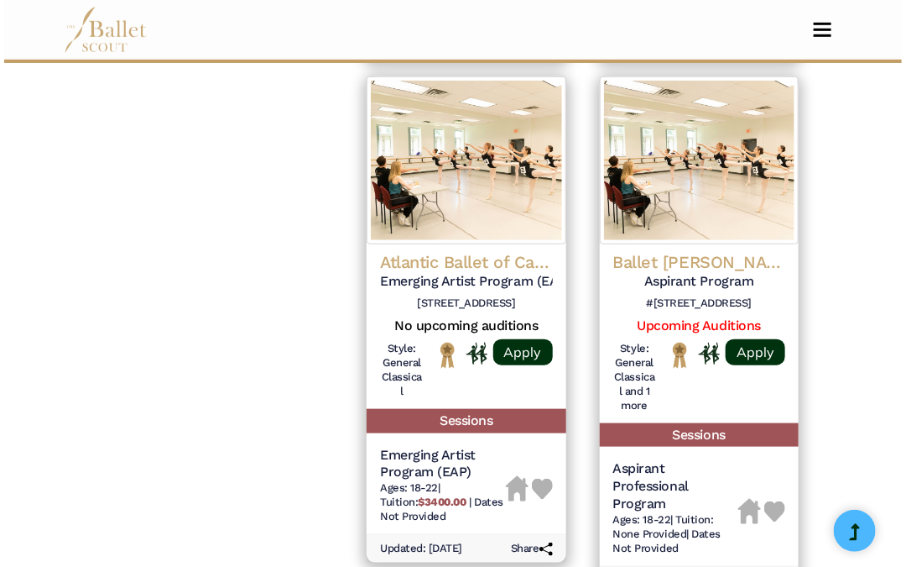
scroll to position [2444, 0]
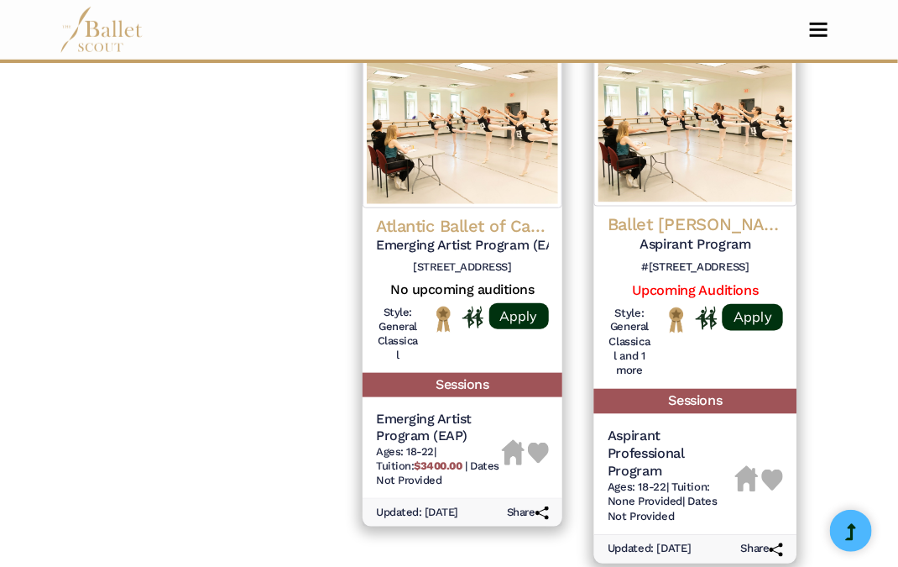
click at [743, 213] on h4 "Ballet [PERSON_NAME] ([GEOGRAPHIC_DATA])" at bounding box center [695, 224] width 175 height 23
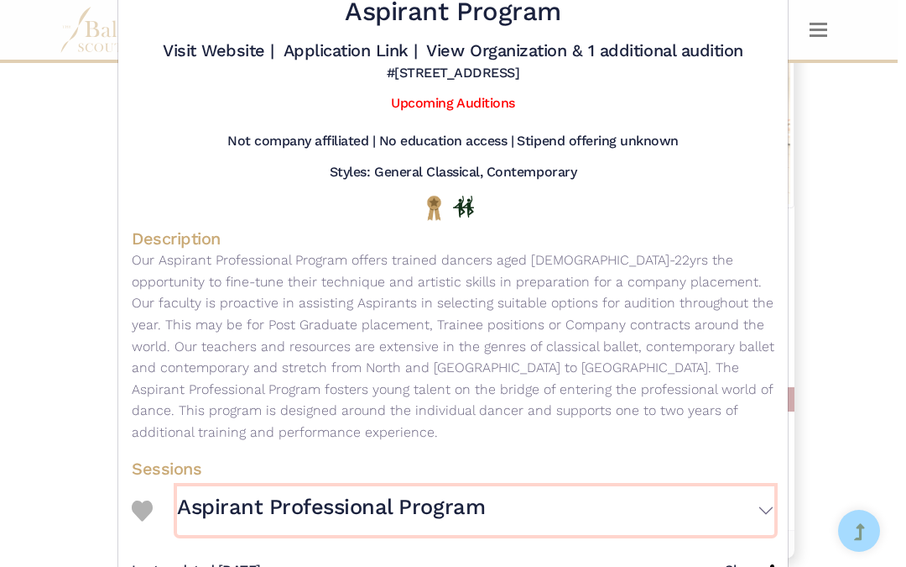
click at [753, 486] on button "Aspirant Professional Program" at bounding box center [476, 510] width 598 height 48
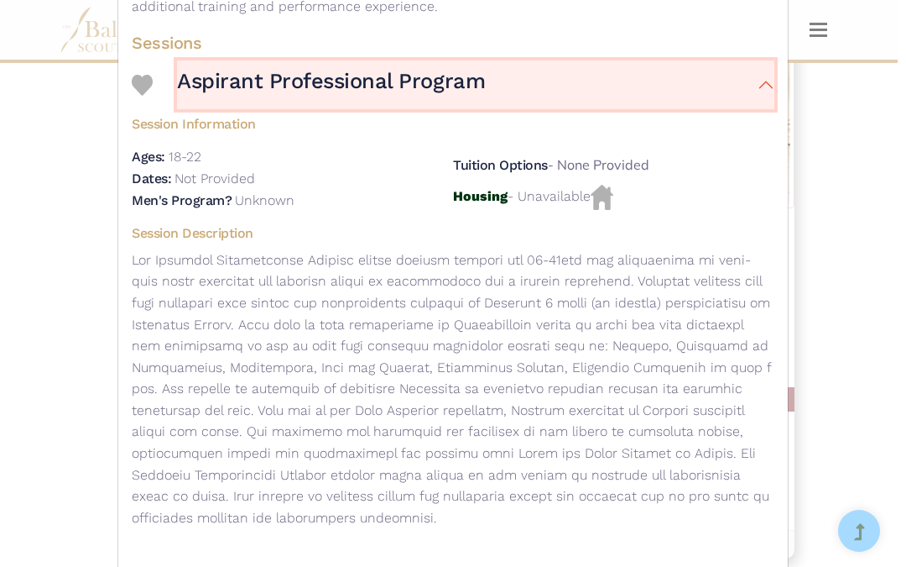
scroll to position [551, 0]
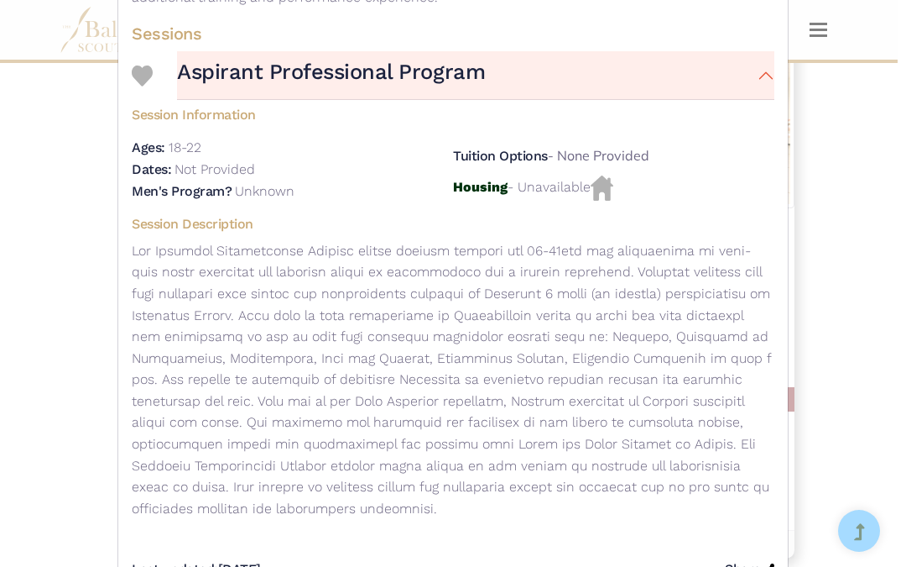
click at [835, 341] on div "Ballet Bloch (Canada) - Trainee Program - Aspirant Program Visit Website | Appl…" at bounding box center [453, 283] width 906 height 567
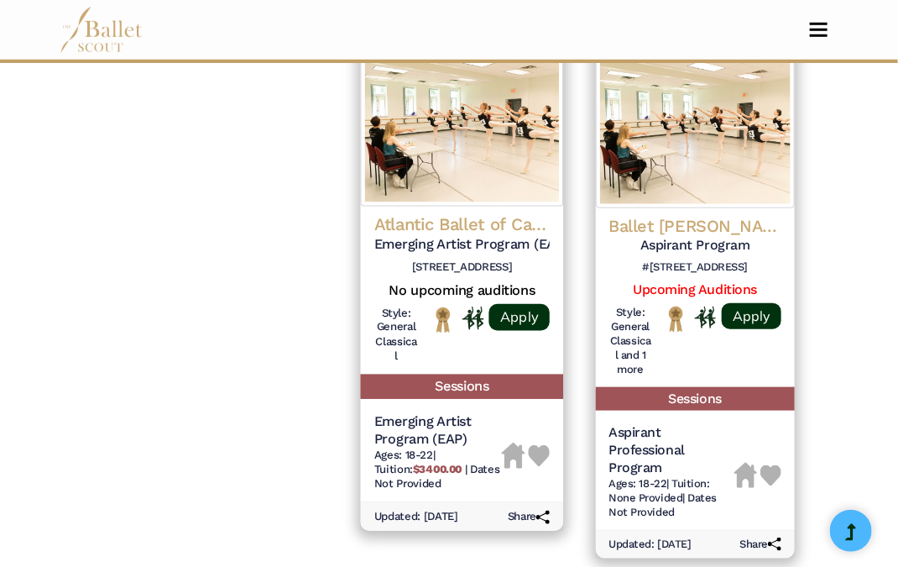
click at [504, 213] on h4 "Atlantic Ballet of Canada" at bounding box center [461, 224] width 175 height 23
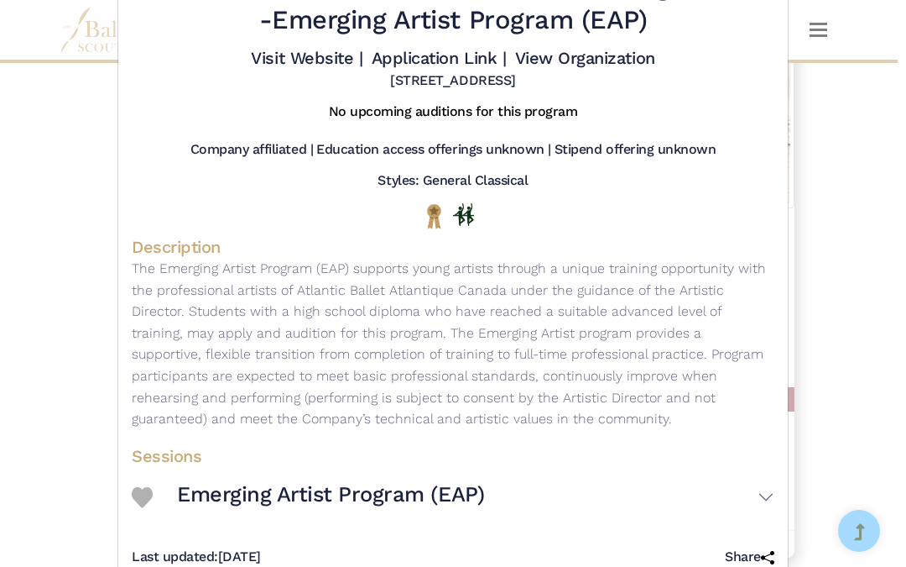
scroll to position [117, 0]
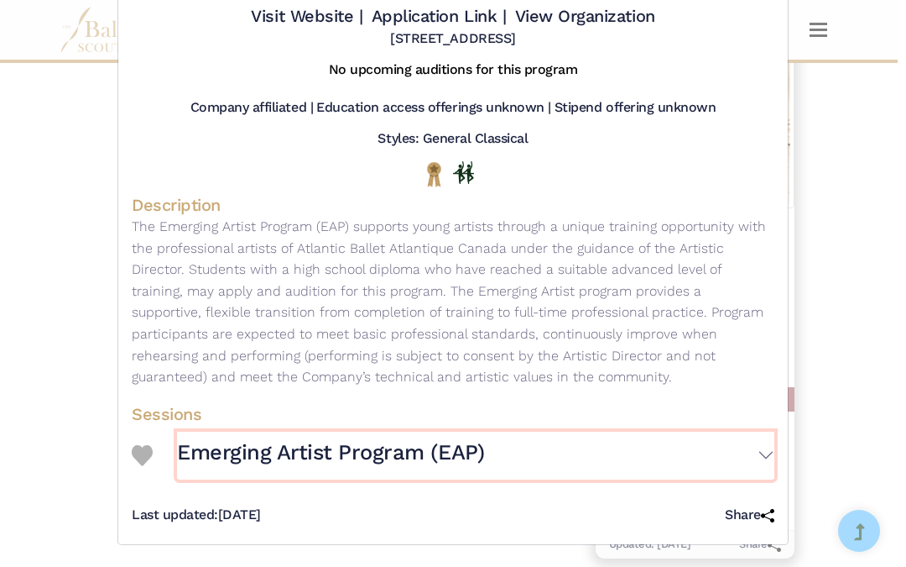
click at [746, 446] on button "Emerging Artist Program (EAP)" at bounding box center [476, 455] width 598 height 48
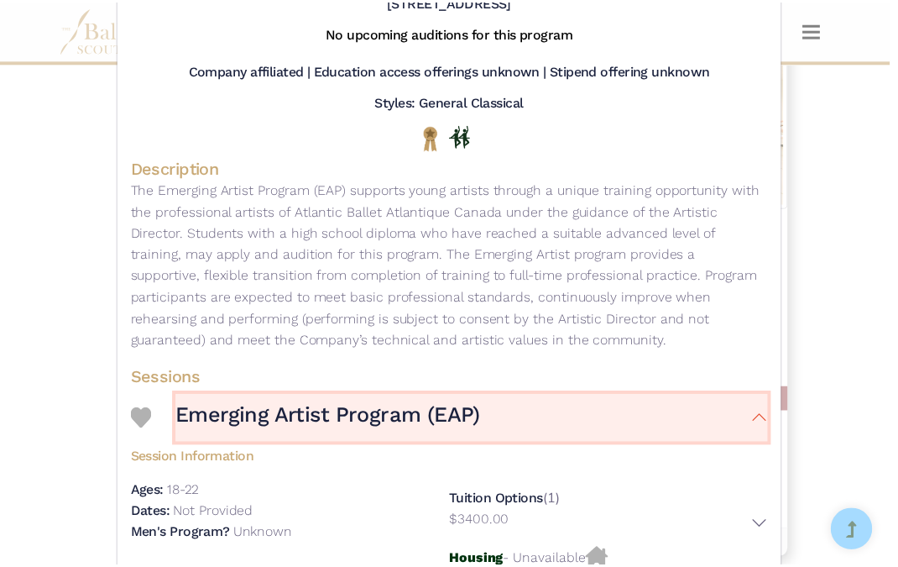
scroll to position [0, 0]
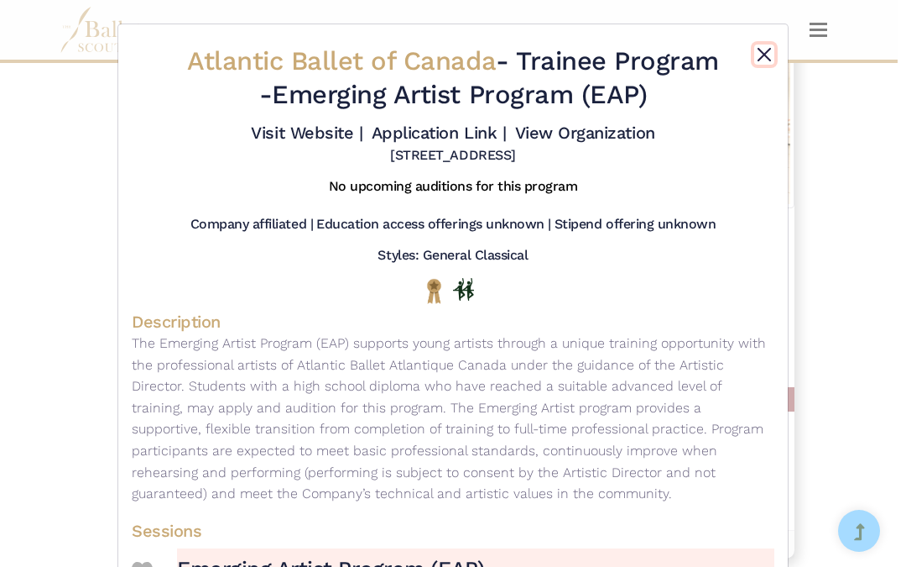
click at [765, 53] on button "Close" at bounding box center [764, 54] width 20 height 20
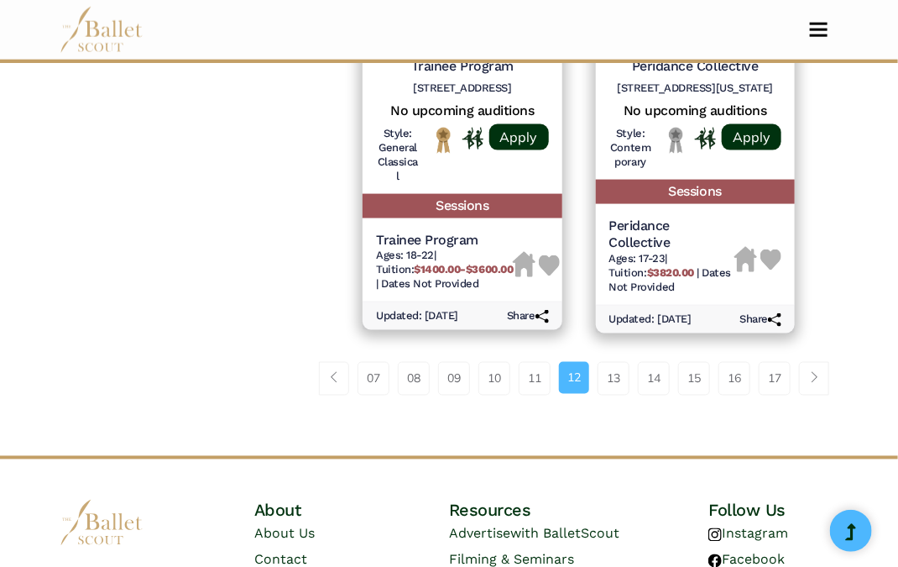
scroll to position [2722, 0]
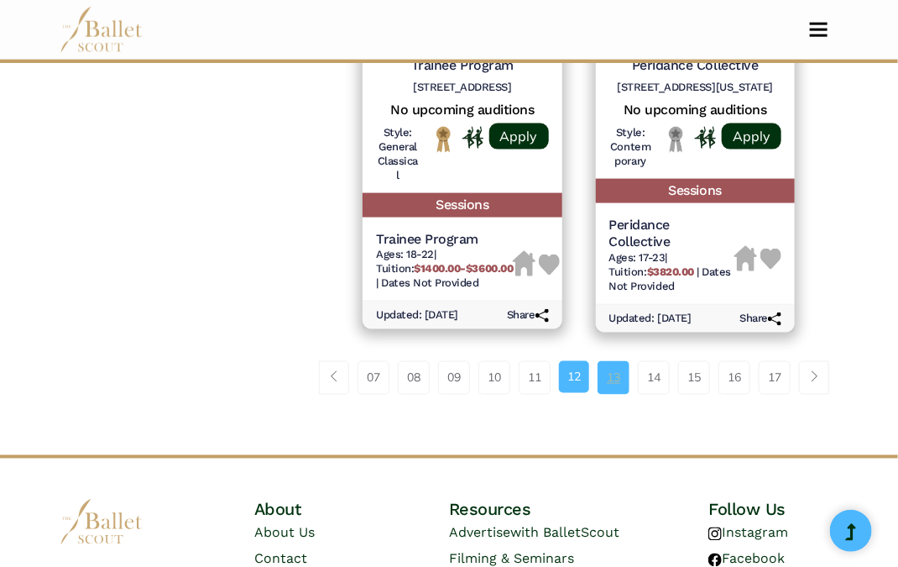
click at [610, 361] on link "13" at bounding box center [614, 378] width 32 height 34
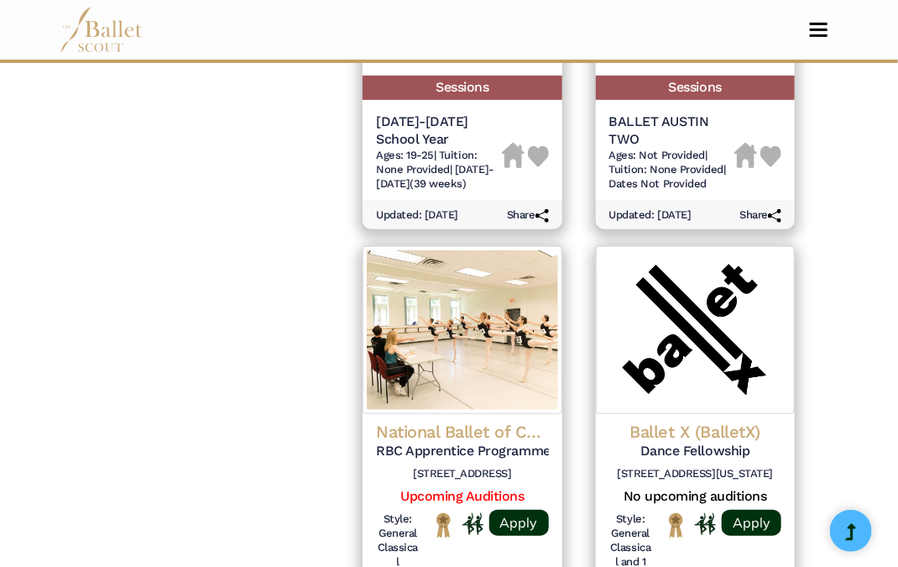
scroll to position [2260, 0]
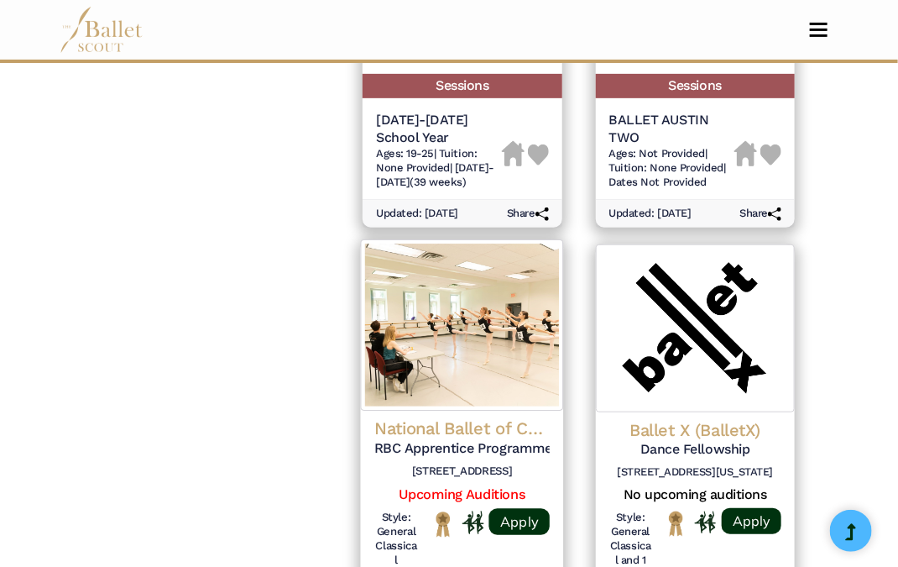
click at [514, 420] on h4 "National Ballet of Canada" at bounding box center [461, 429] width 175 height 23
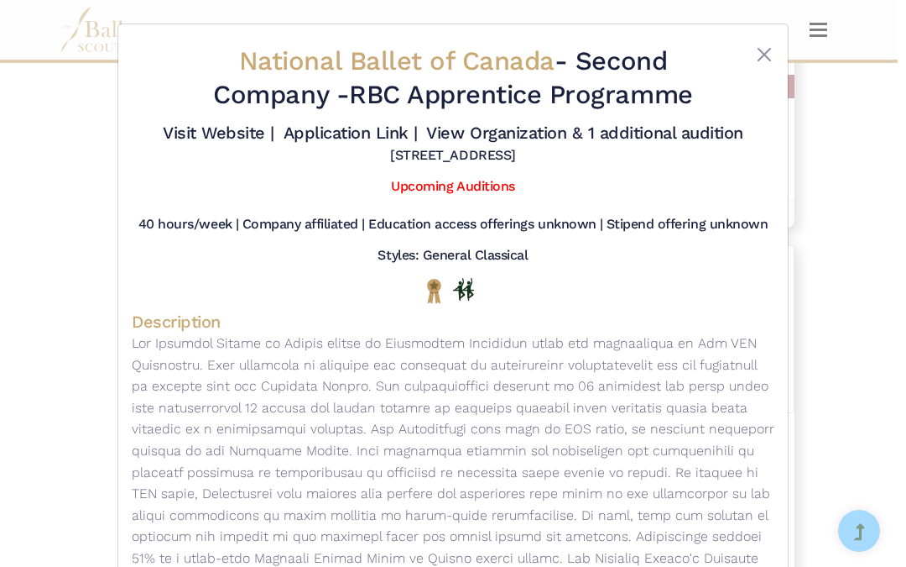
click at [856, 340] on div "National Ballet of Canada - Second Company - RBC Apprentice Programme Visit Web…" at bounding box center [453, 283] width 906 height 567
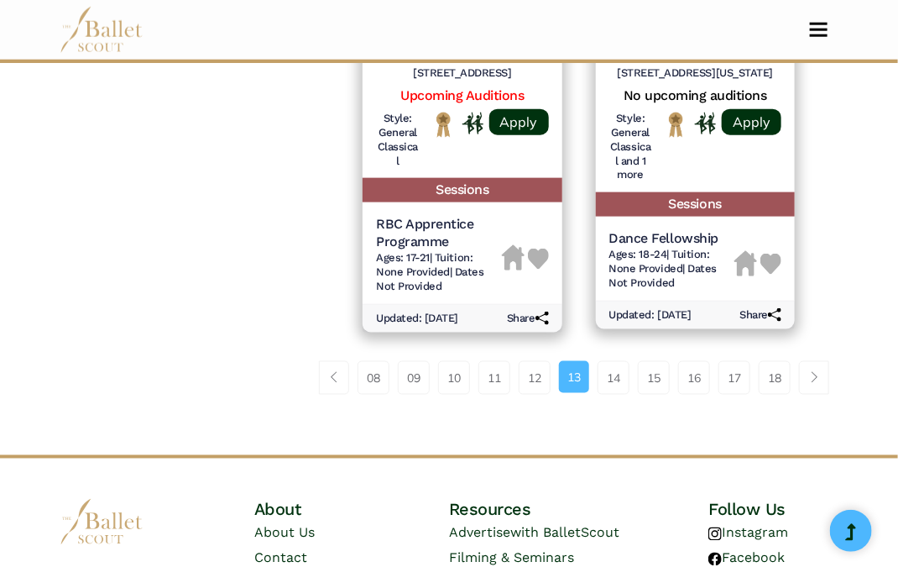
scroll to position [2666, 0]
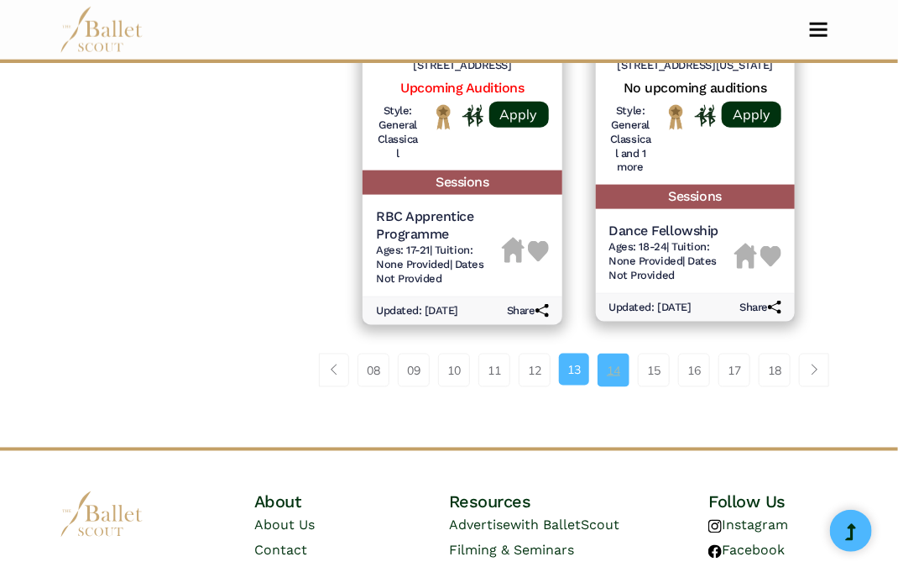
click at [616, 353] on link "14" at bounding box center [614, 370] width 32 height 34
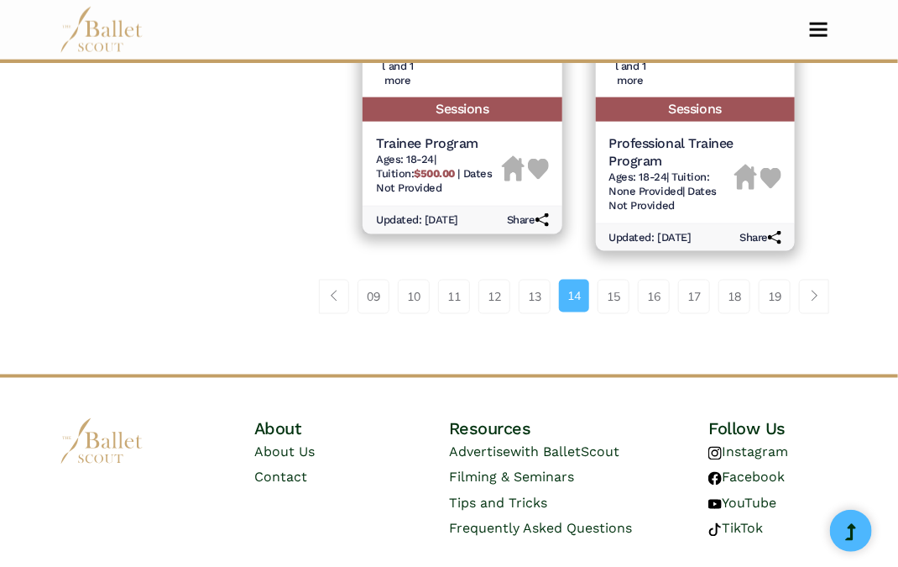
scroll to position [2783, 0]
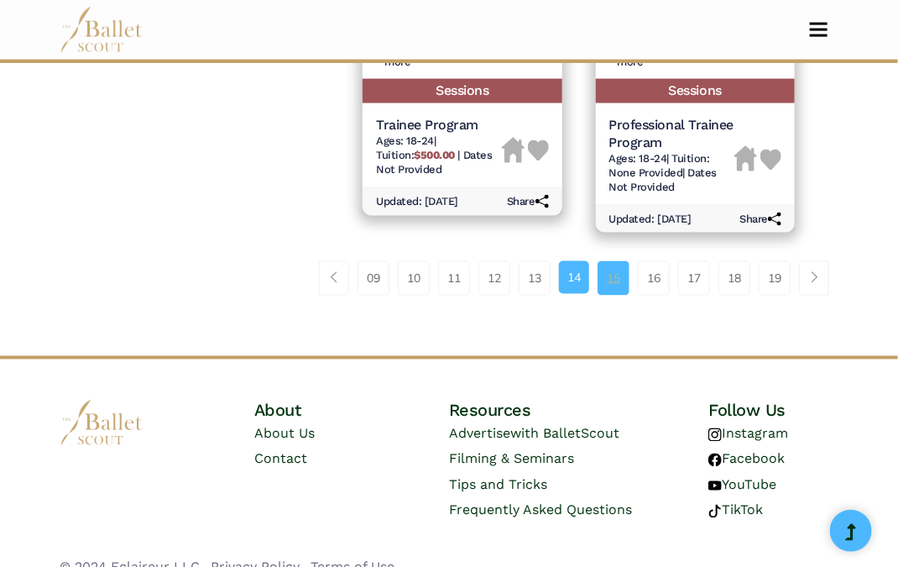
click at [614, 266] on link "15" at bounding box center [614, 278] width 32 height 34
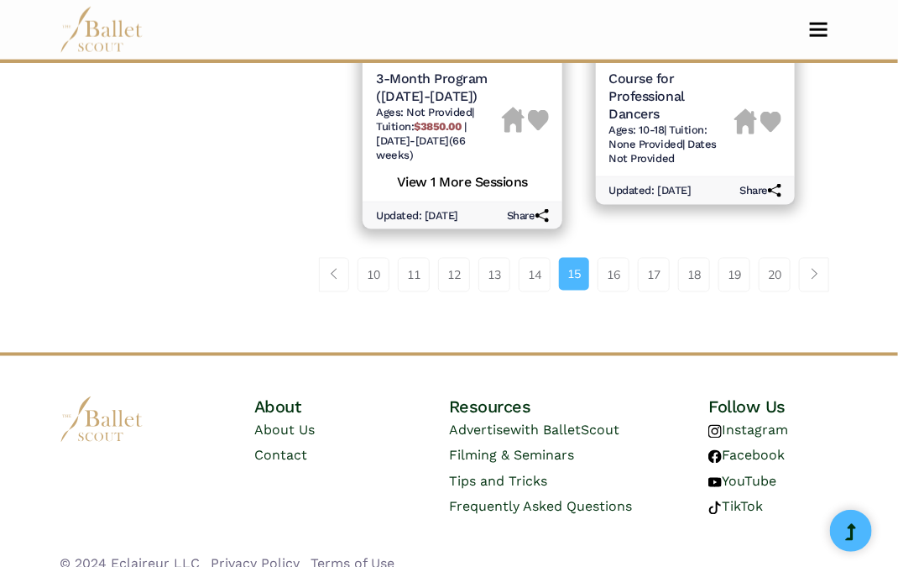
scroll to position [2786, 0]
click at [605, 262] on link "16" at bounding box center [614, 275] width 32 height 34
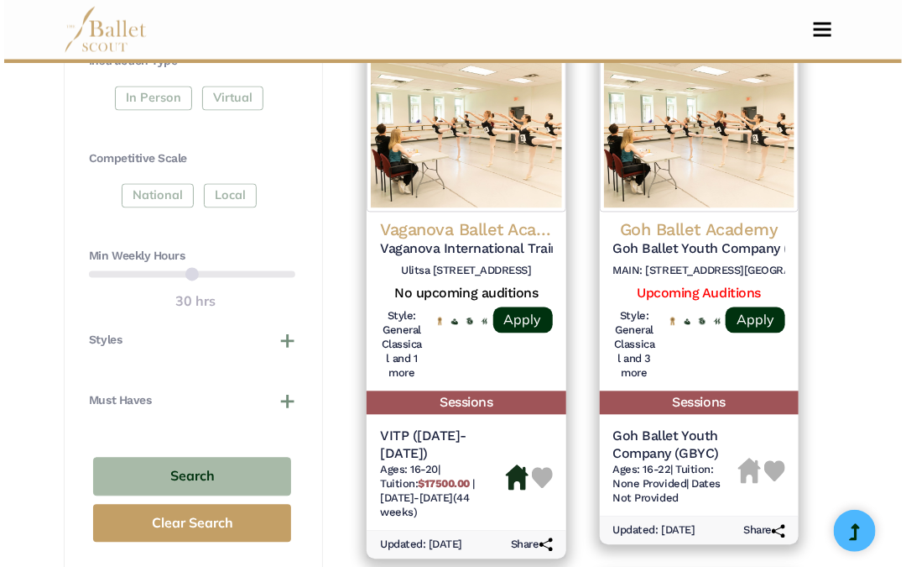
scroll to position [963, 0]
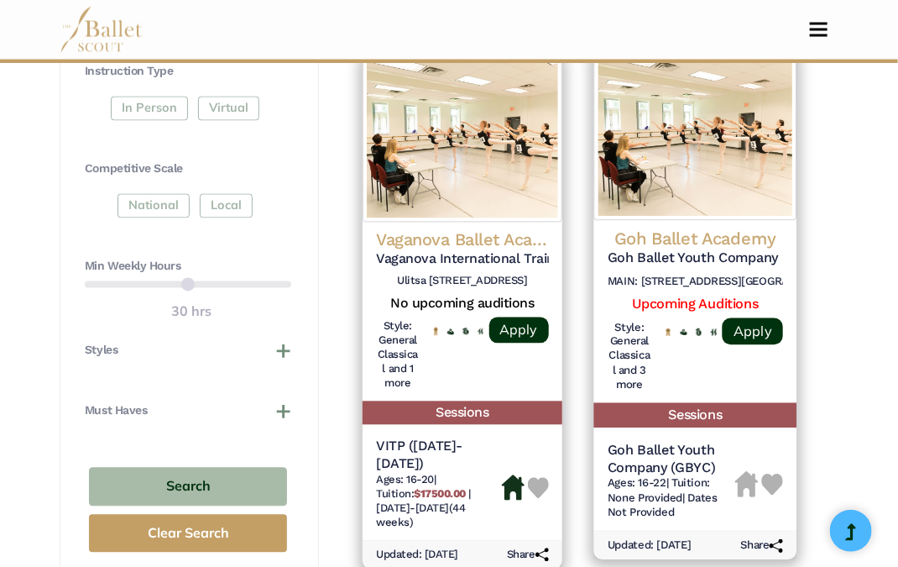
click at [734, 249] on h5 "Goh Ballet Youth Company (GBYC)" at bounding box center [695, 258] width 175 height 18
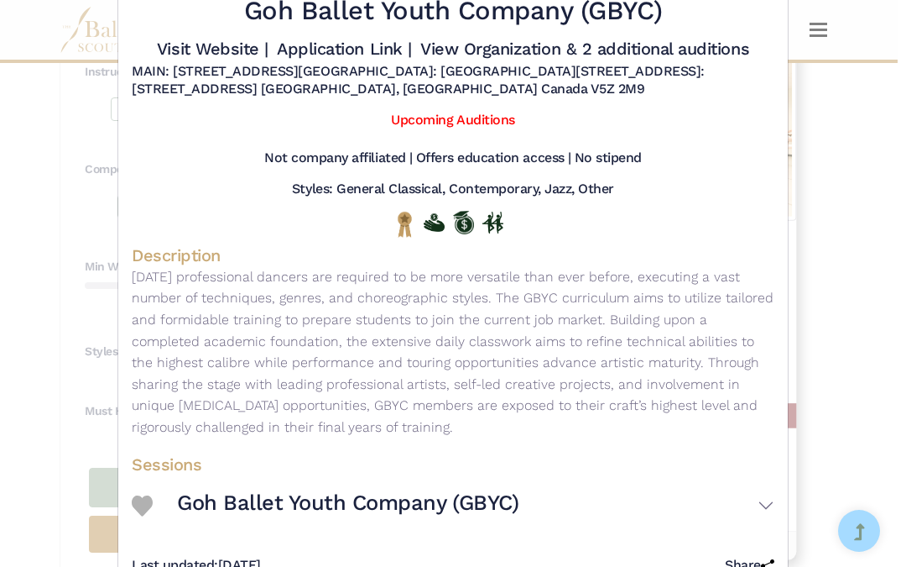
scroll to position [152, 0]
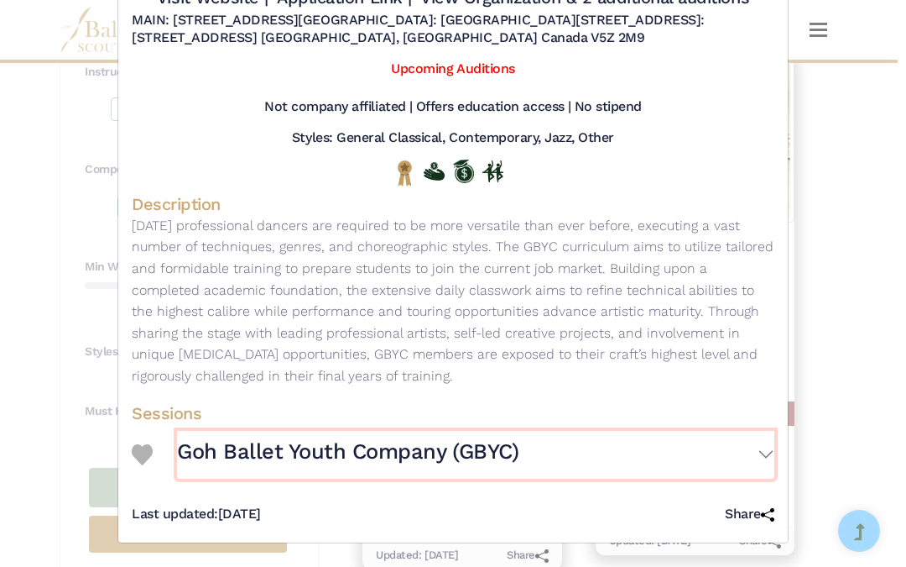
click at [397, 460] on h3 "Goh Ballet Youth Company (GBYC)" at bounding box center [348, 451] width 342 height 28
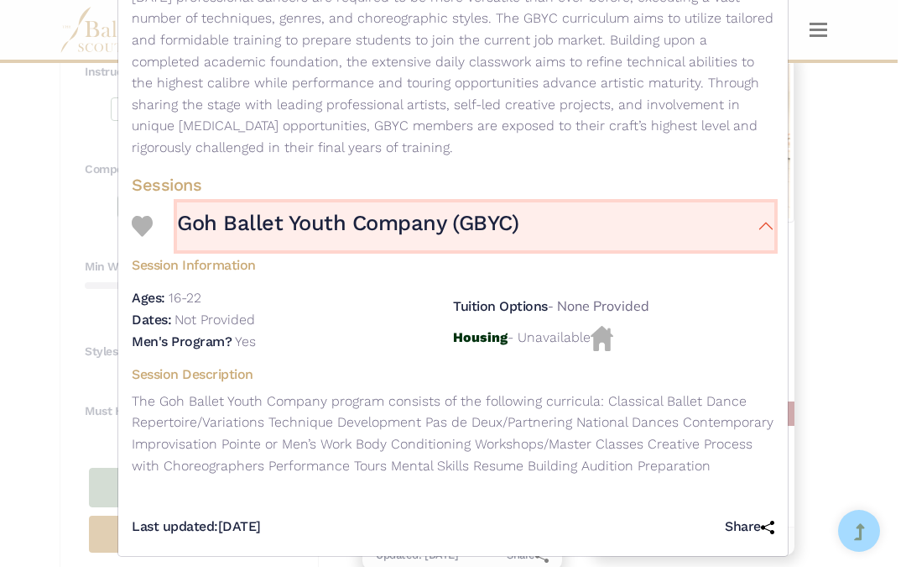
scroll to position [393, 0]
